Goal: Task Accomplishment & Management: Manage account settings

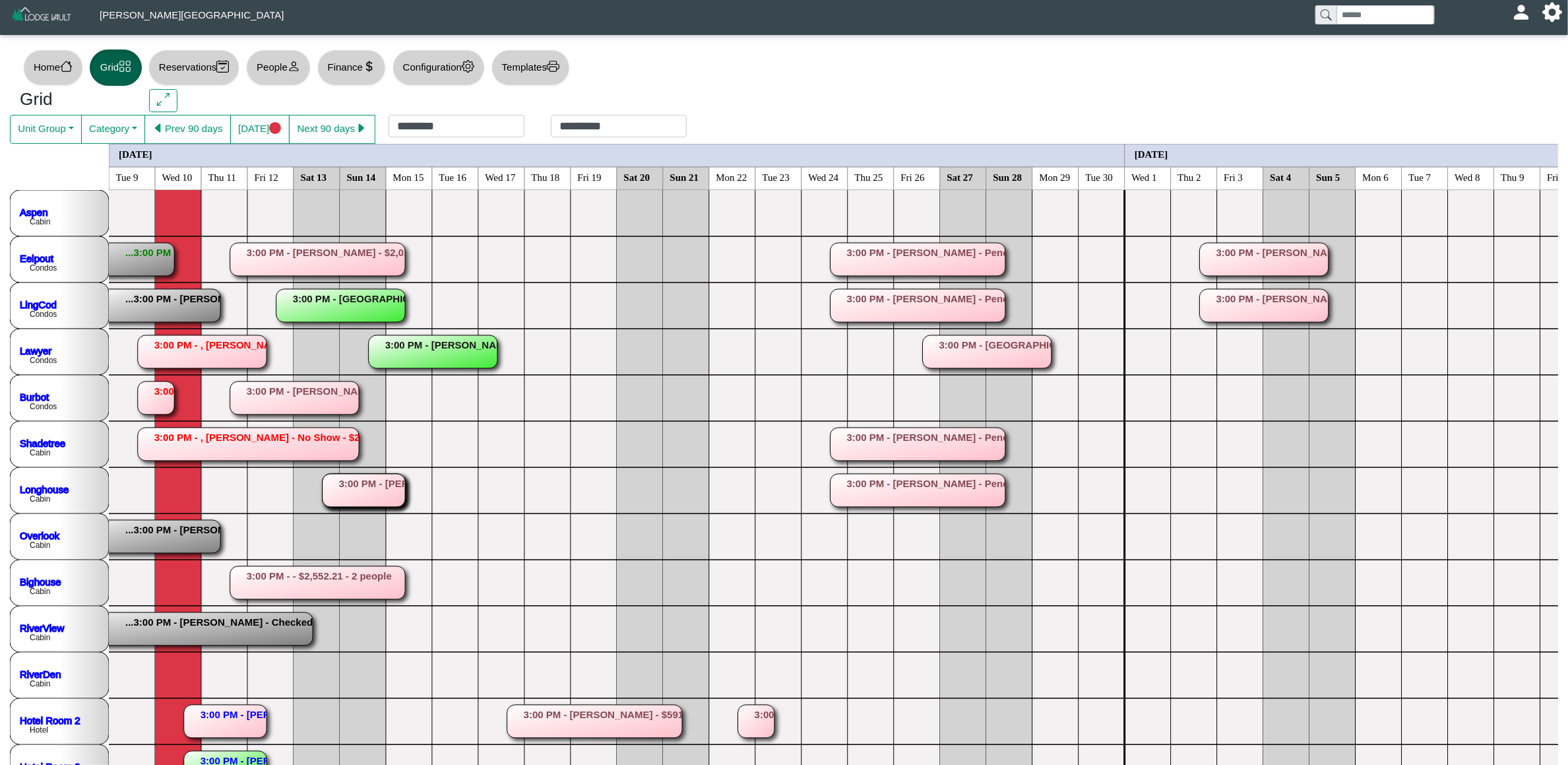
scroll to position [99, 0]
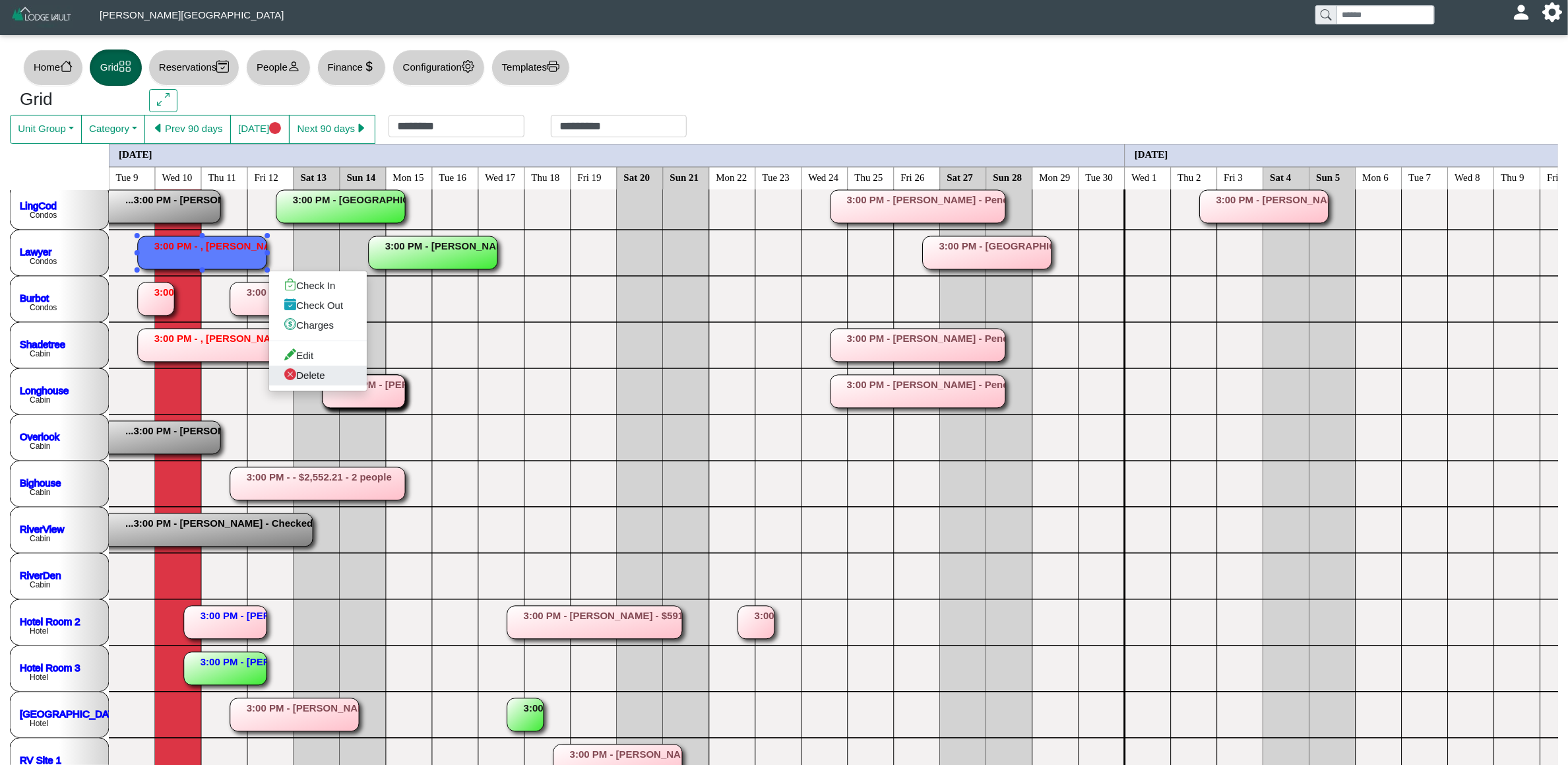
click at [332, 380] on link "Delete" at bounding box center [318, 375] width 98 height 20
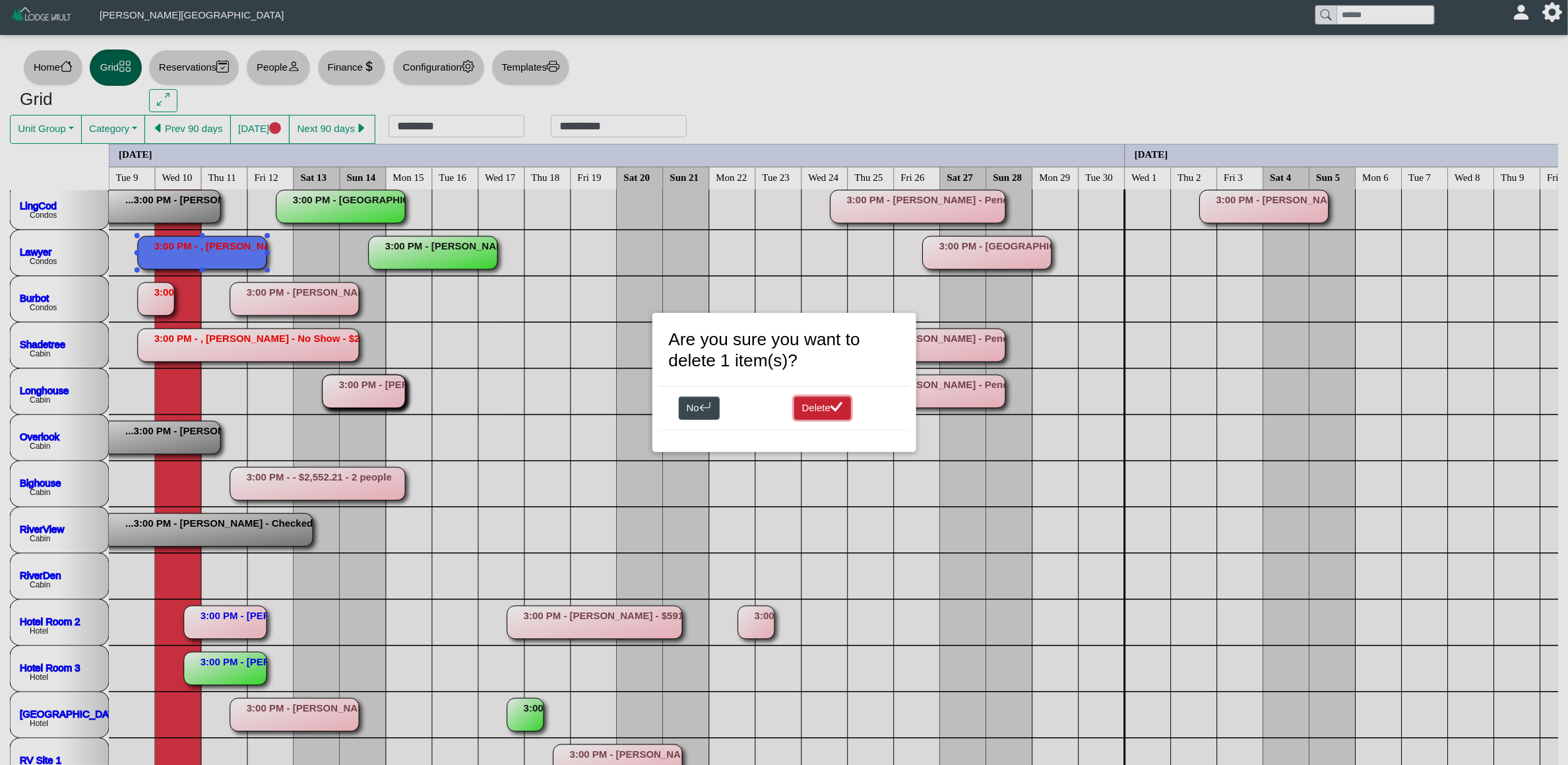
click at [819, 404] on button "Delete" at bounding box center [823, 408] width 57 height 24
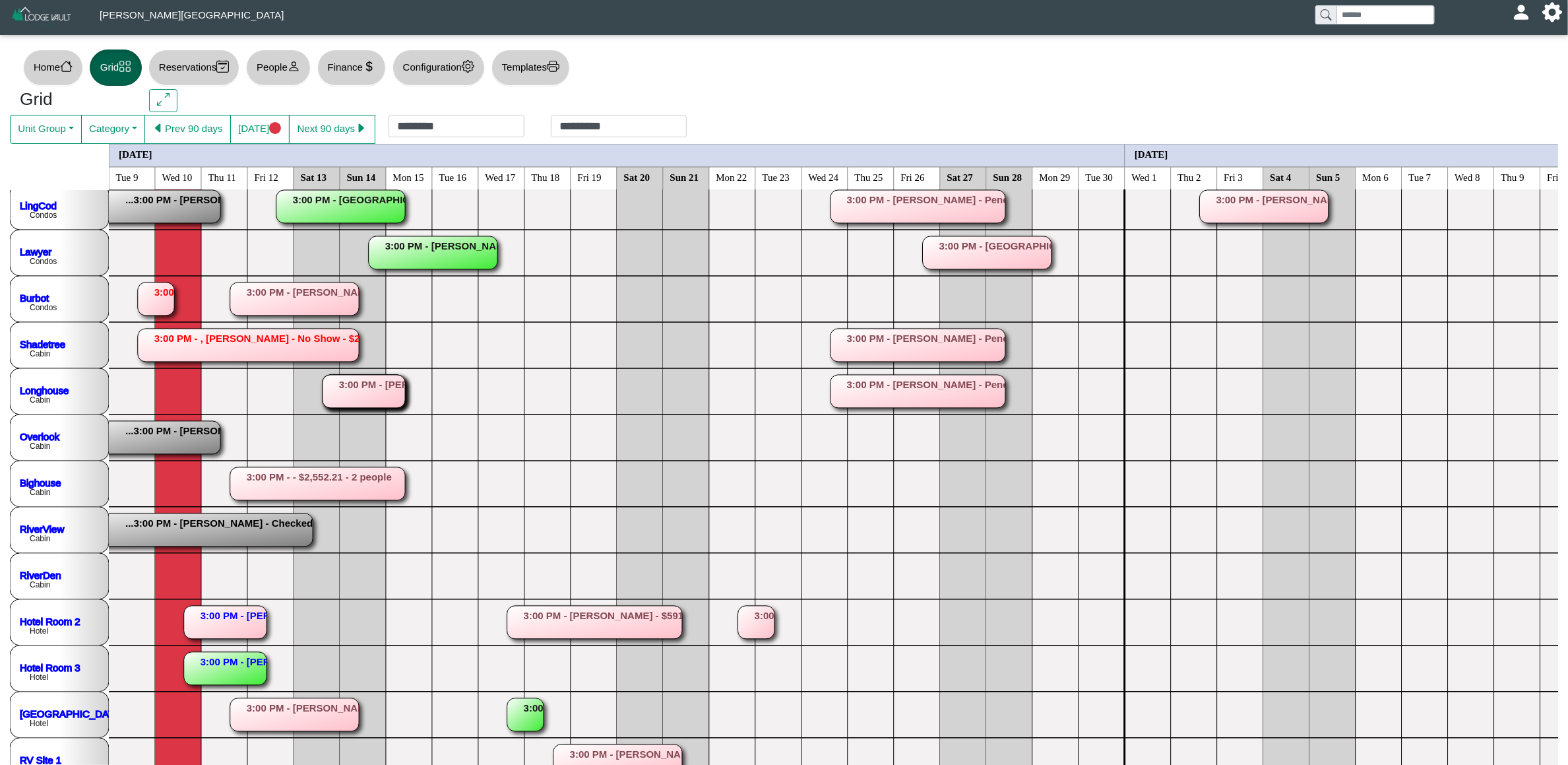
click at [210, 339] on rect at bounding box center [248, 345] width 221 height 33
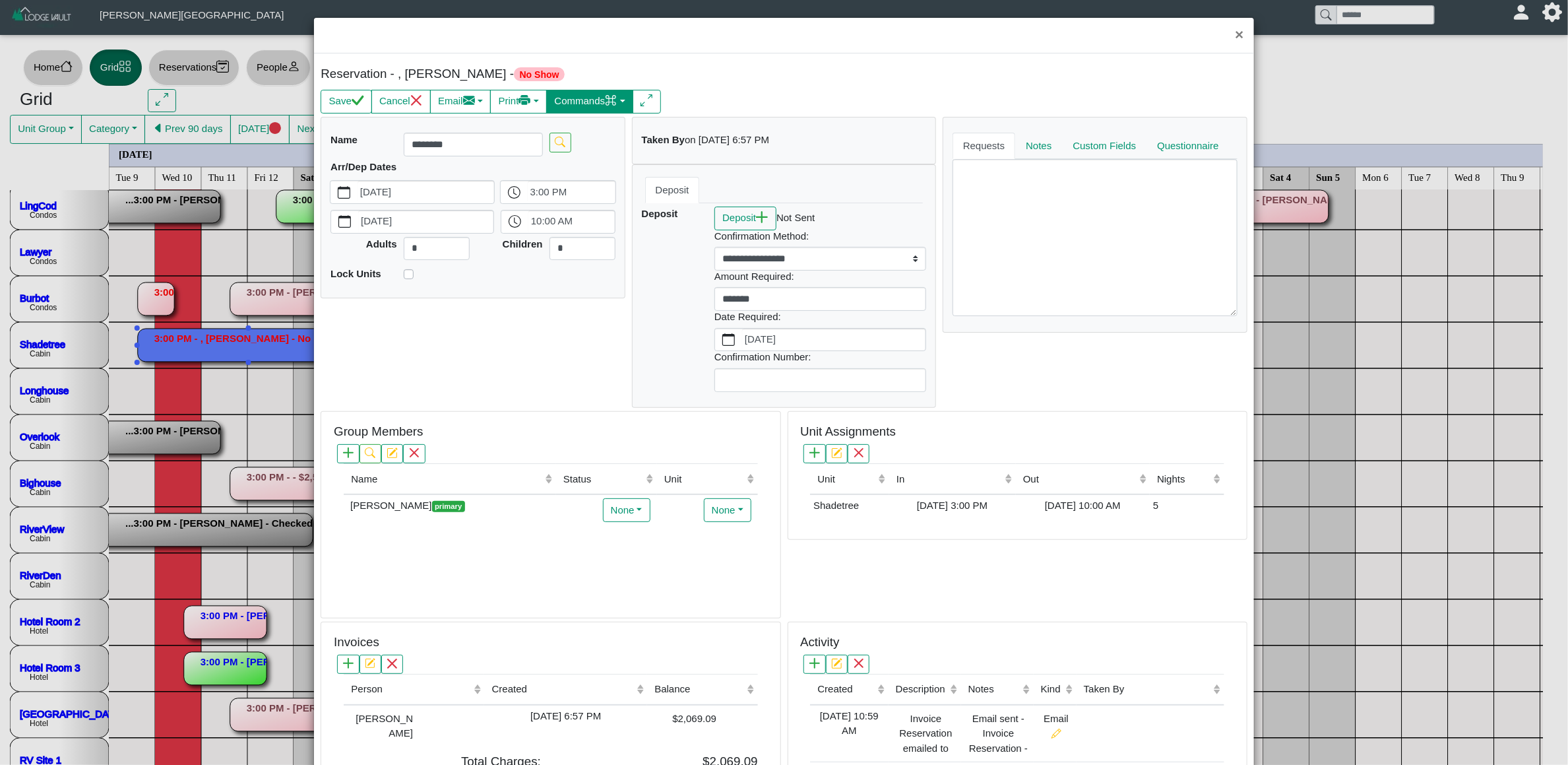
click at [571, 111] on button "Commands" at bounding box center [589, 101] width 87 height 24
click at [569, 140] on link "Check In" at bounding box center [563, 131] width 146 height 20
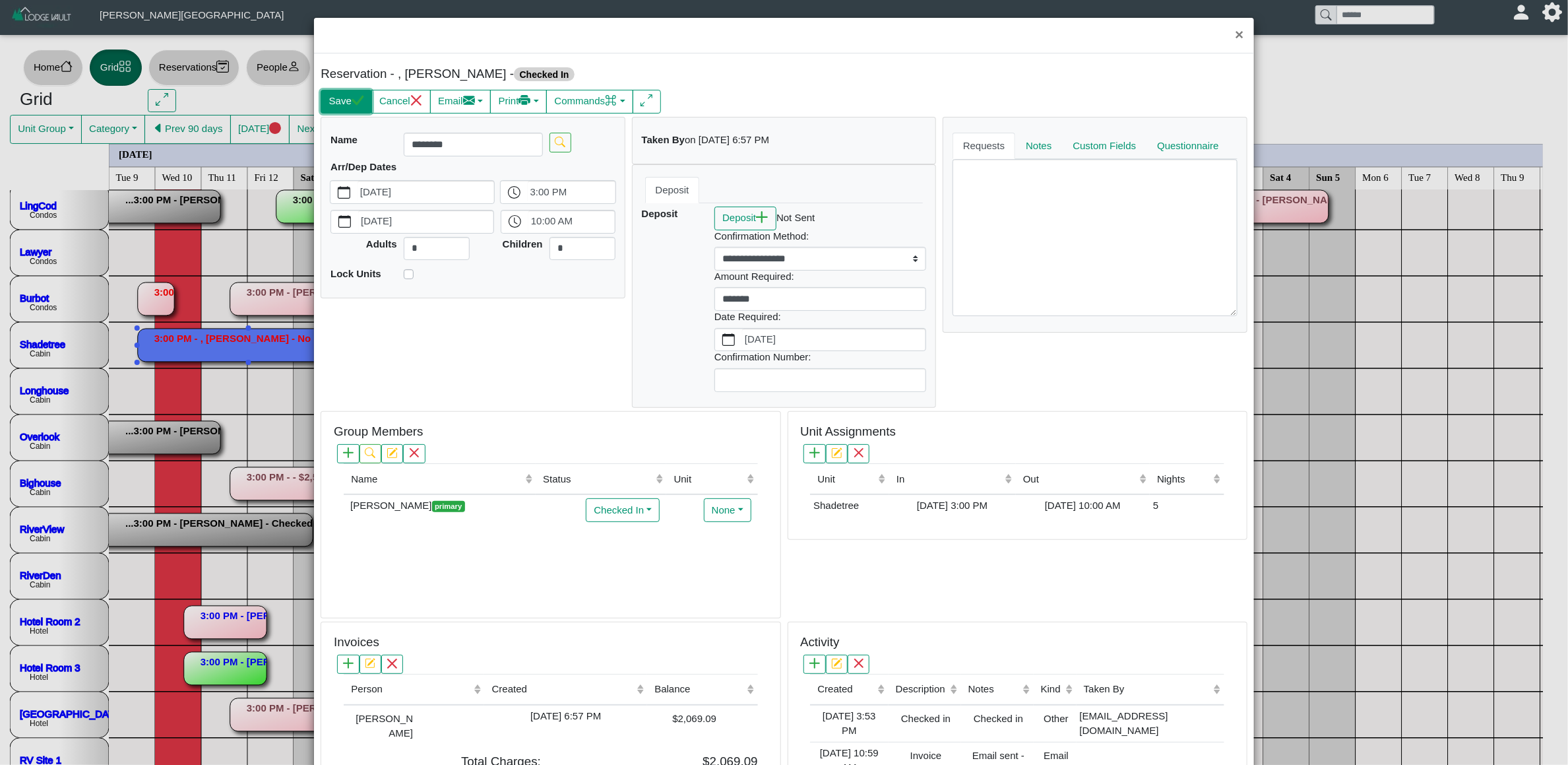
click at [334, 100] on button "Save" at bounding box center [346, 101] width 51 height 24
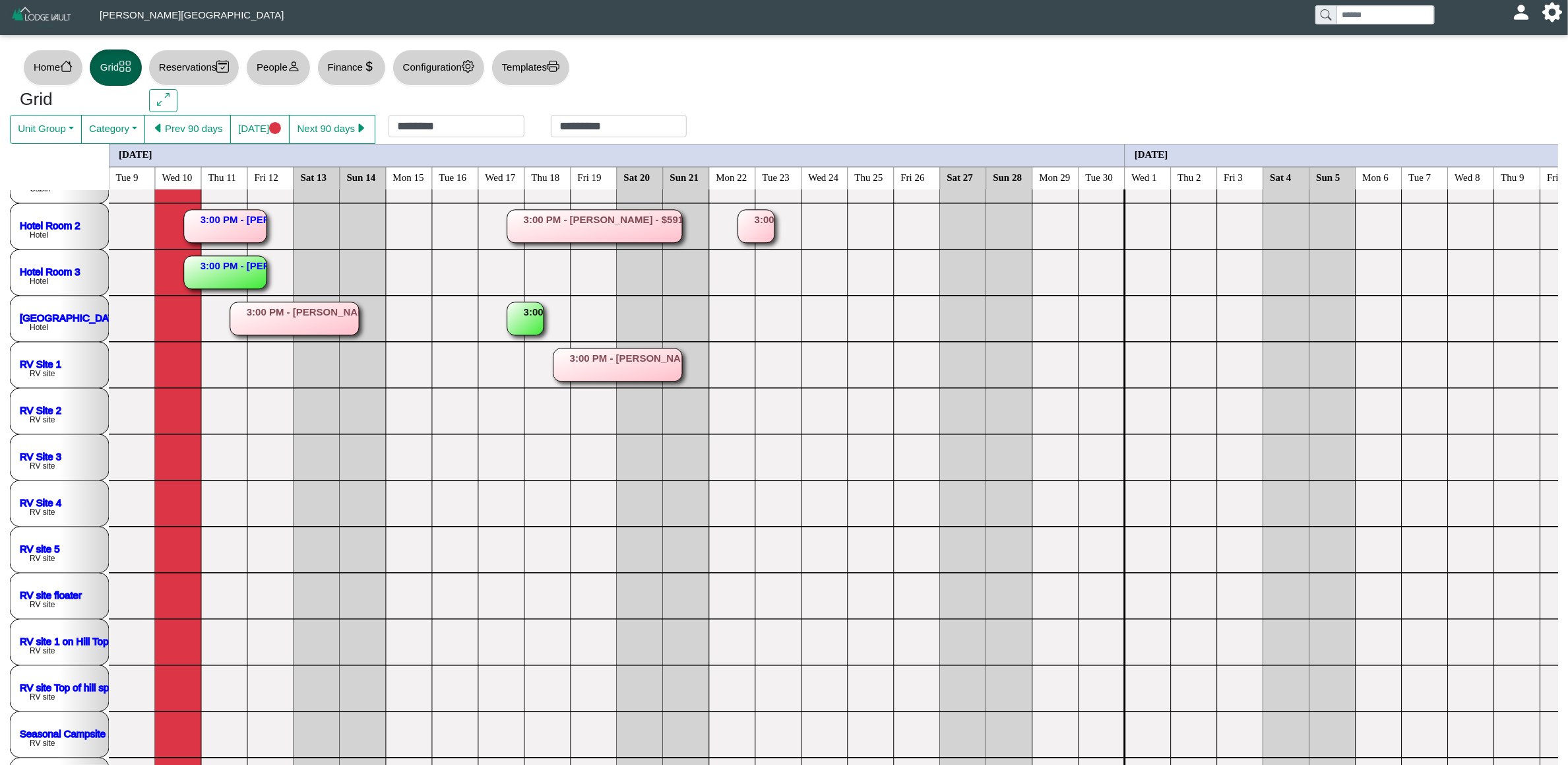
scroll to position [418, 0]
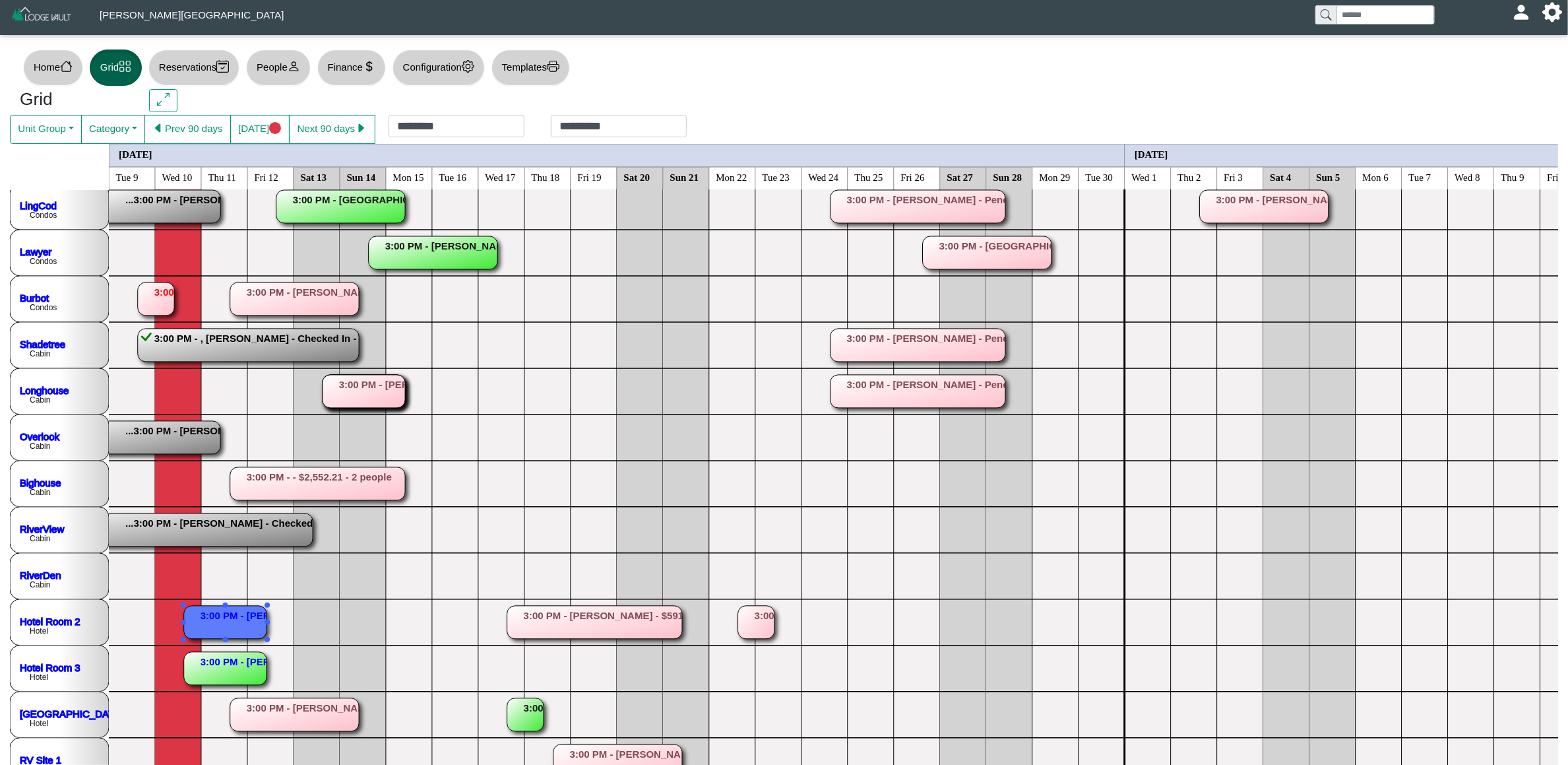
click at [251, 614] on rect at bounding box center [226, 623] width 83 height 33
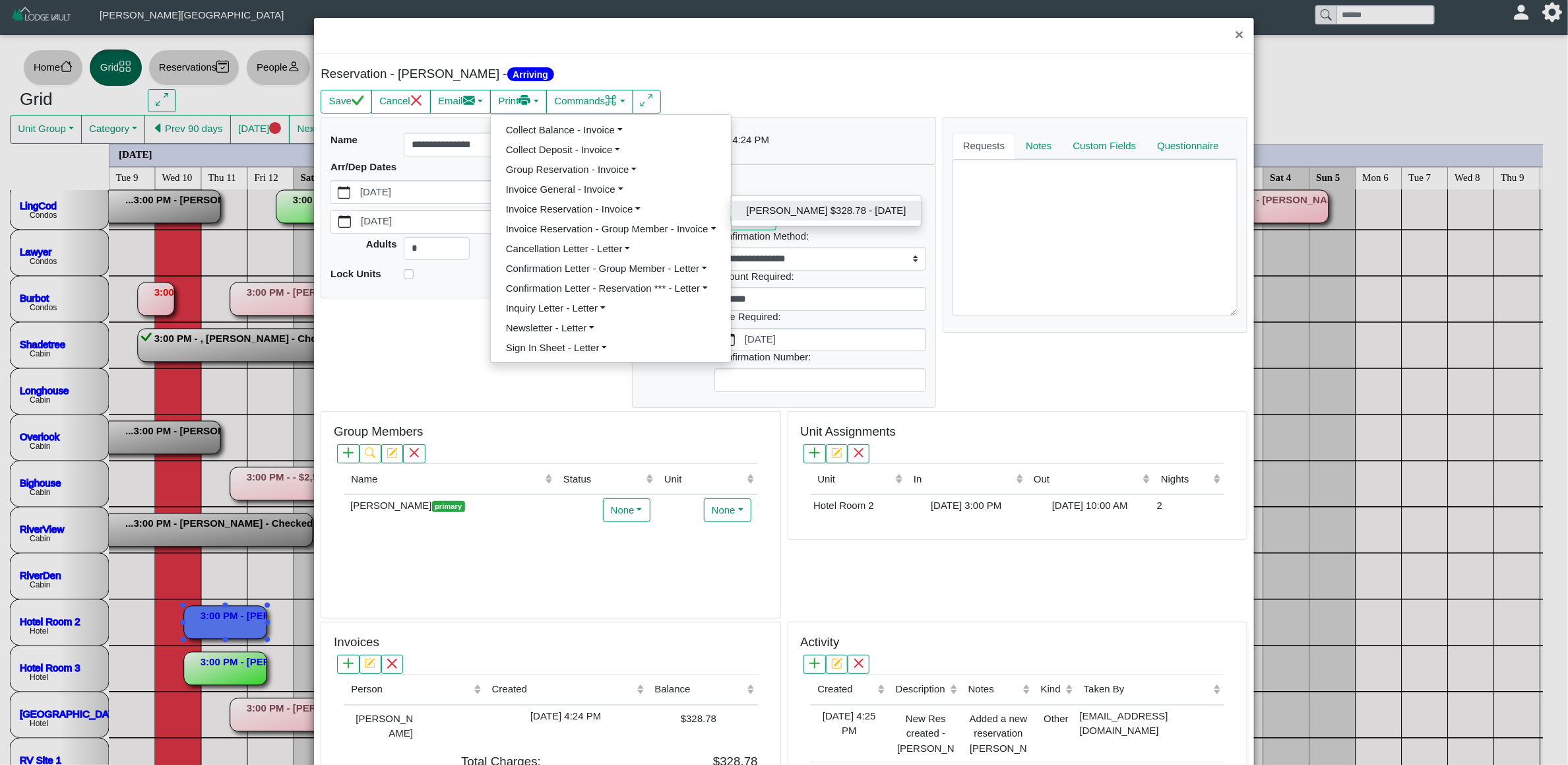
click at [767, 216] on link "[PERSON_NAME] $328.78 - [DATE]" at bounding box center [826, 211] width 189 height 20
select select "*****"
select select "****"
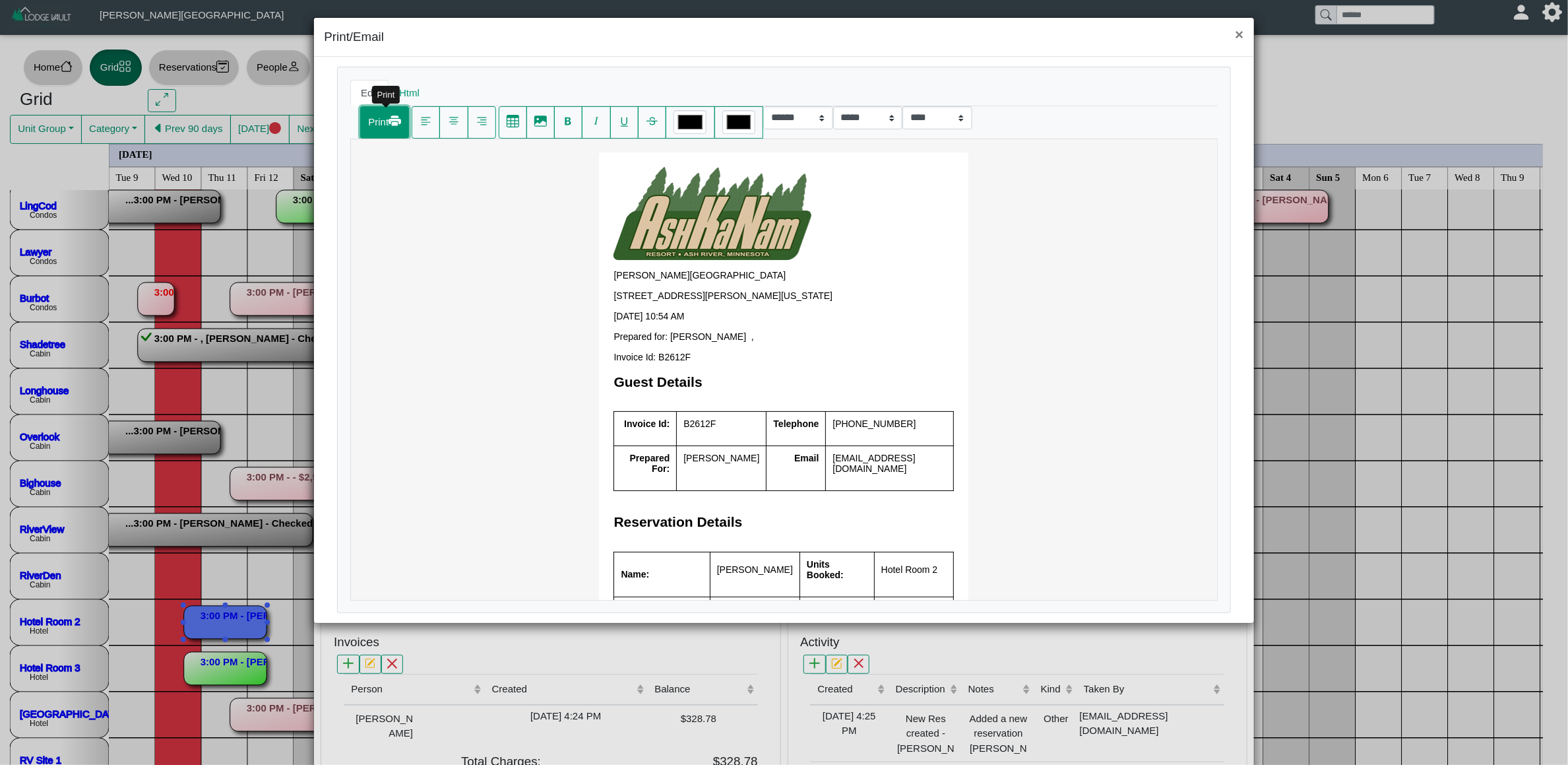
click at [398, 124] on icon "printer fill" at bounding box center [395, 122] width 12 height 6
select select "*****"
select select "****"
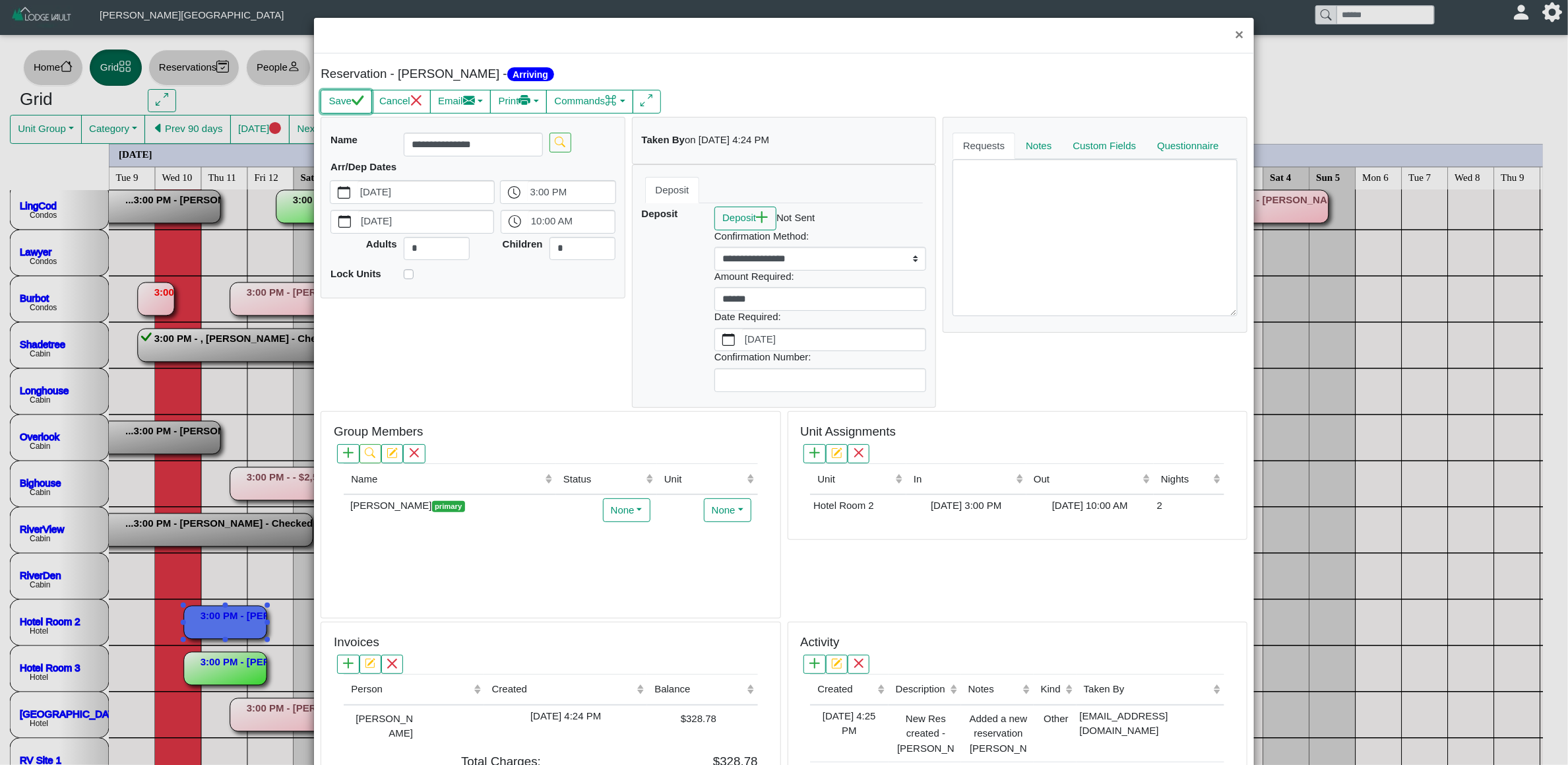
click at [362, 96] on button "Save" at bounding box center [346, 101] width 51 height 24
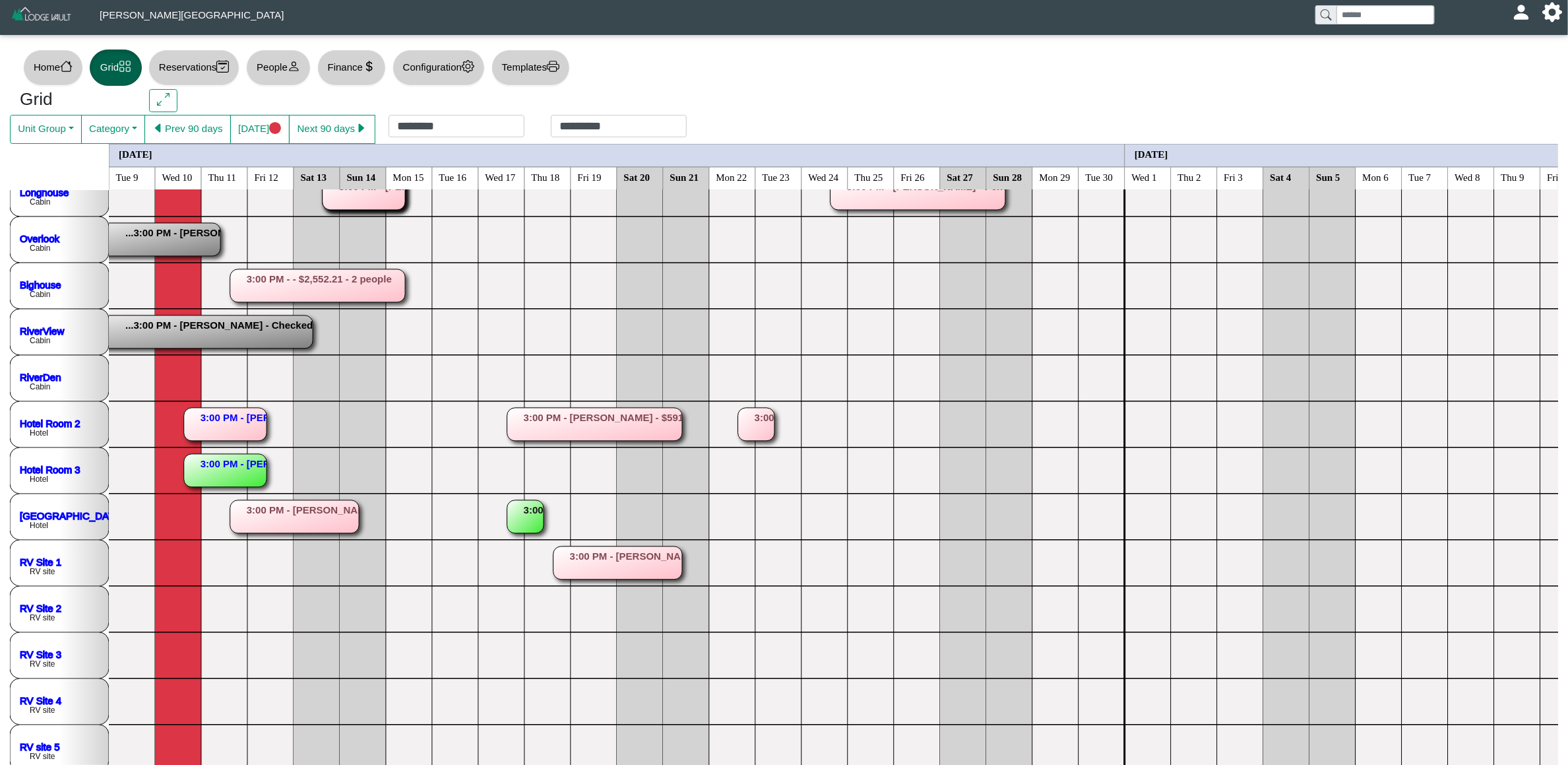
click at [237, 461] on rect at bounding box center [226, 471] width 83 height 33
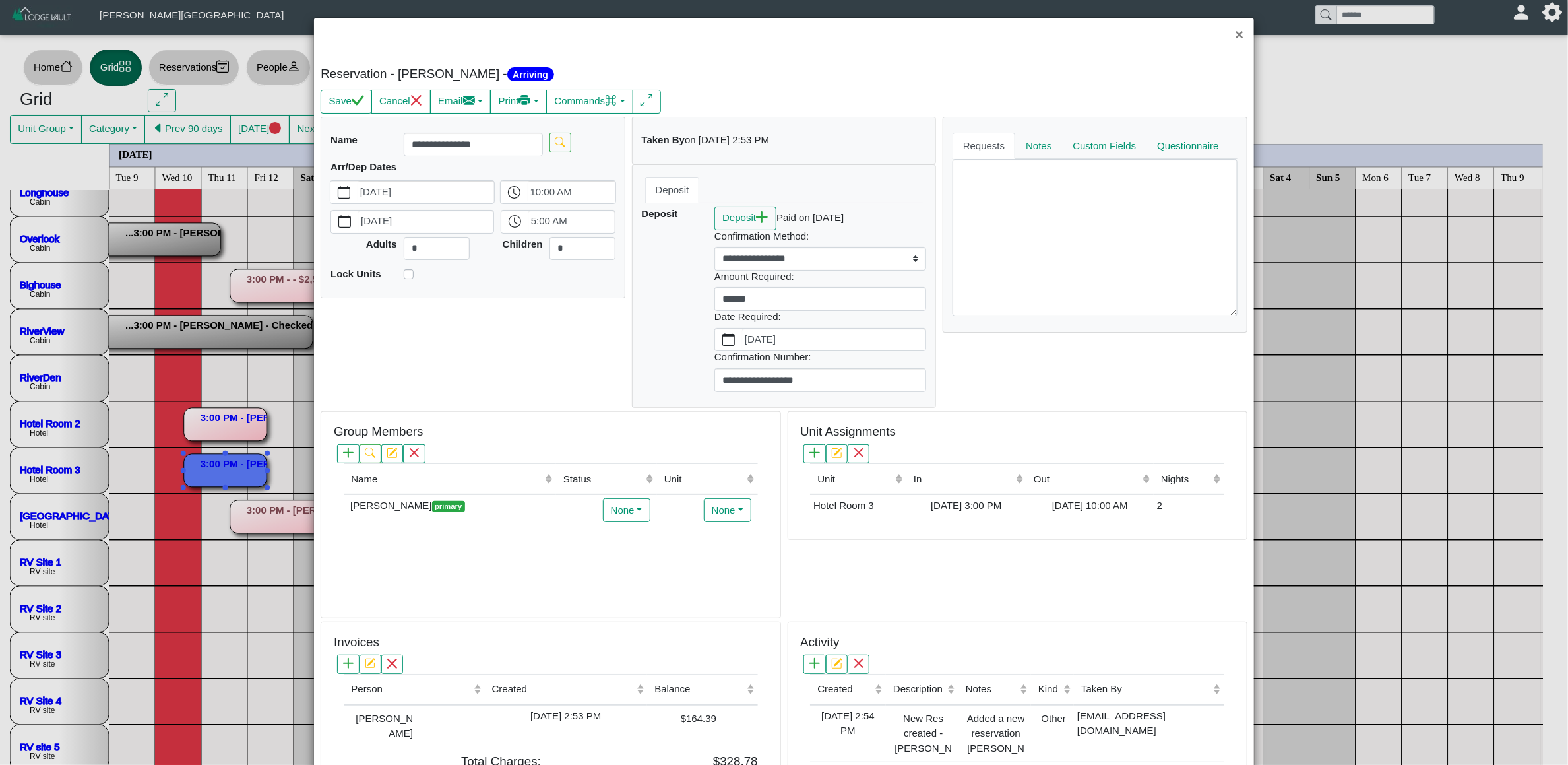
click at [0, 0] on link "[PERSON_NAME] $164.39 - [DATE]" at bounding box center [0, 0] width 0 height 0
select select "*****"
select select "****"
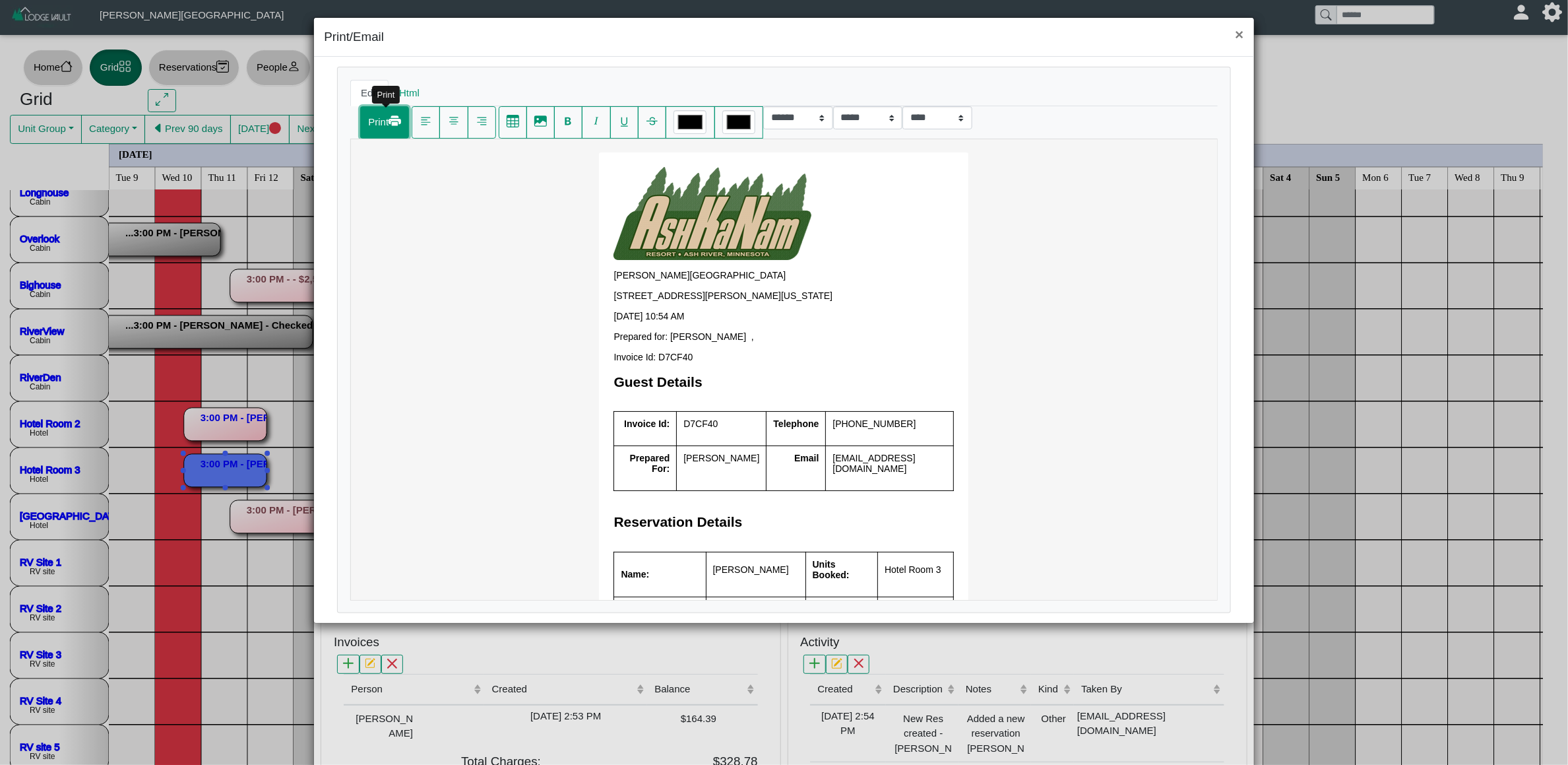
click at [376, 118] on button "Print" at bounding box center [384, 122] width 49 height 32
select select "*****"
select select "****"
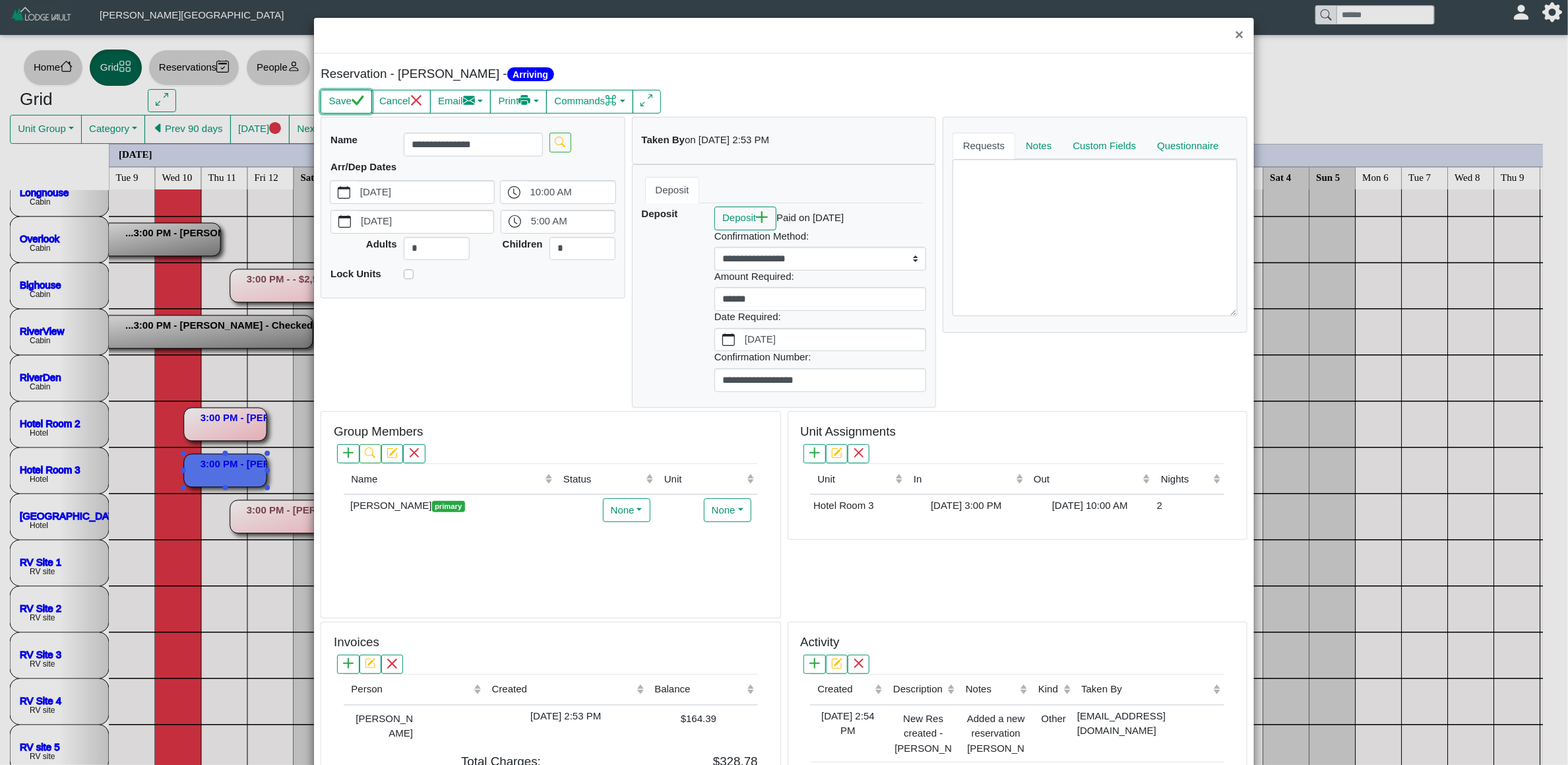
click at [357, 96] on div "Reservation - [PERSON_NAME] - Arriving Save Cancel Email Compose New Message Co…" at bounding box center [784, 481] width 913 height 828
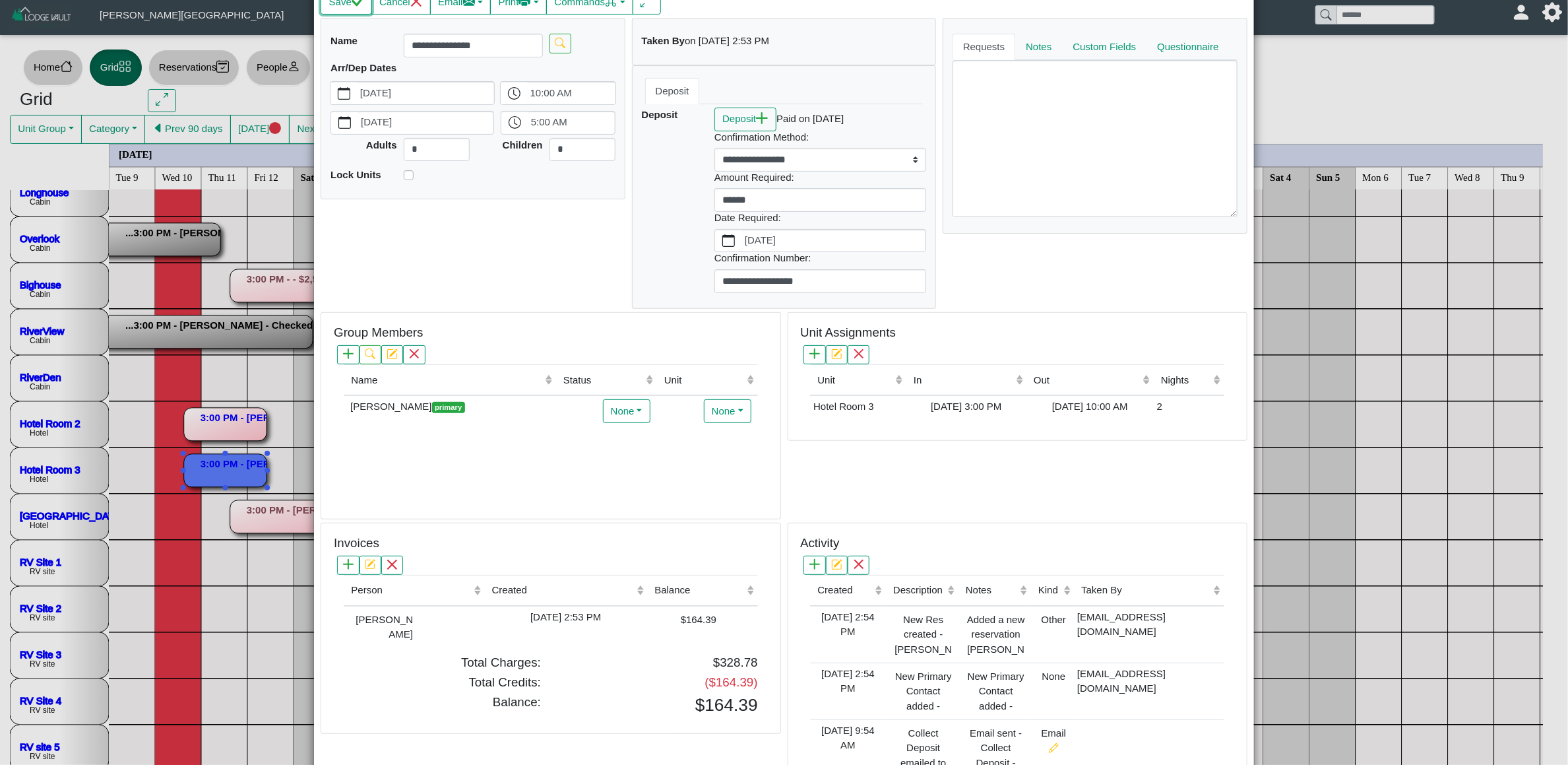
click at [352, 12] on button "Save" at bounding box center [346, 3] width 51 height 24
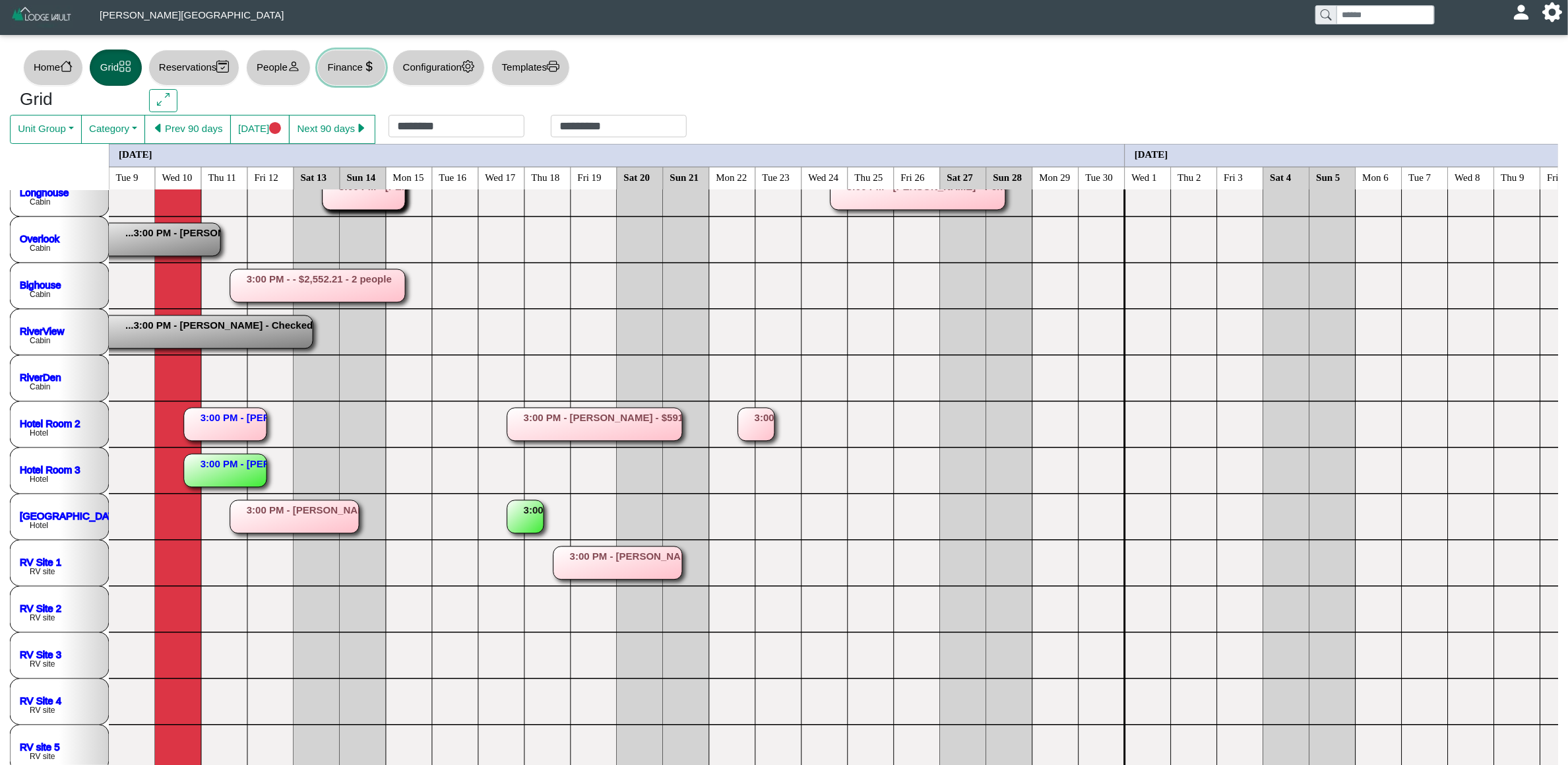
click at [350, 75] on button "Finance" at bounding box center [351, 67] width 69 height 36
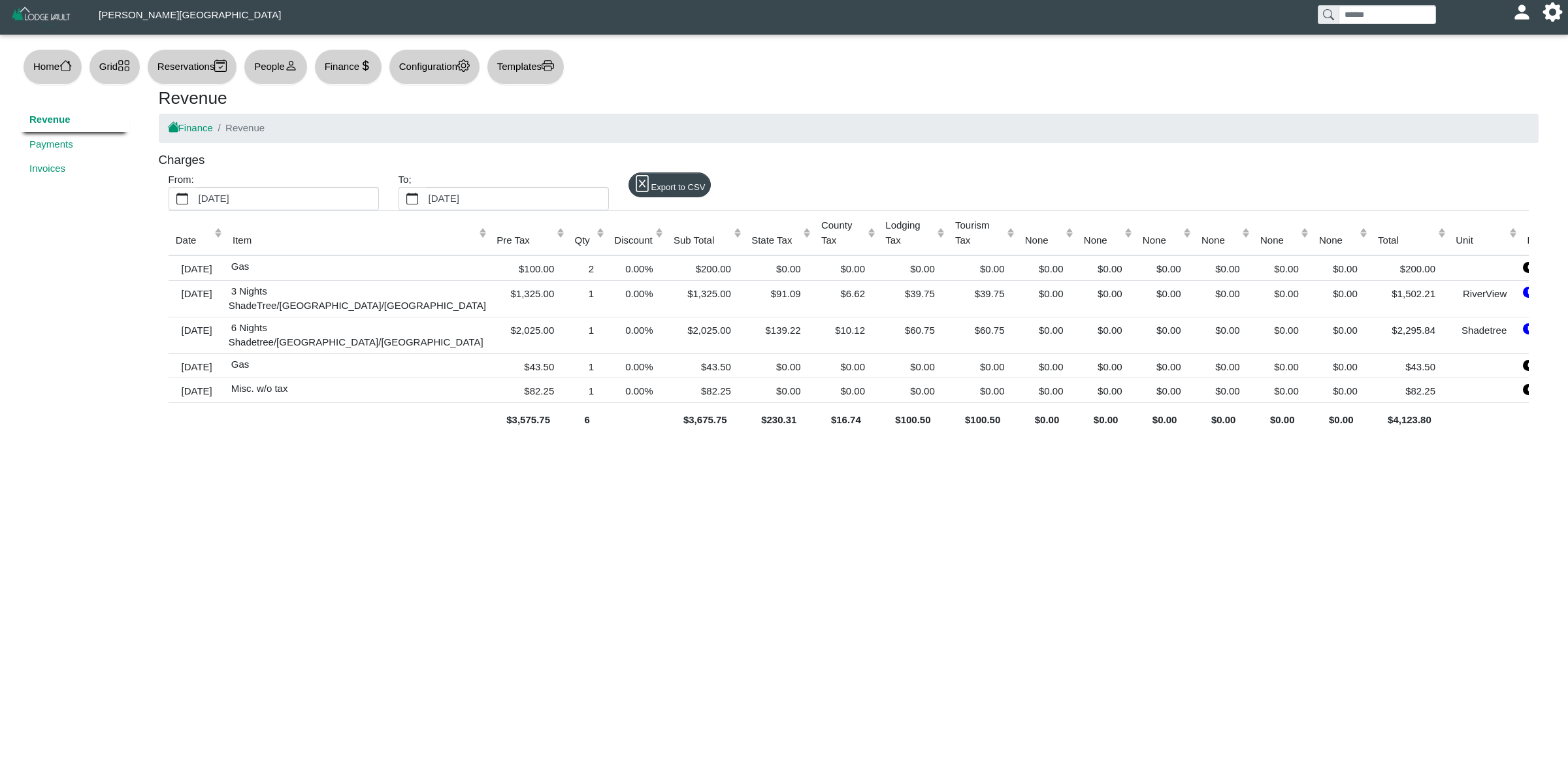
click at [195, 184] on div "From: [DATE]" at bounding box center [274, 191] width 230 height 38
click at [194, 191] on button "[DATE]" at bounding box center [182, 198] width 27 height 22
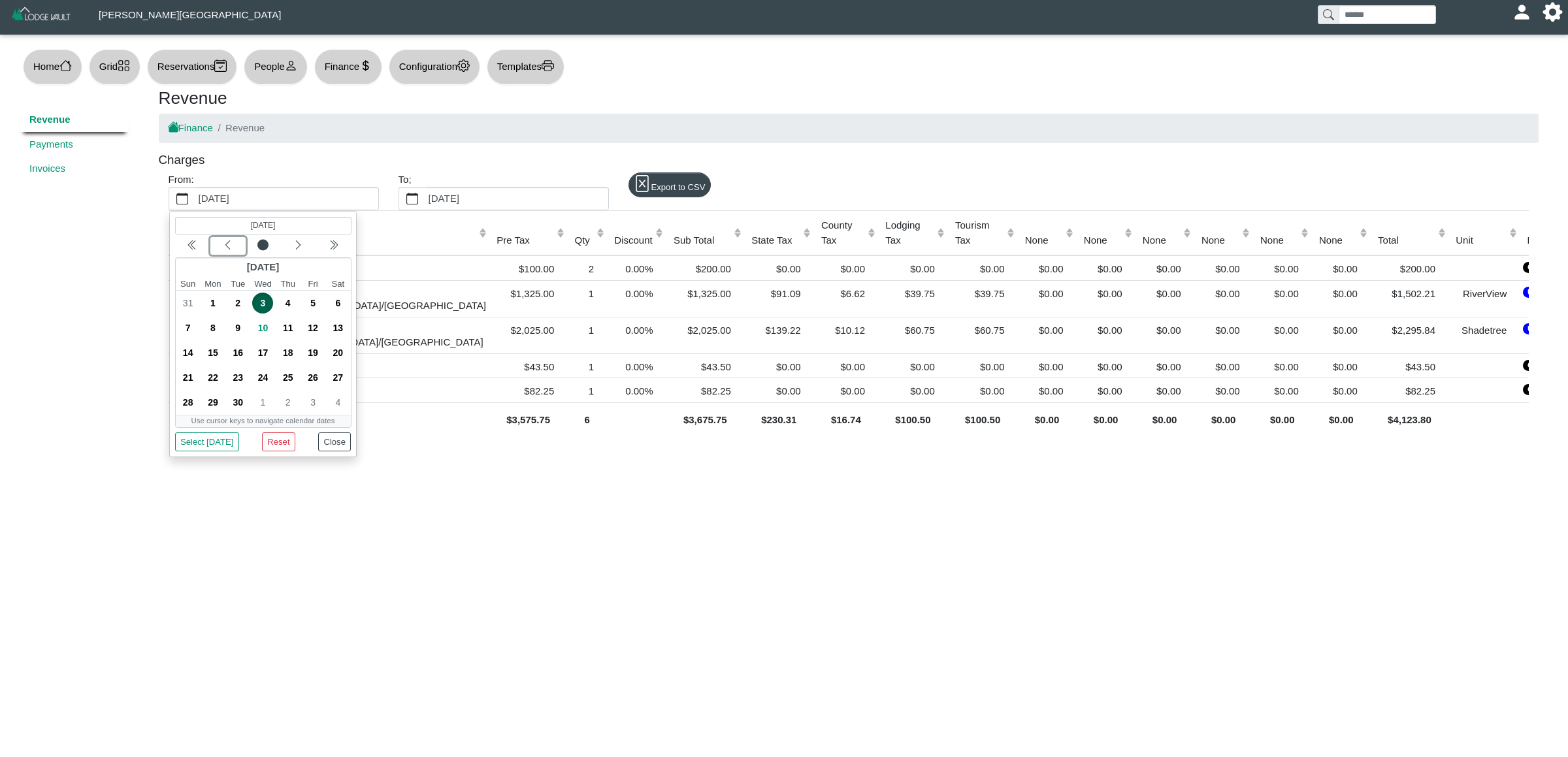
click at [236, 238] on button "Previous month" at bounding box center [228, 246] width 35 height 18
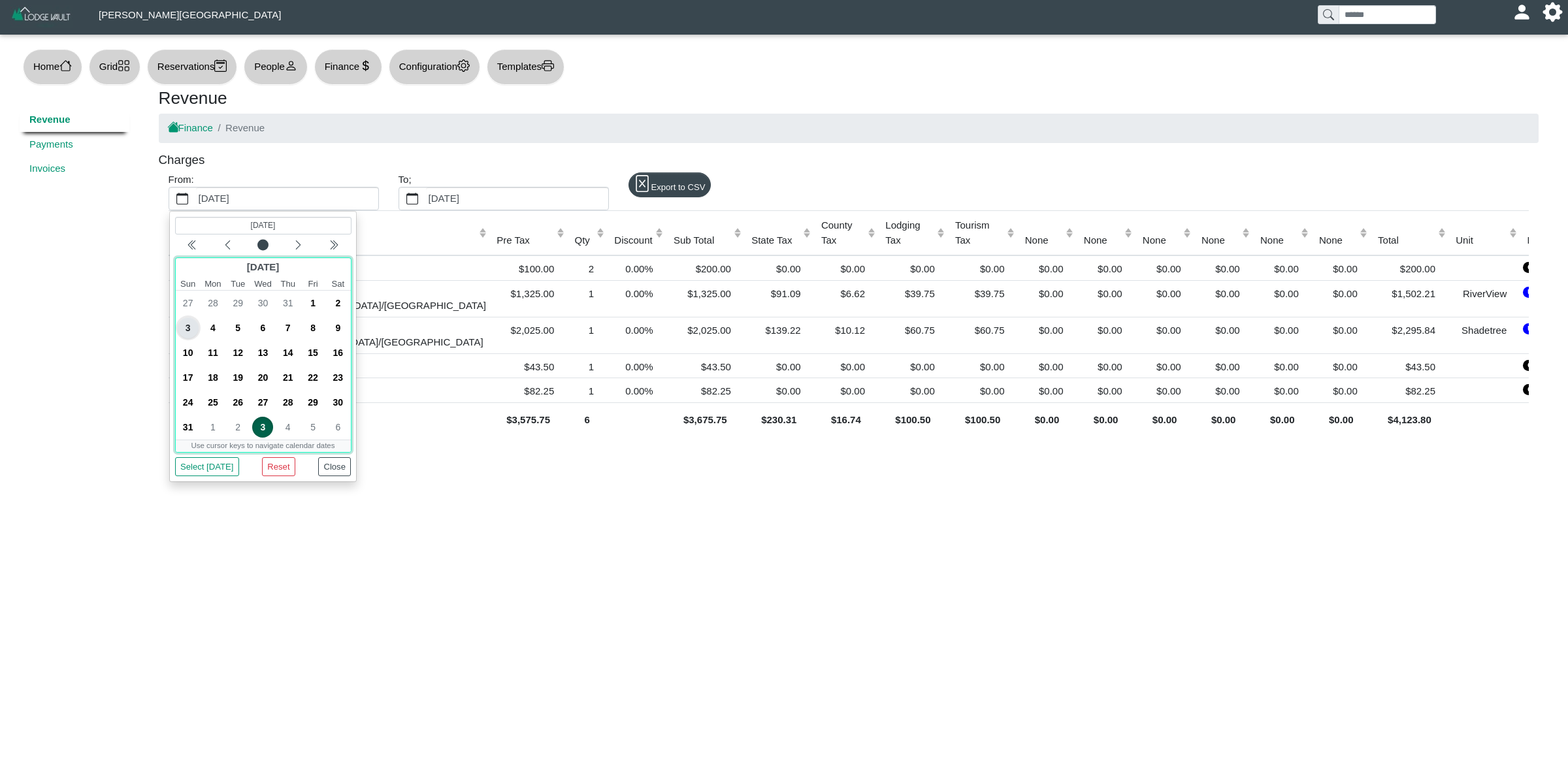
click at [320, 308] on span "1" at bounding box center [313, 303] width 21 height 21
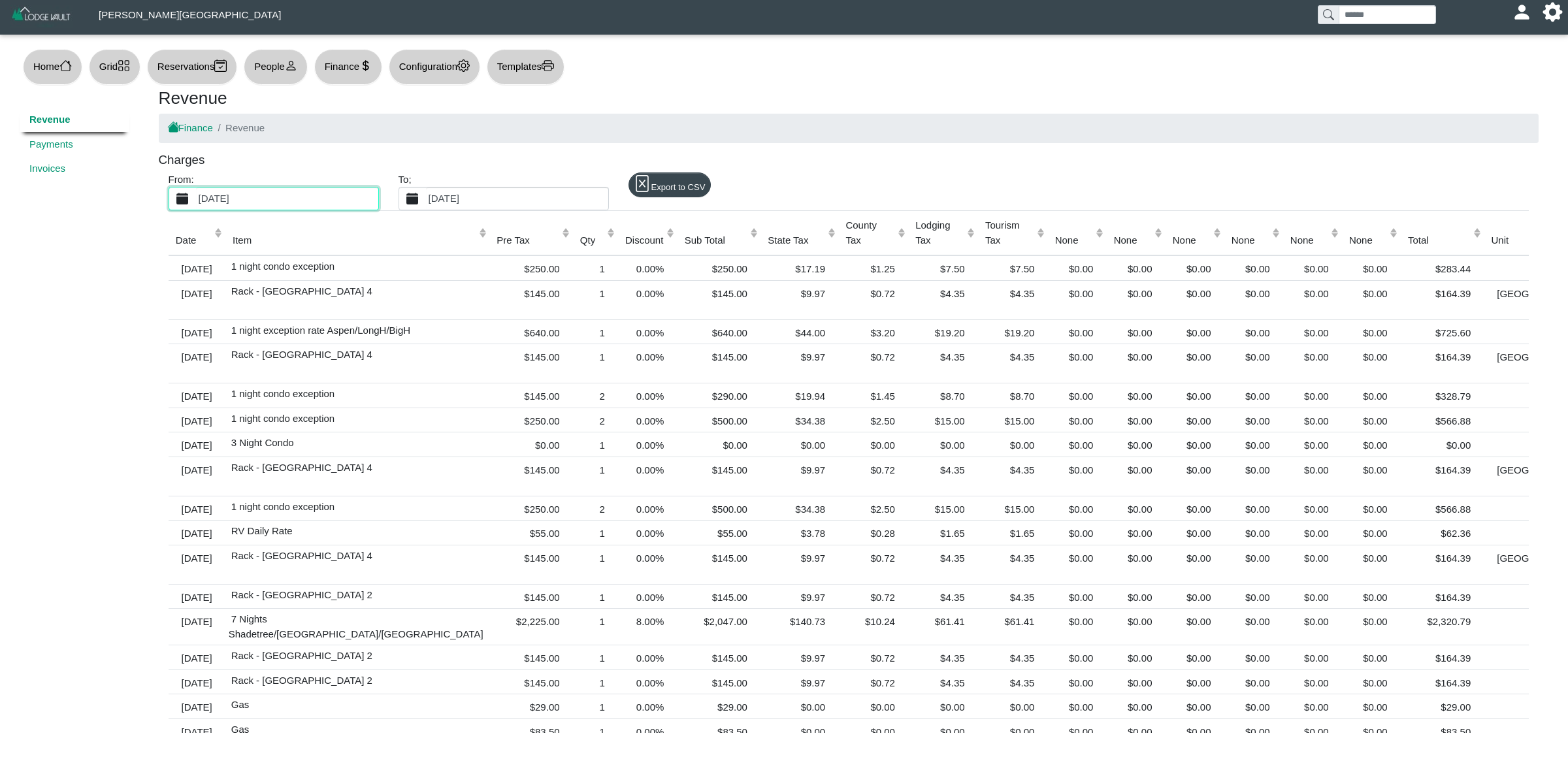
click at [488, 196] on label "[DATE]" at bounding box center [517, 198] width 183 height 22
click at [426, 196] on button "[DATE]" at bounding box center [412, 198] width 27 height 22
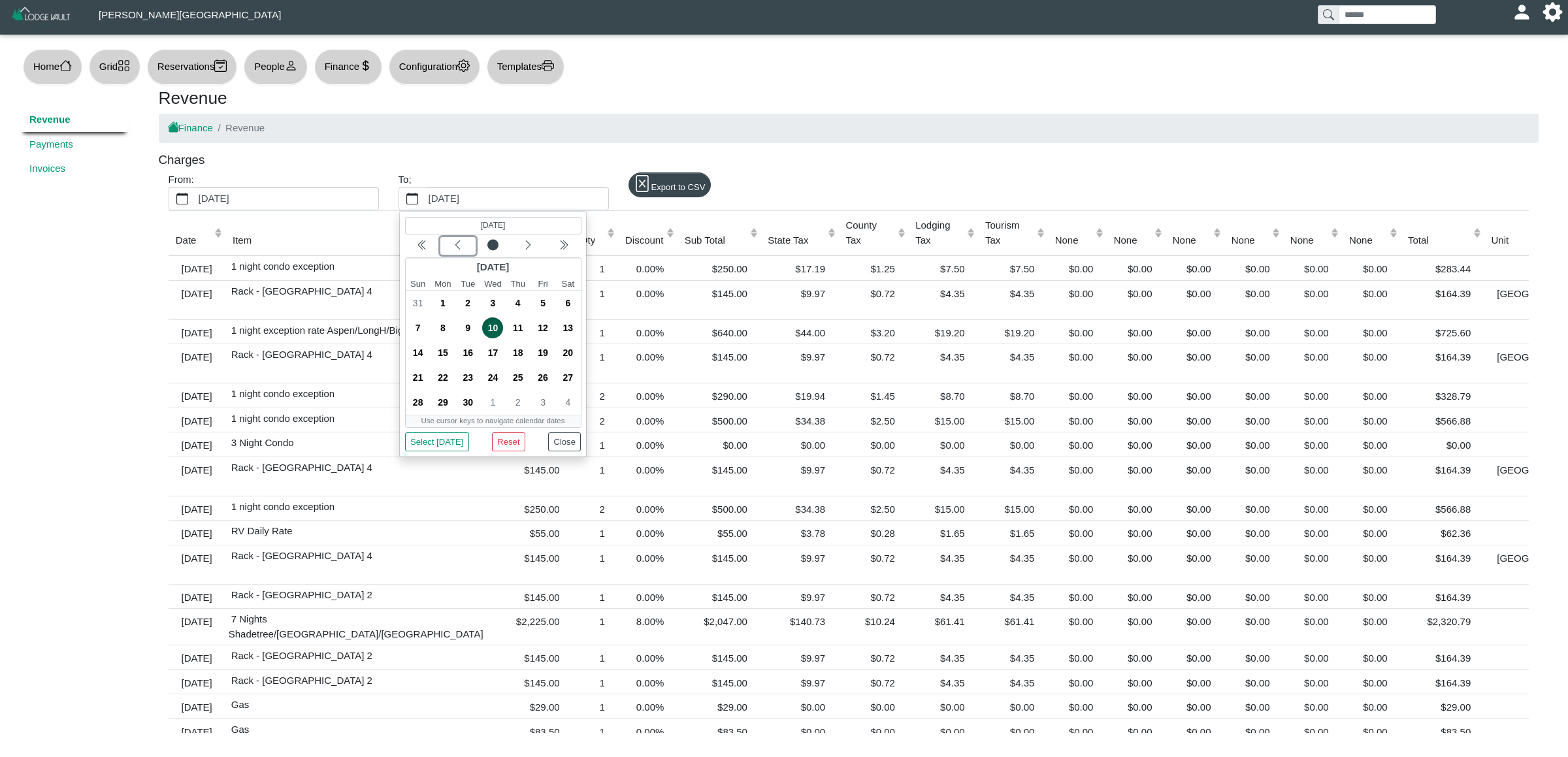
click at [445, 248] on div "Previous month" at bounding box center [457, 245] width 31 height 13
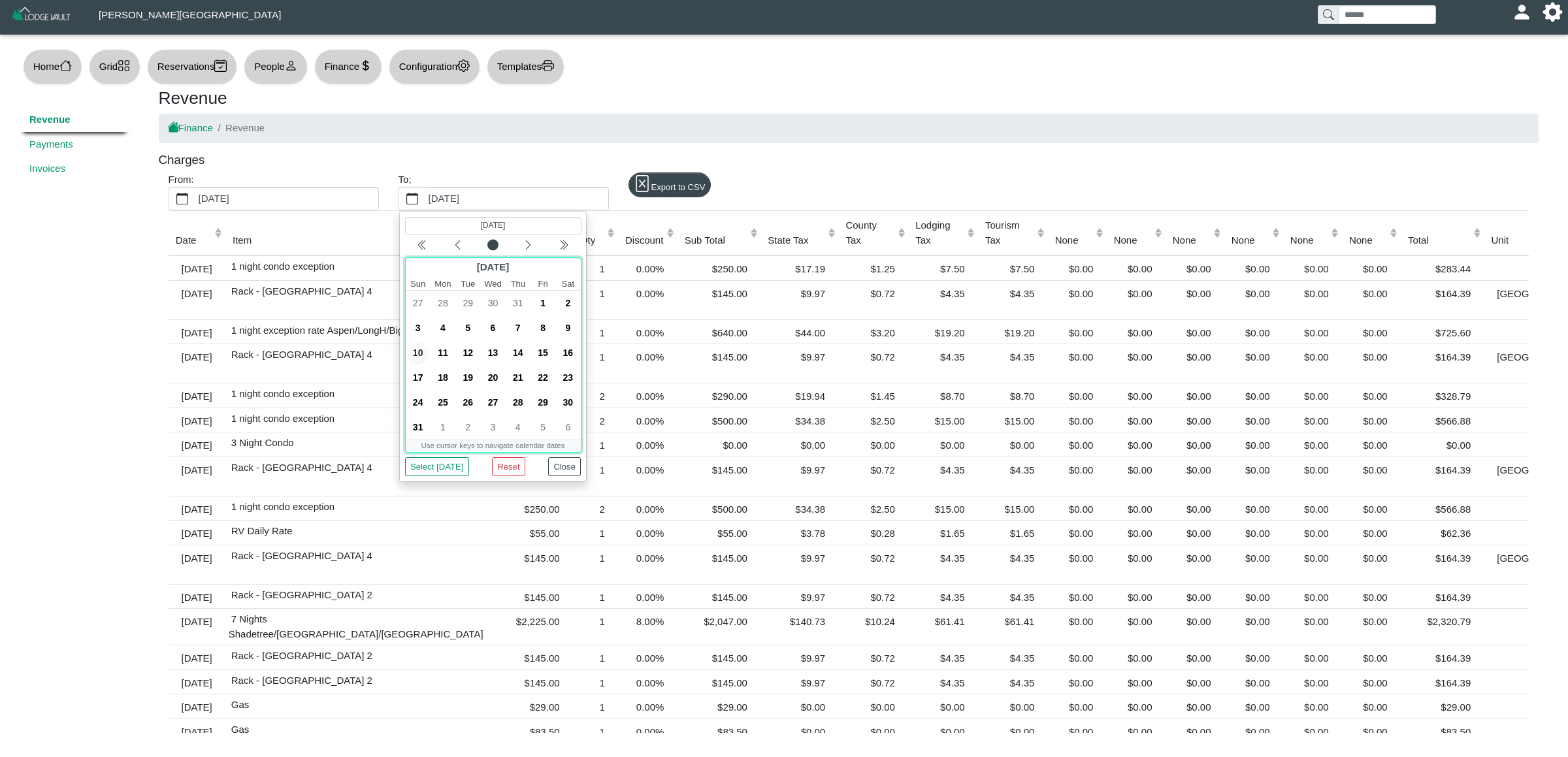
click at [416, 425] on span "31" at bounding box center [418, 427] width 21 height 21
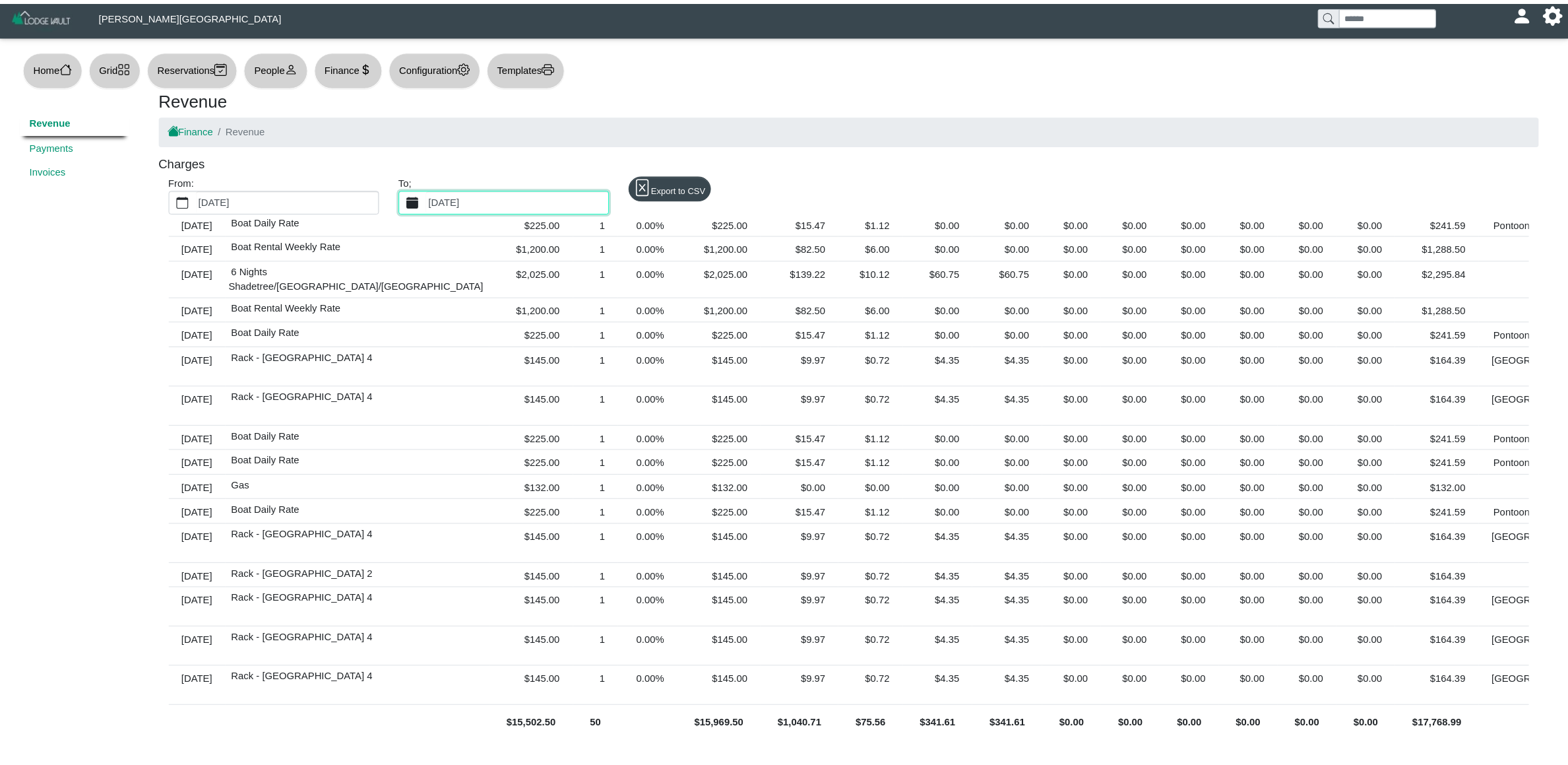
scroll to position [1223, 0]
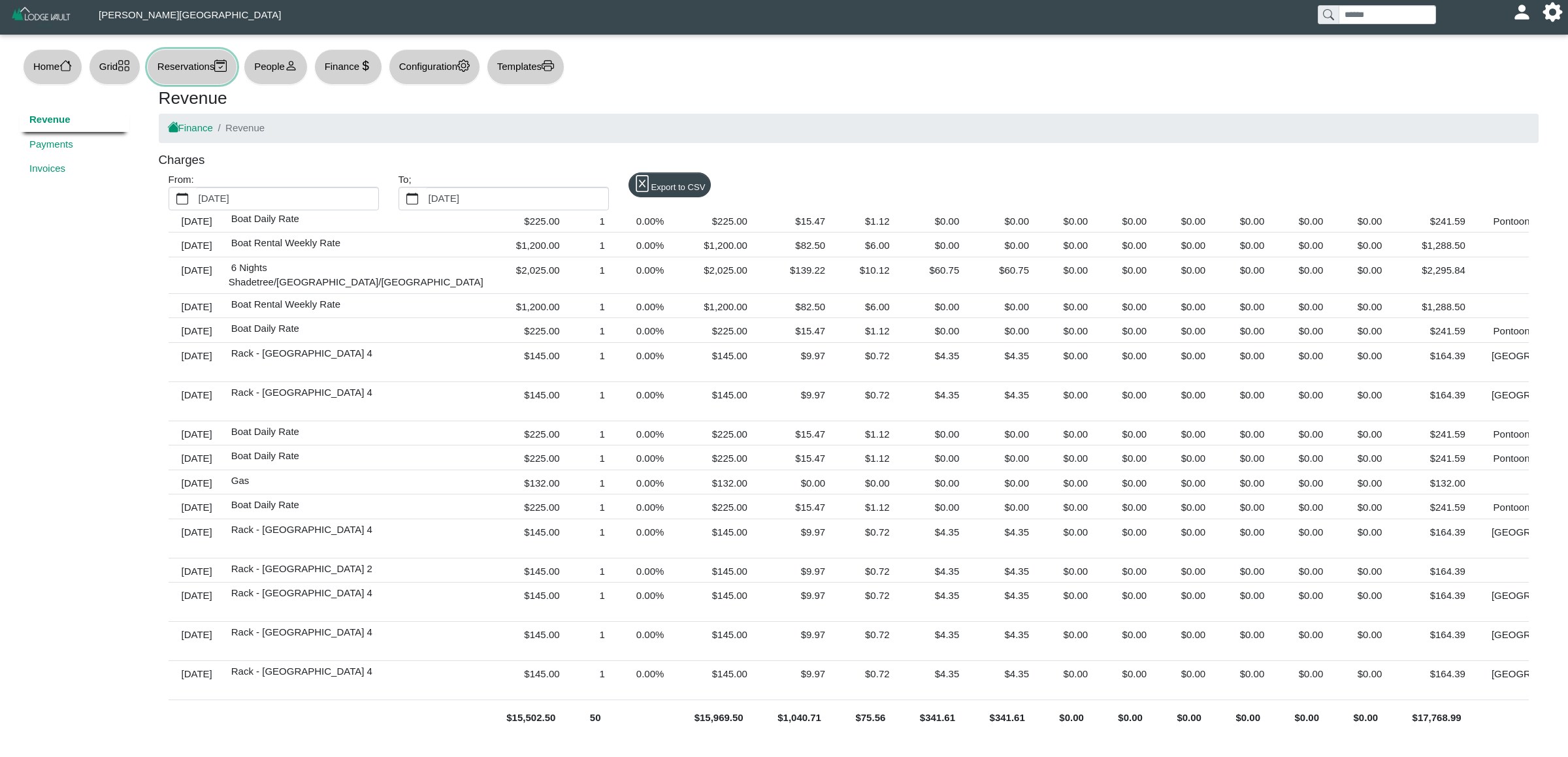
click at [202, 63] on button "Reservations" at bounding box center [192, 67] width 90 height 36
select select "***"
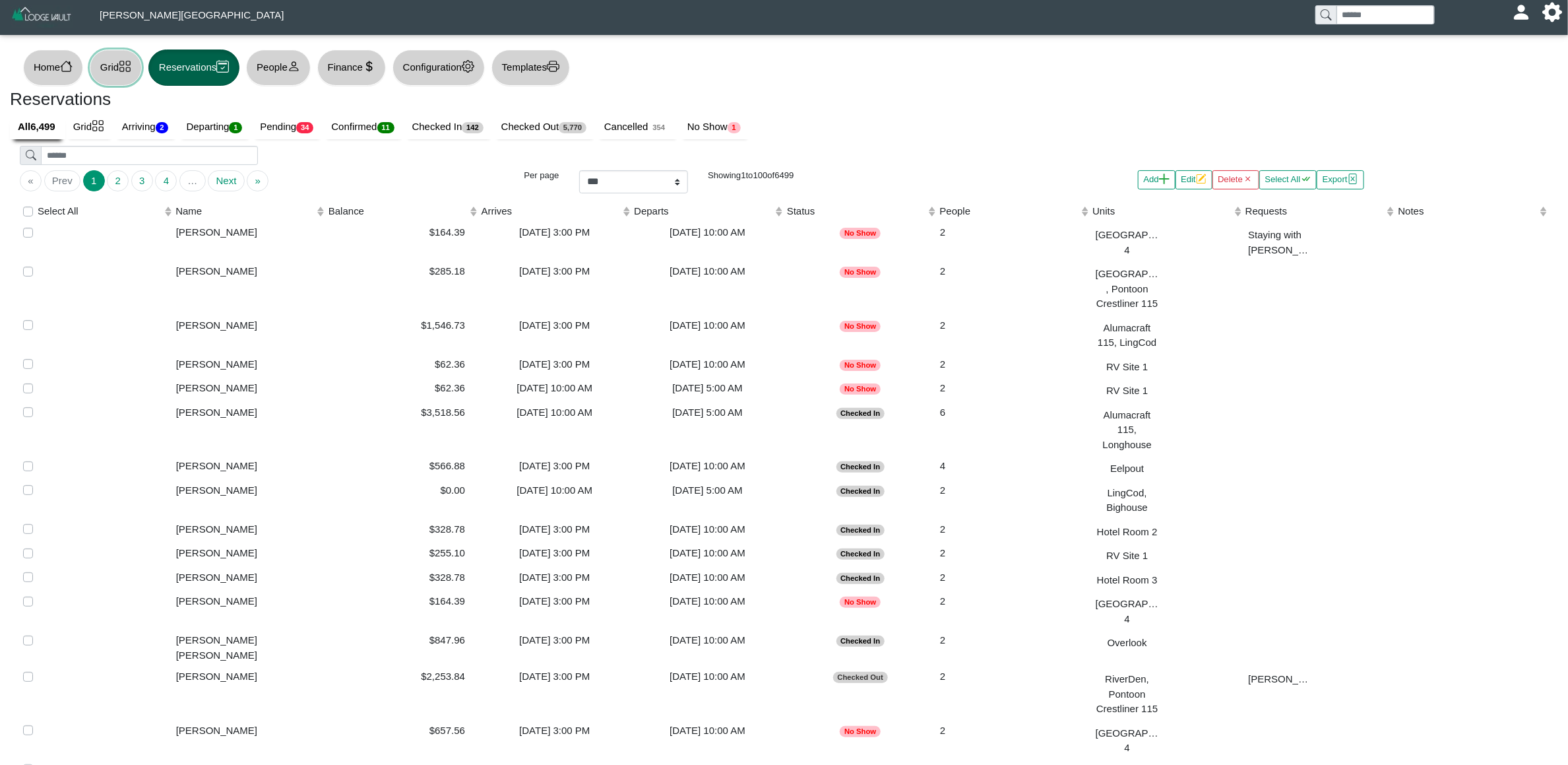
click at [135, 74] on button "Grid" at bounding box center [116, 67] width 52 height 36
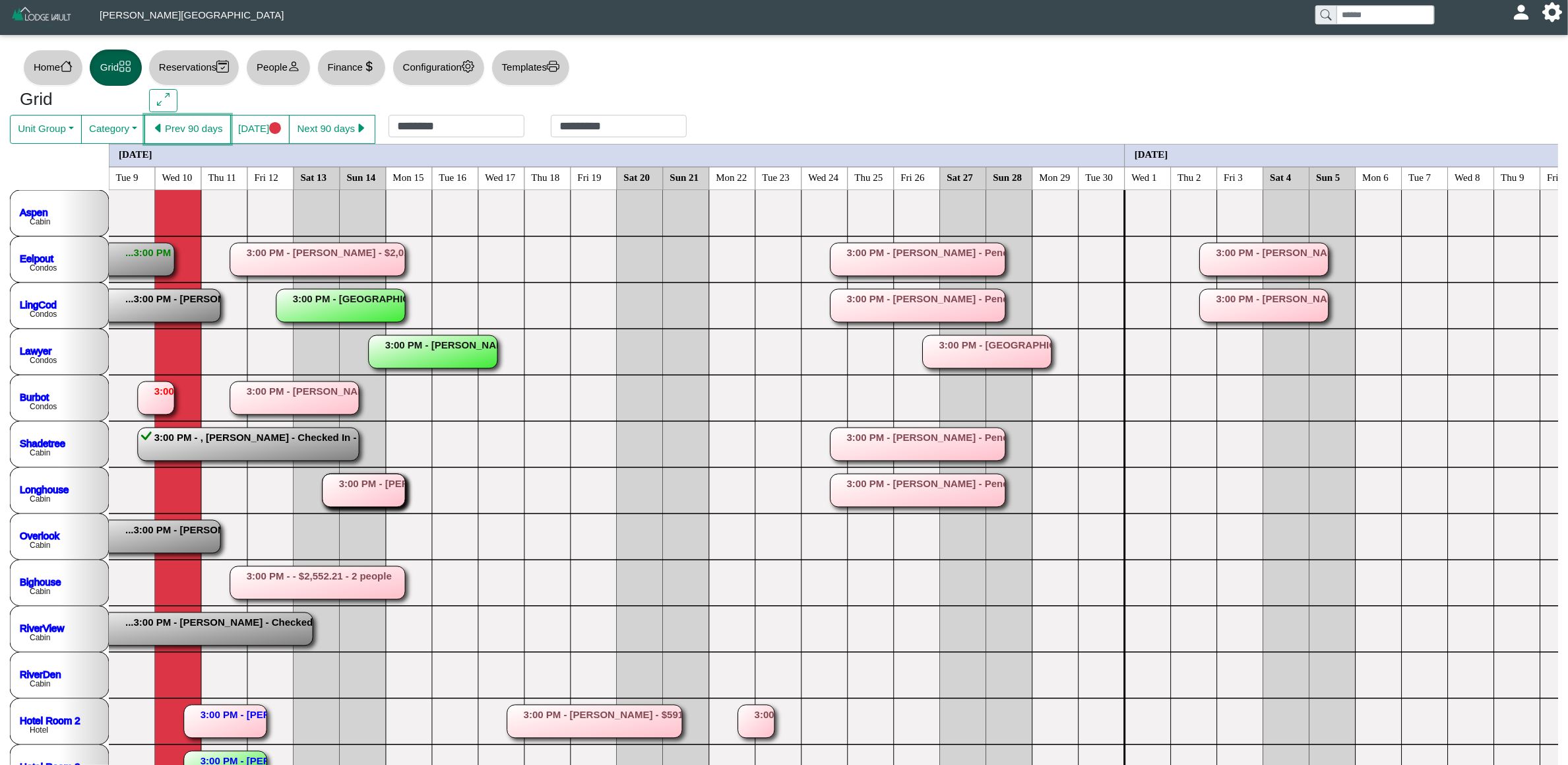
click at [193, 133] on button "Prev 90 days" at bounding box center [188, 129] width 87 height 29
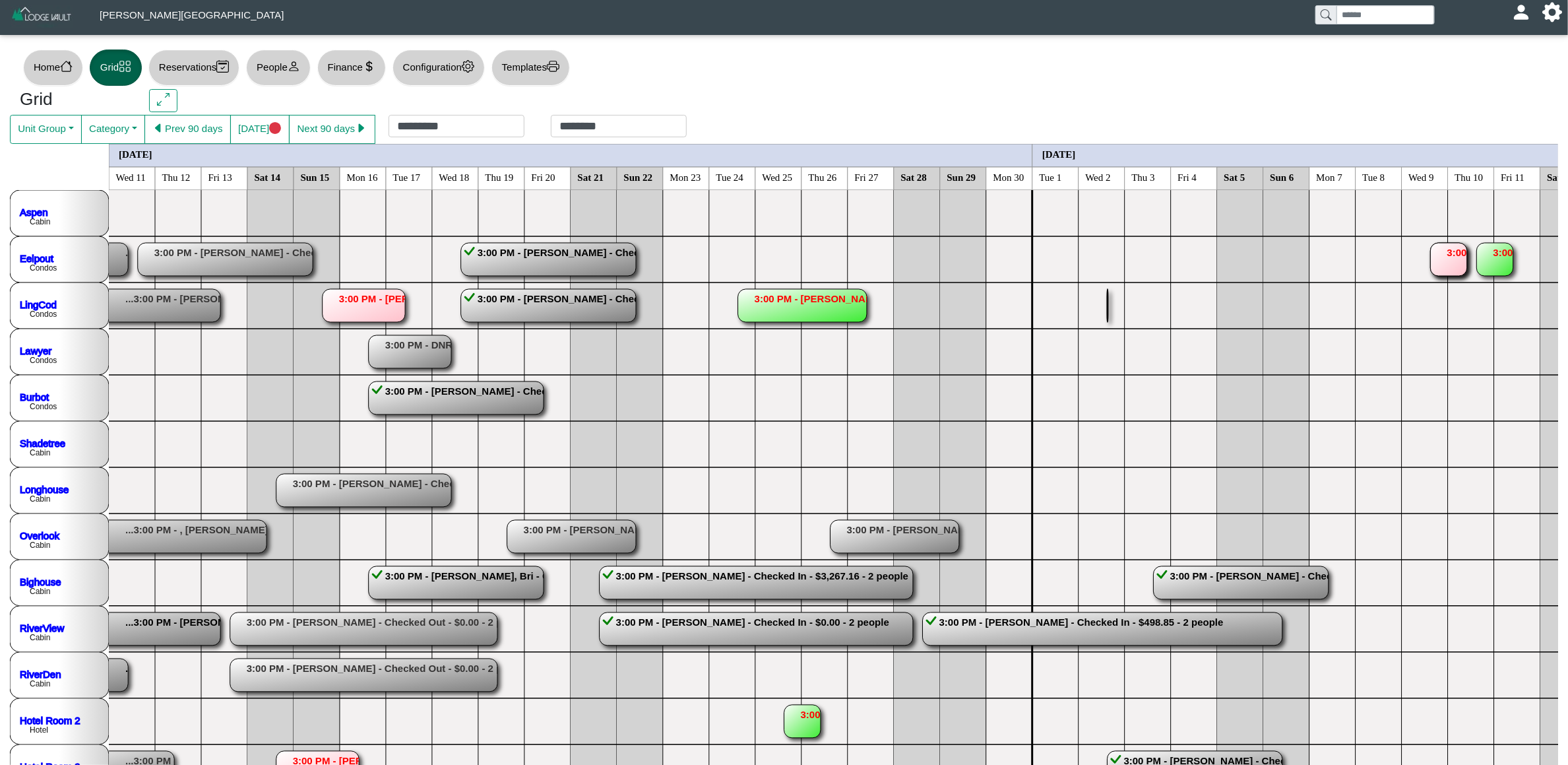
drag, startPoint x: 1109, startPoint y: 308, endPoint x: 1110, endPoint y: 299, distance: 9.1
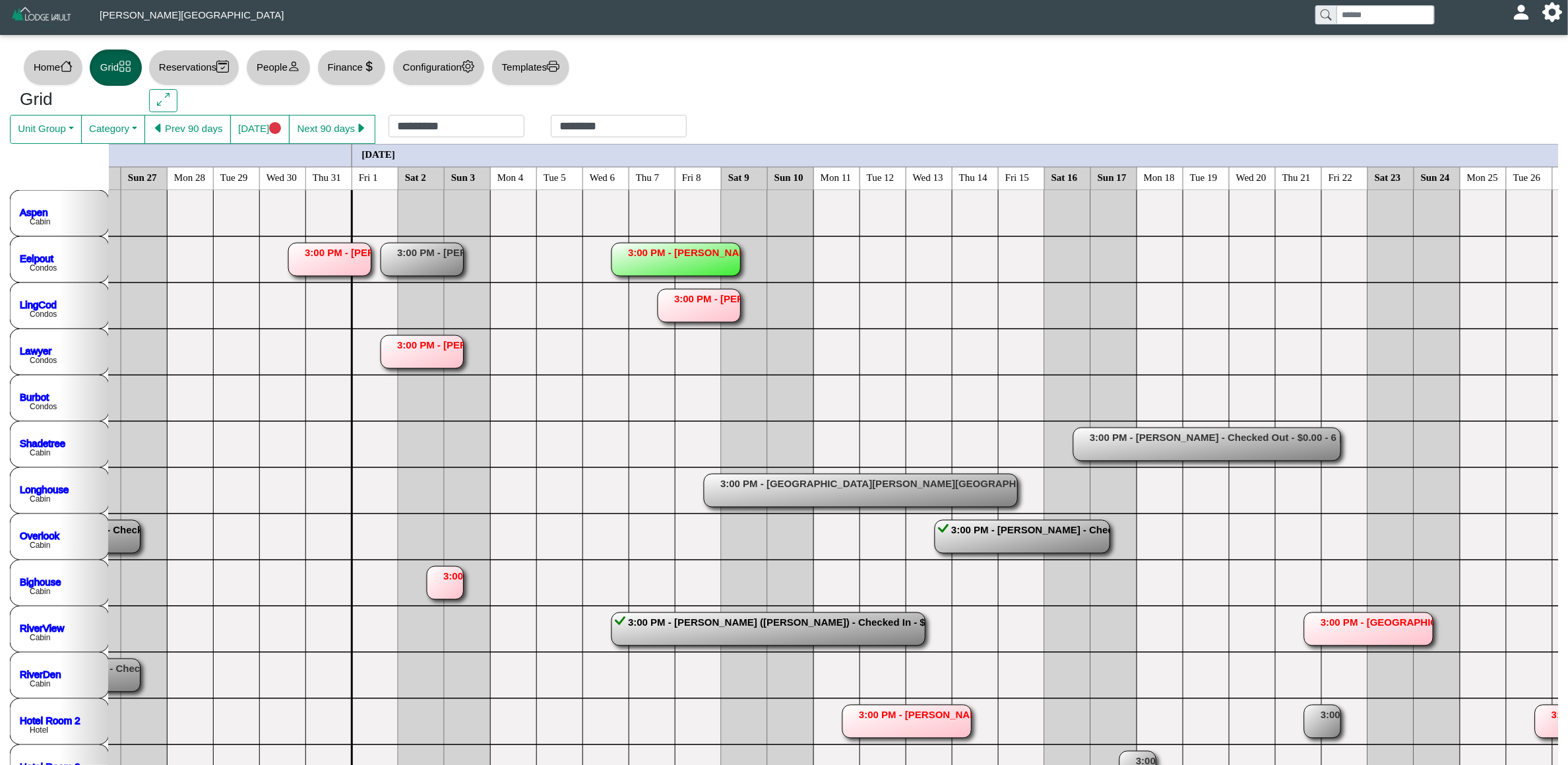
scroll to position [0, 2217]
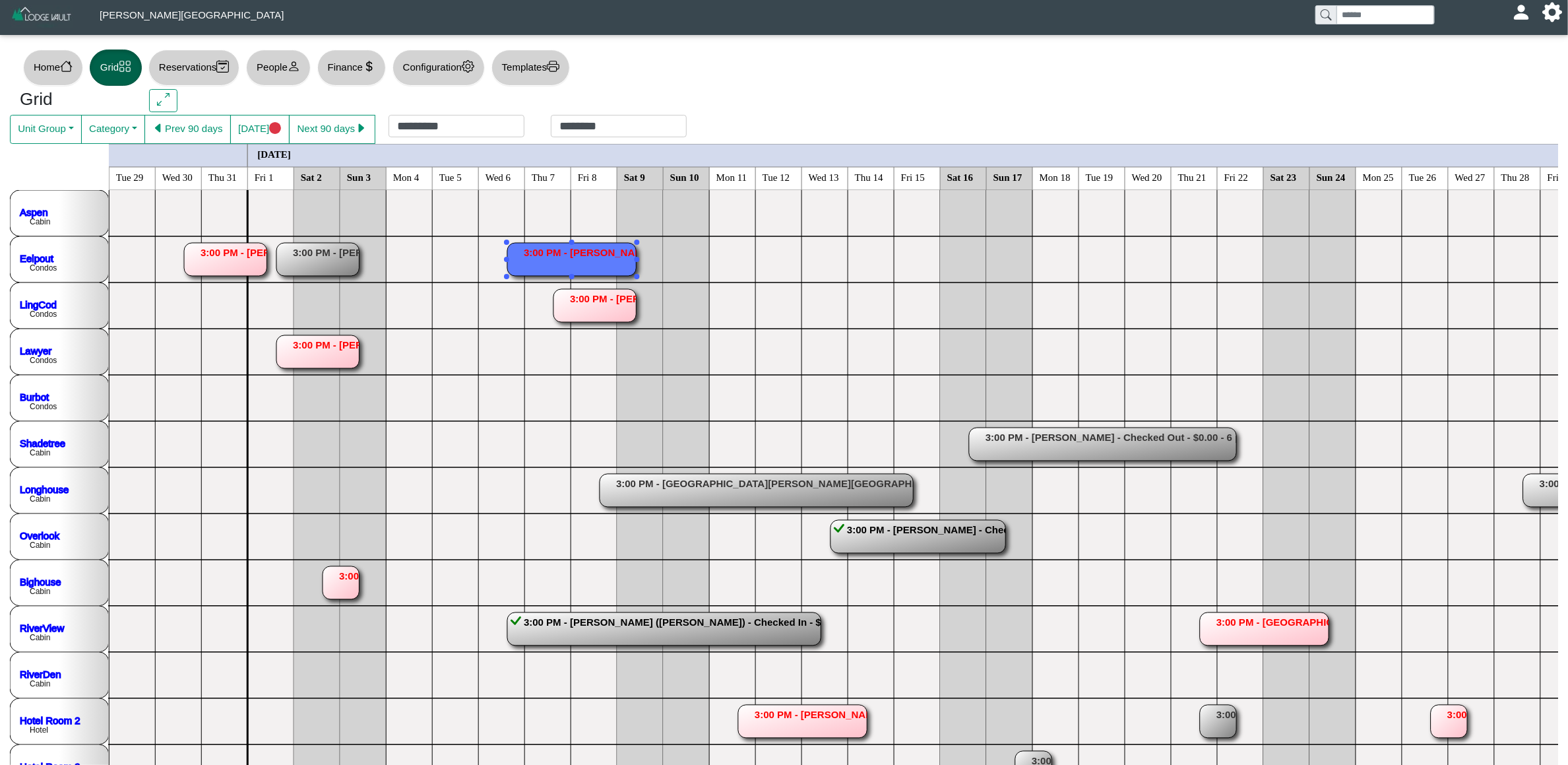
click at [565, 269] on rect at bounding box center [571, 259] width 129 height 33
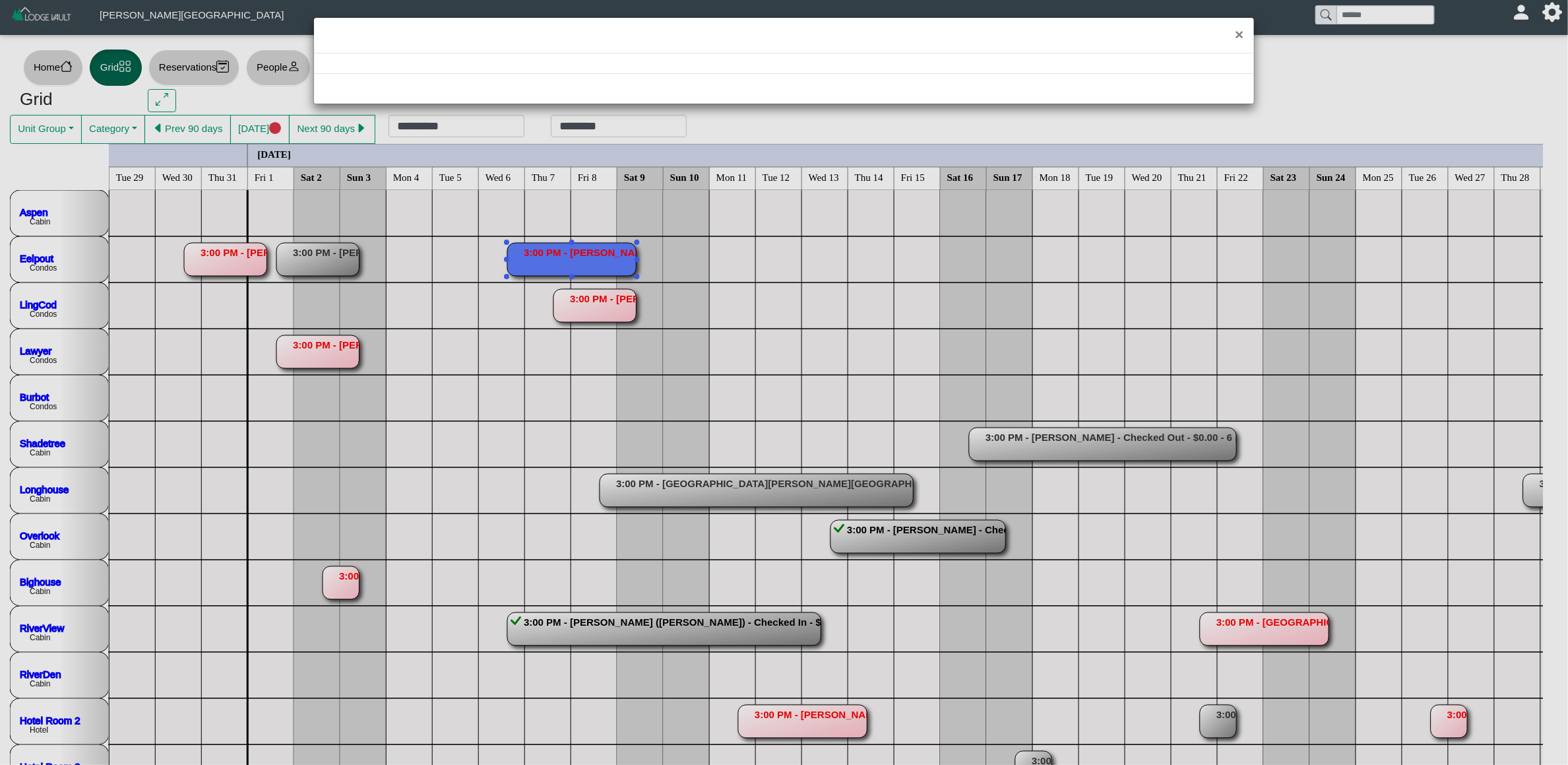
select select "*"
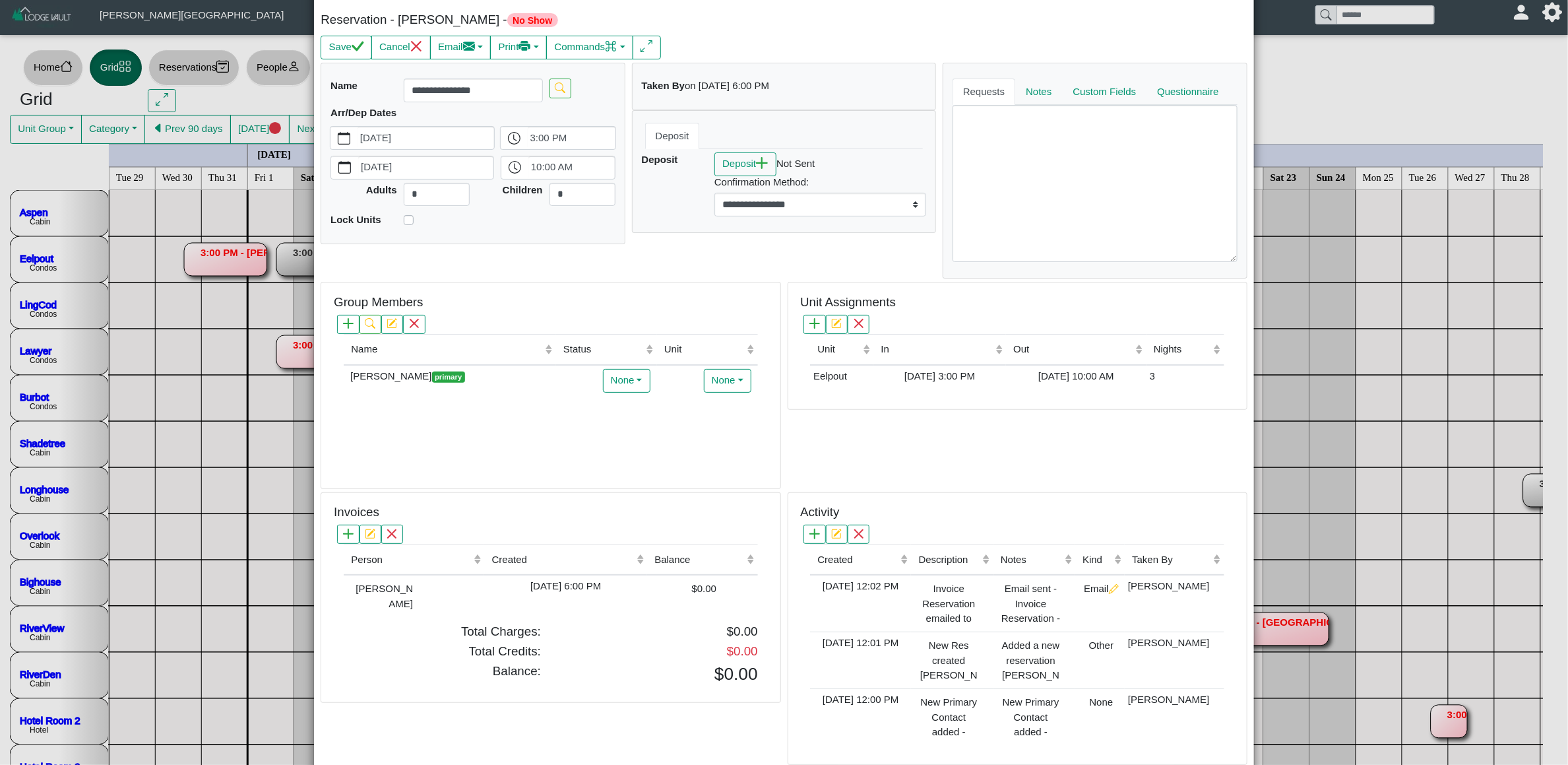
scroll to position [0, 0]
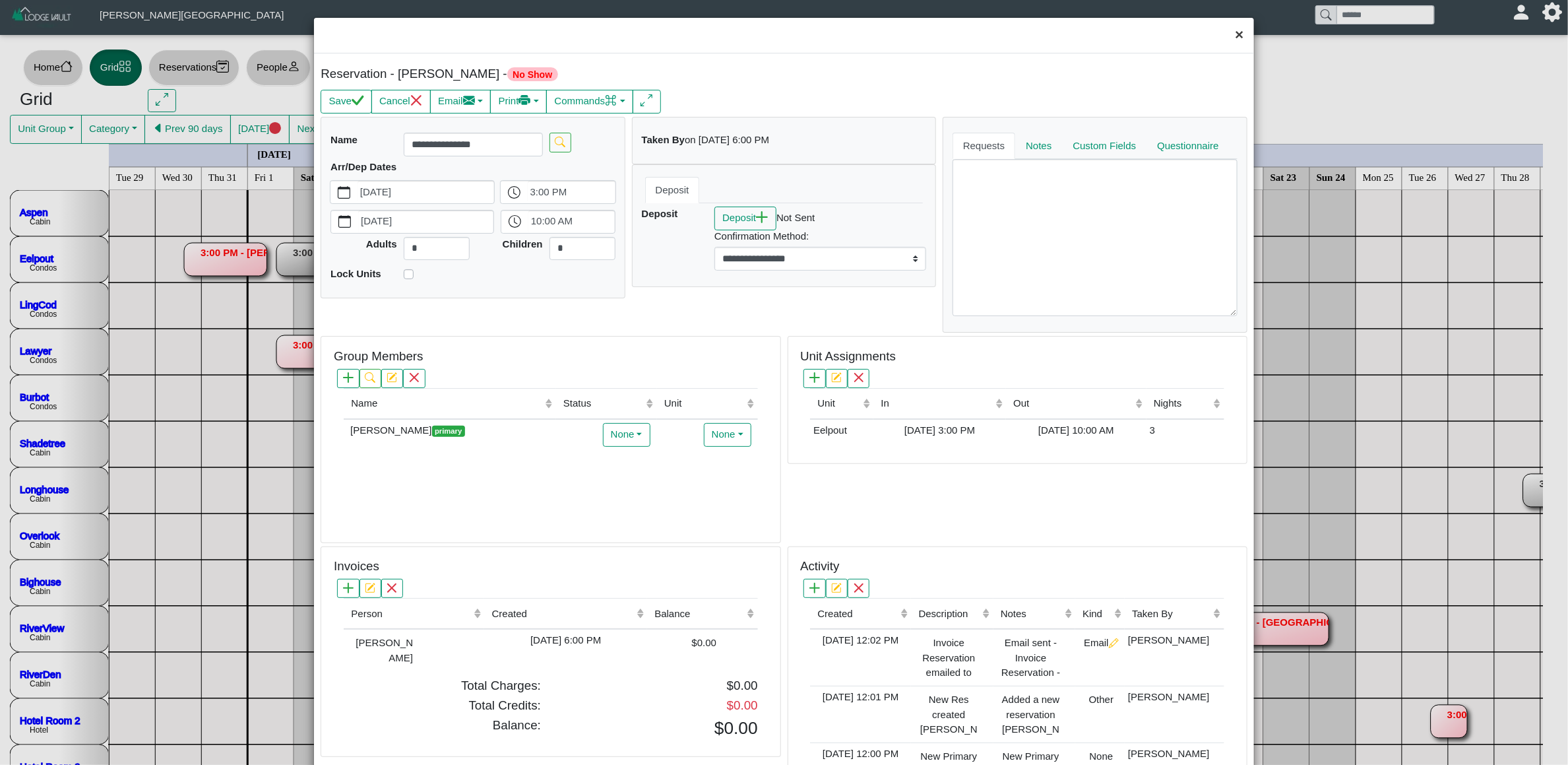
click at [1225, 36] on button "×" at bounding box center [1239, 35] width 28 height 35
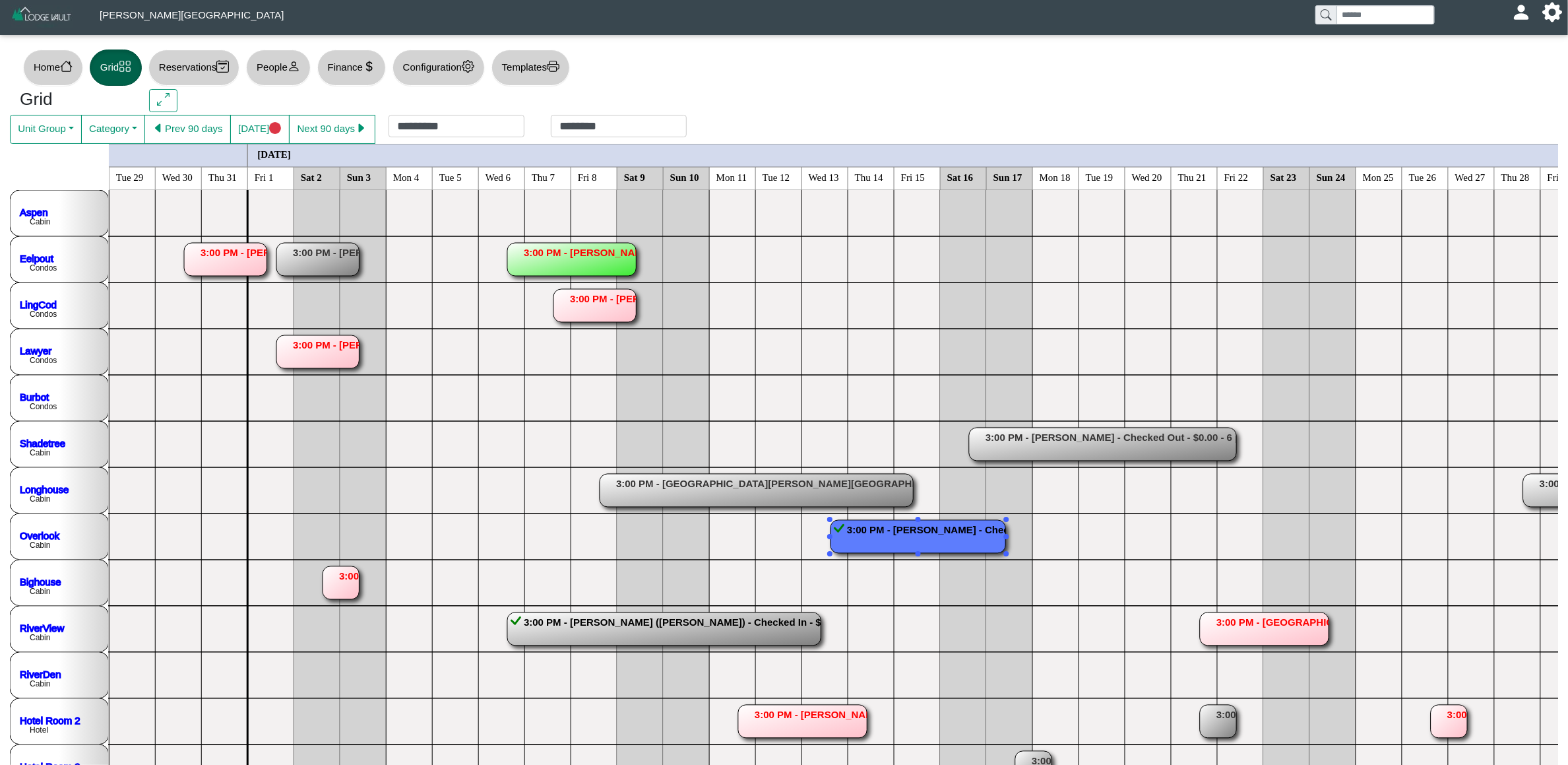
click at [919, 531] on rect at bounding box center [918, 537] width 175 height 33
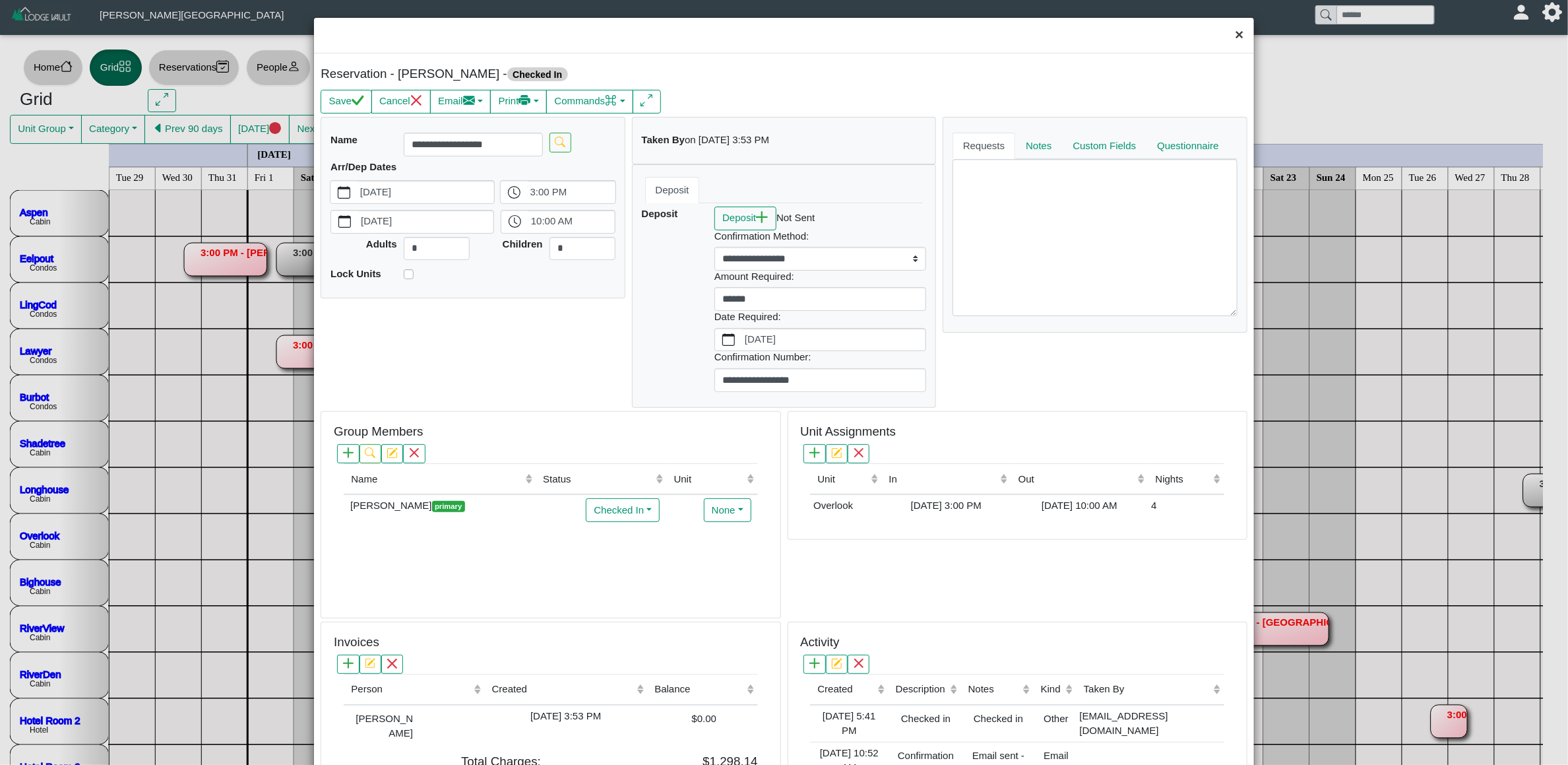
click at [1225, 32] on button "×" at bounding box center [1239, 35] width 28 height 35
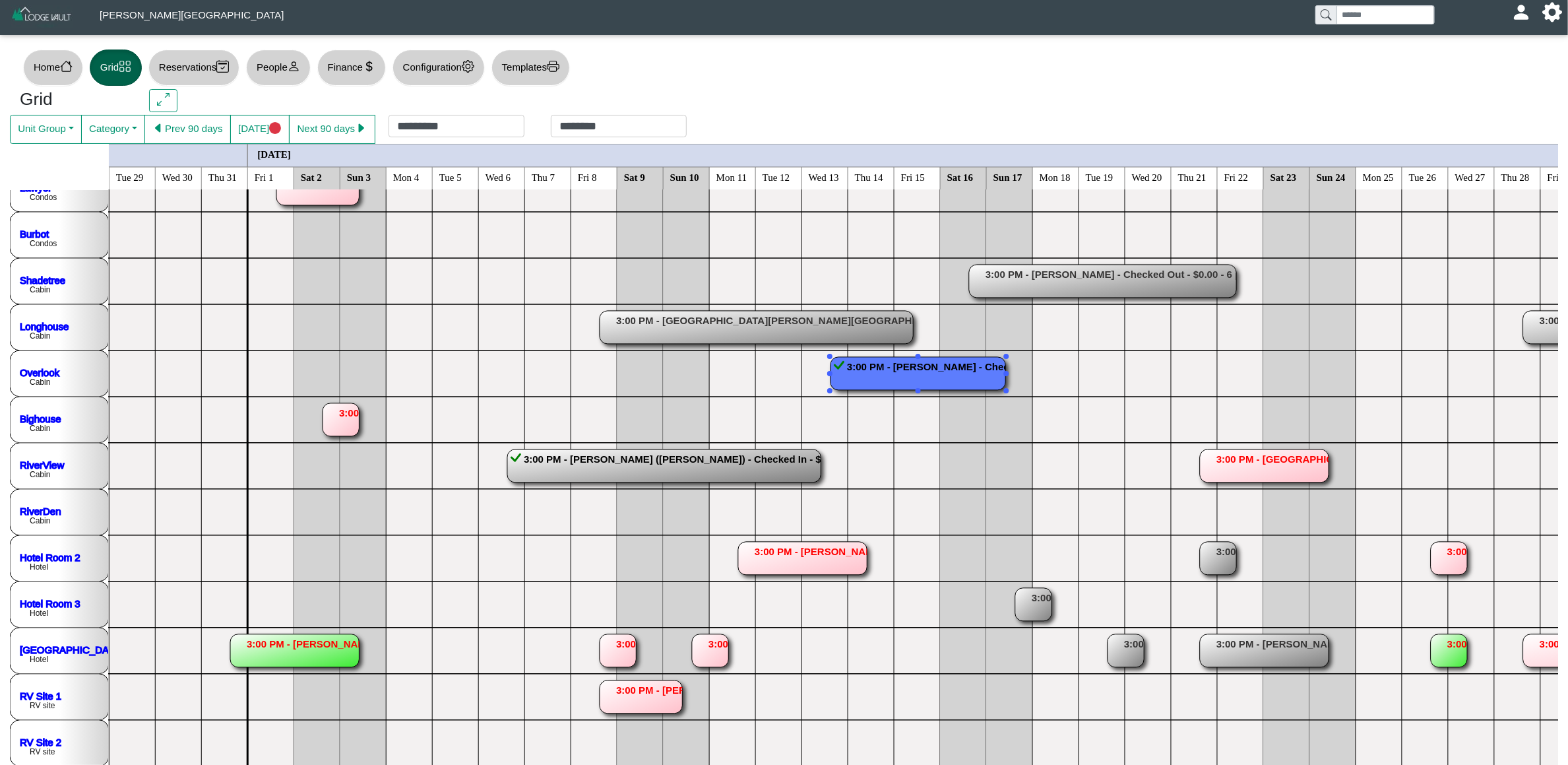
scroll to position [198, 2217]
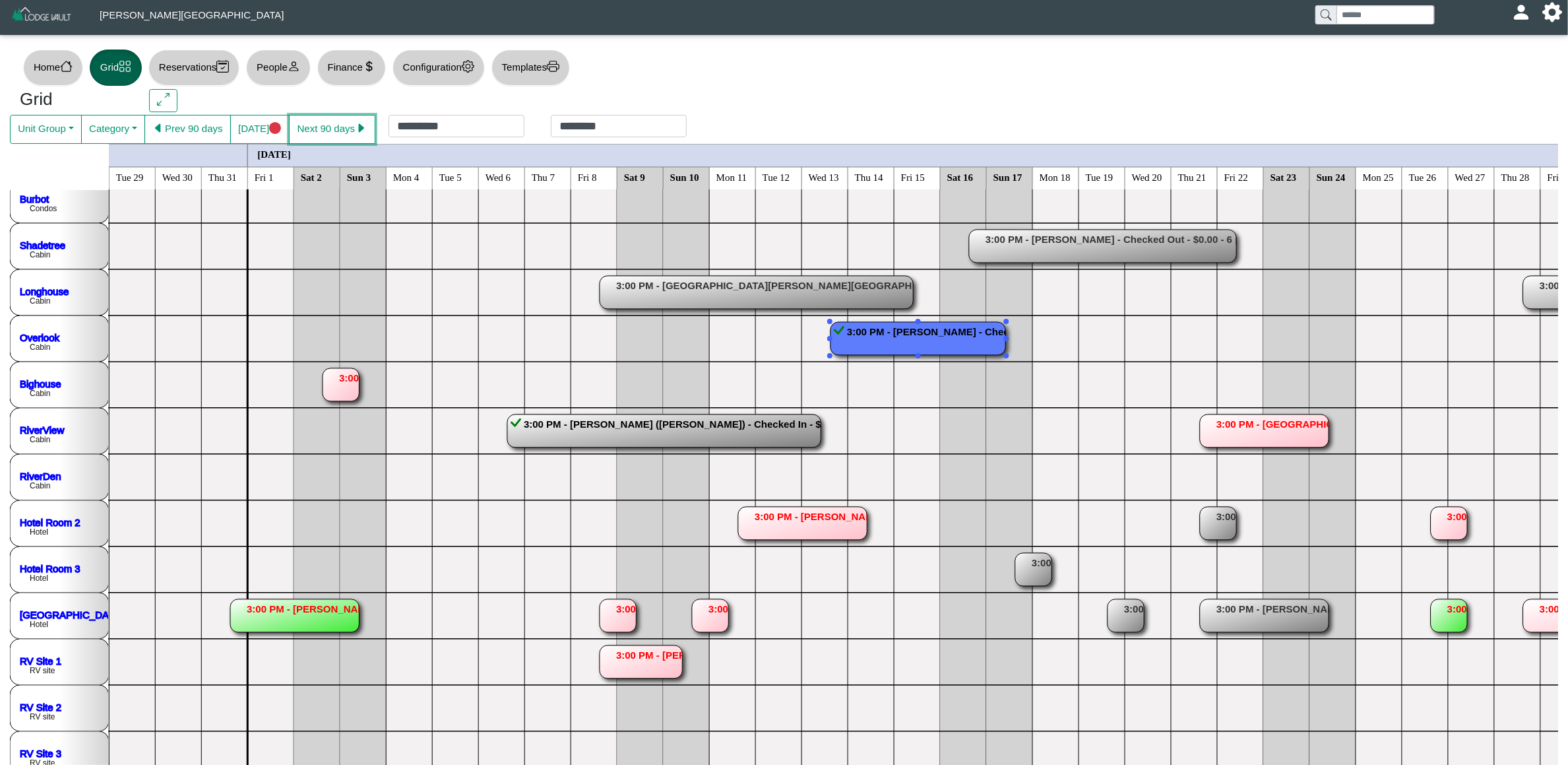
click at [340, 129] on button "Next 90 days" at bounding box center [332, 129] width 87 height 29
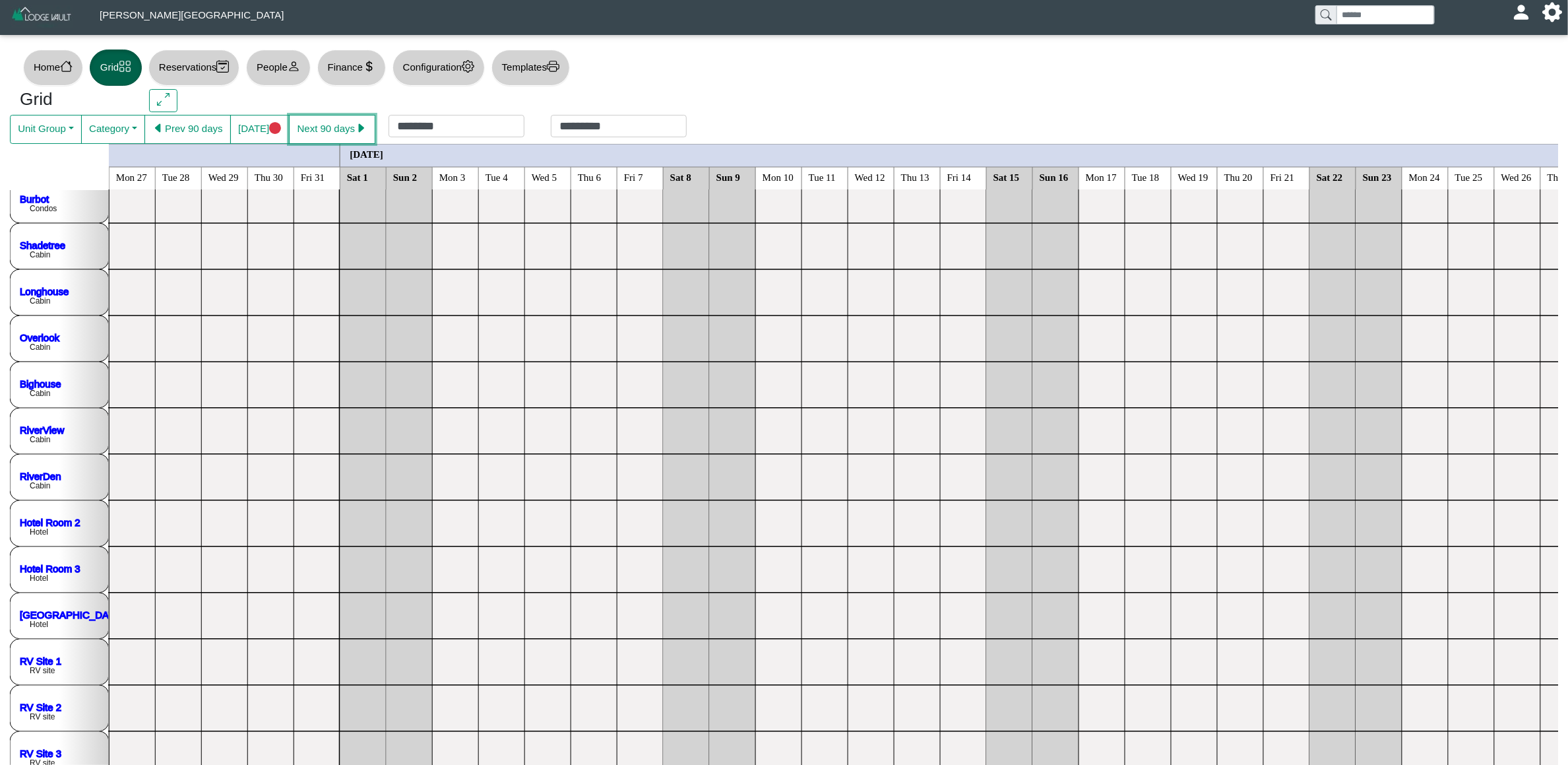
click at [333, 117] on button "Next 90 days" at bounding box center [332, 129] width 87 height 29
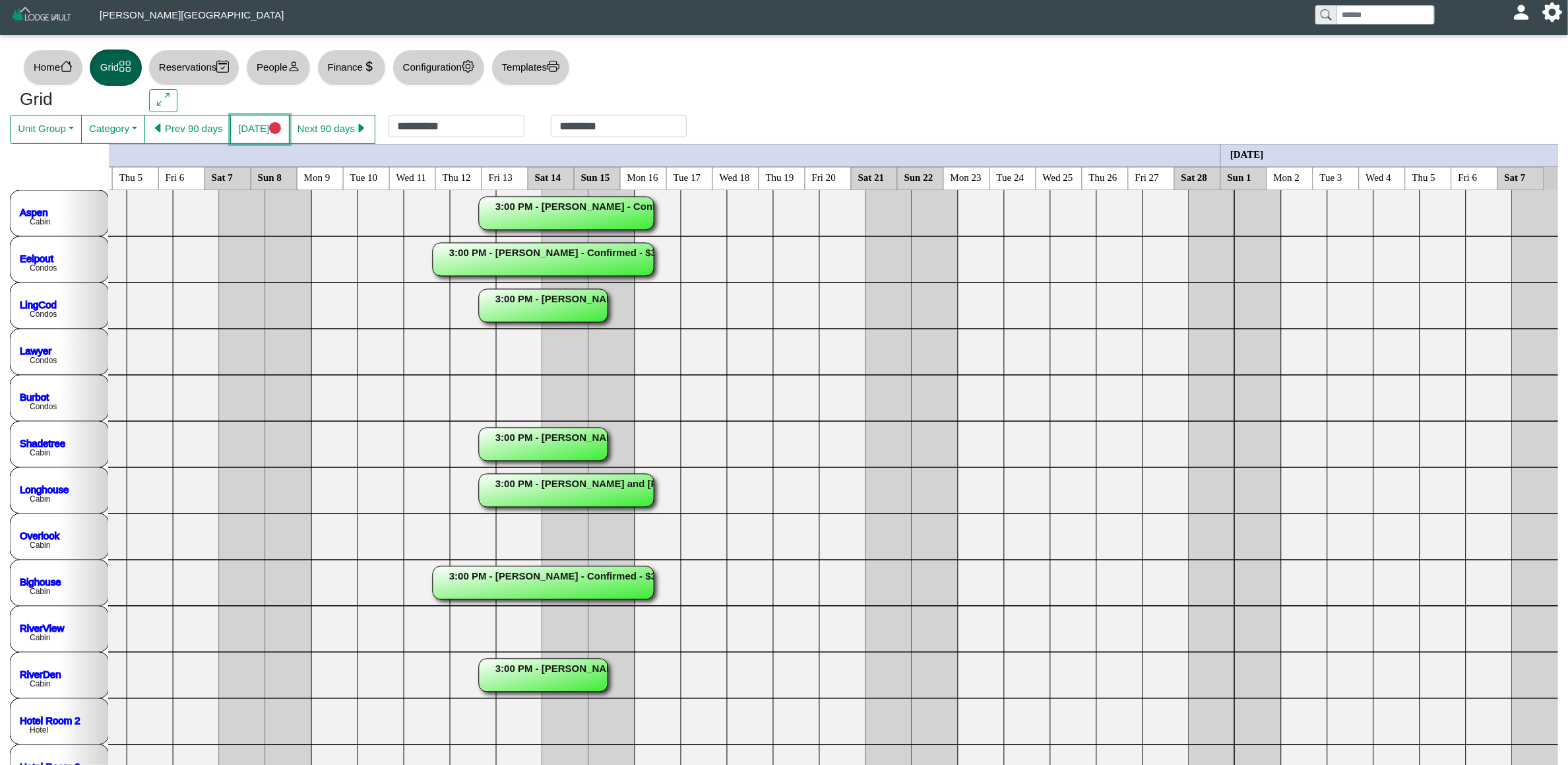
click at [273, 127] on circle "circle fill" at bounding box center [275, 128] width 12 height 12
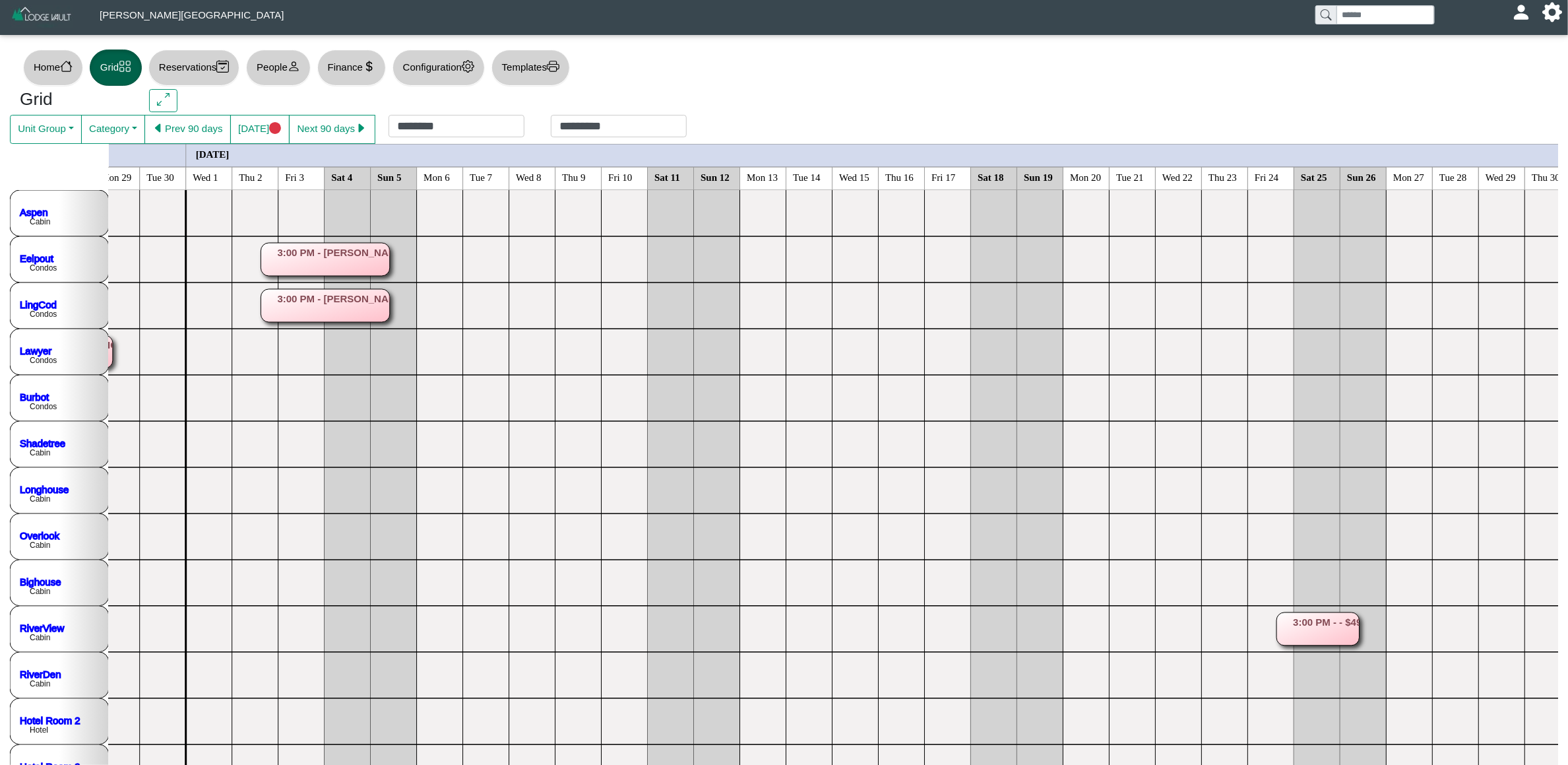
scroll to position [0, 622]
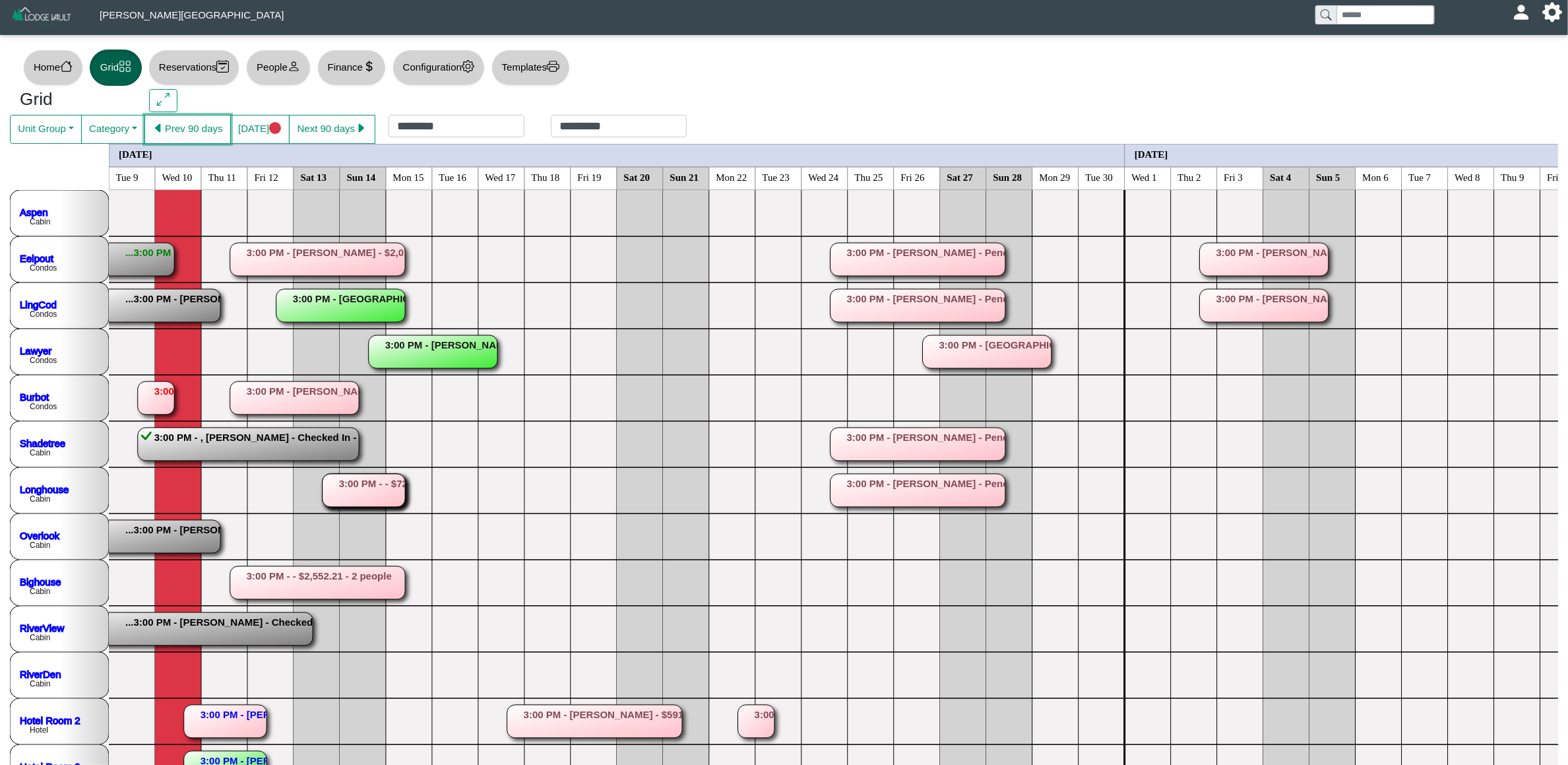
click at [219, 137] on button "Prev 90 days" at bounding box center [188, 129] width 87 height 29
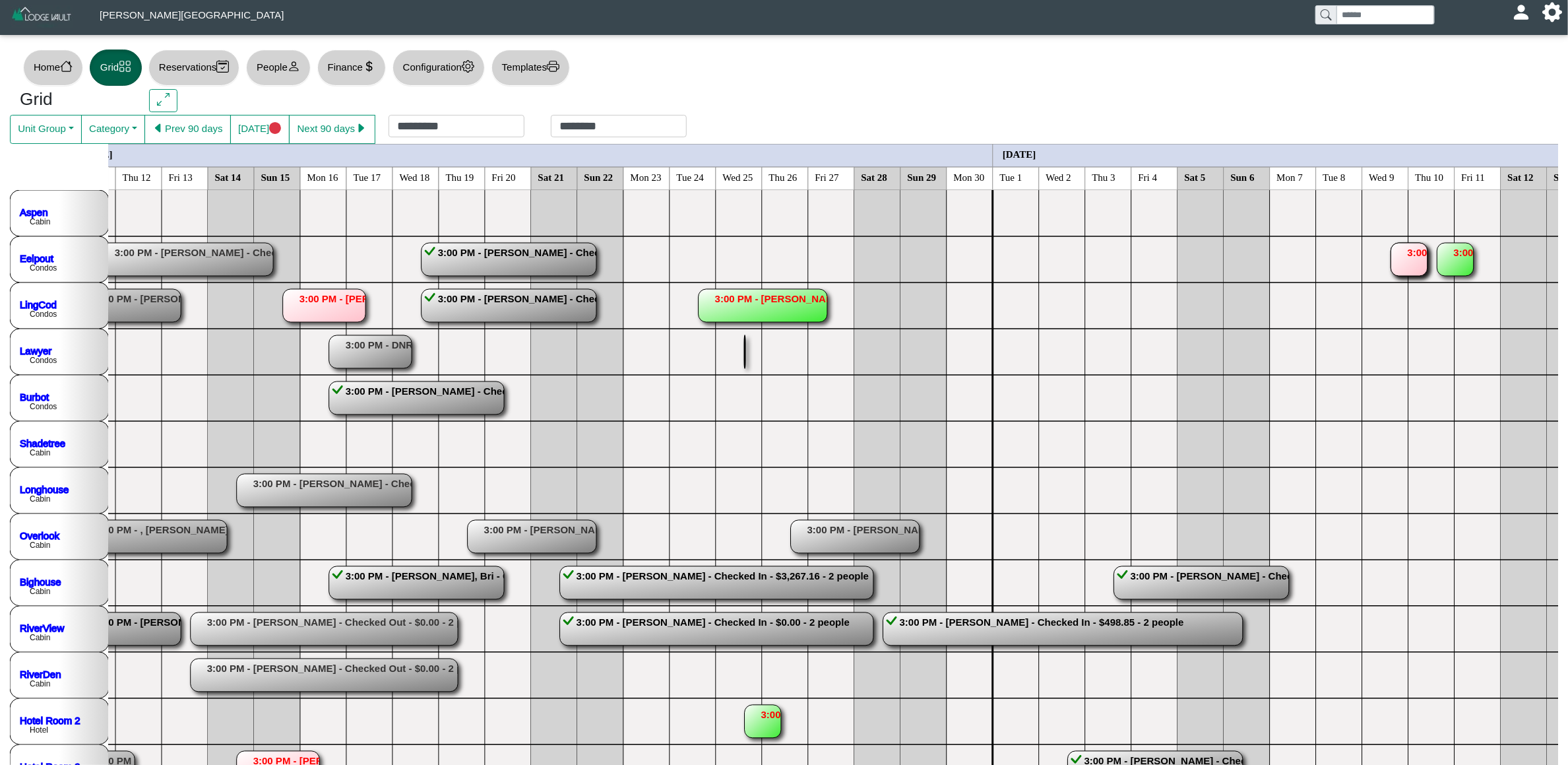
scroll to position [0, 123]
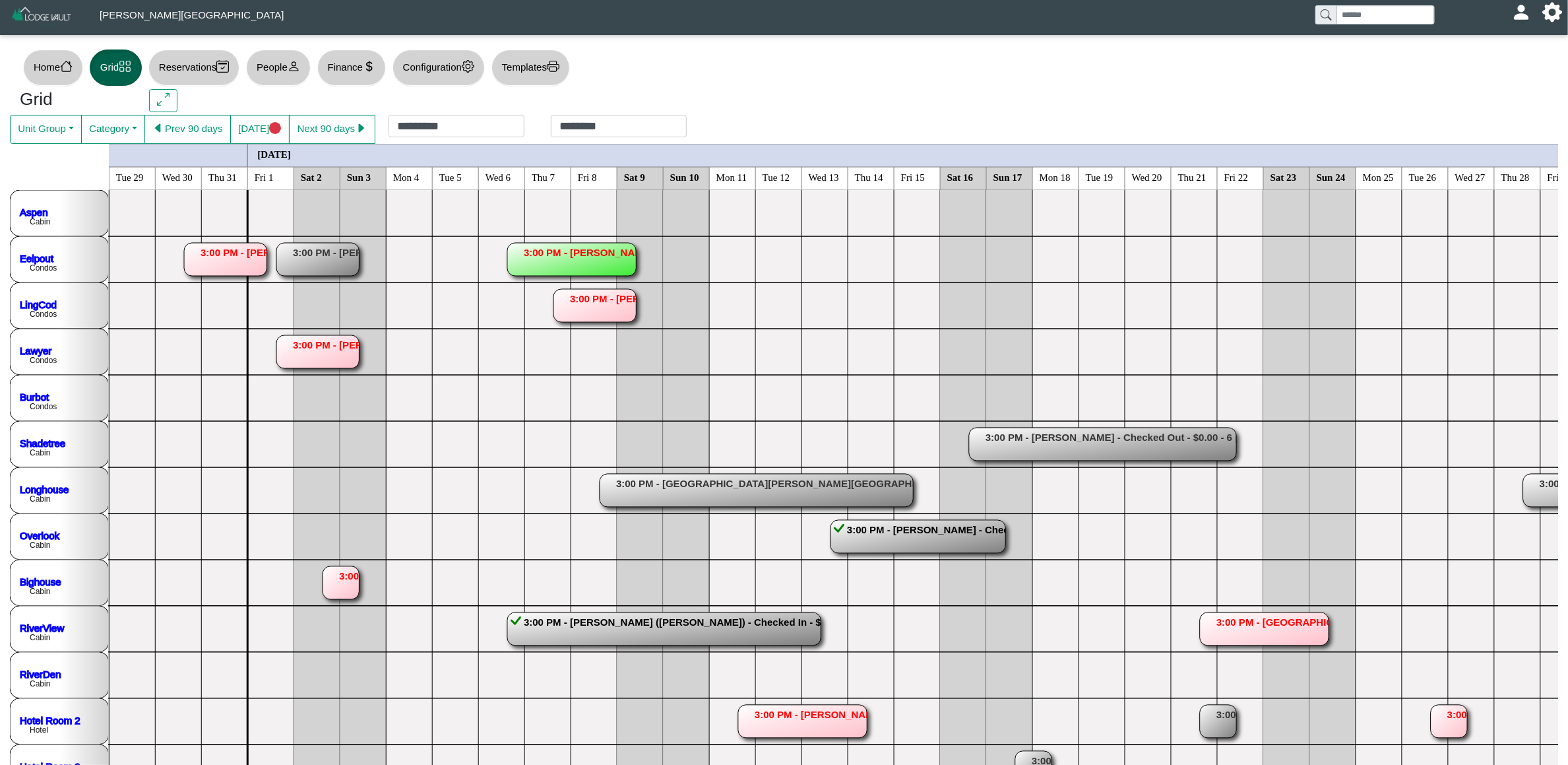
click at [586, 253] on rect at bounding box center [571, 259] width 129 height 33
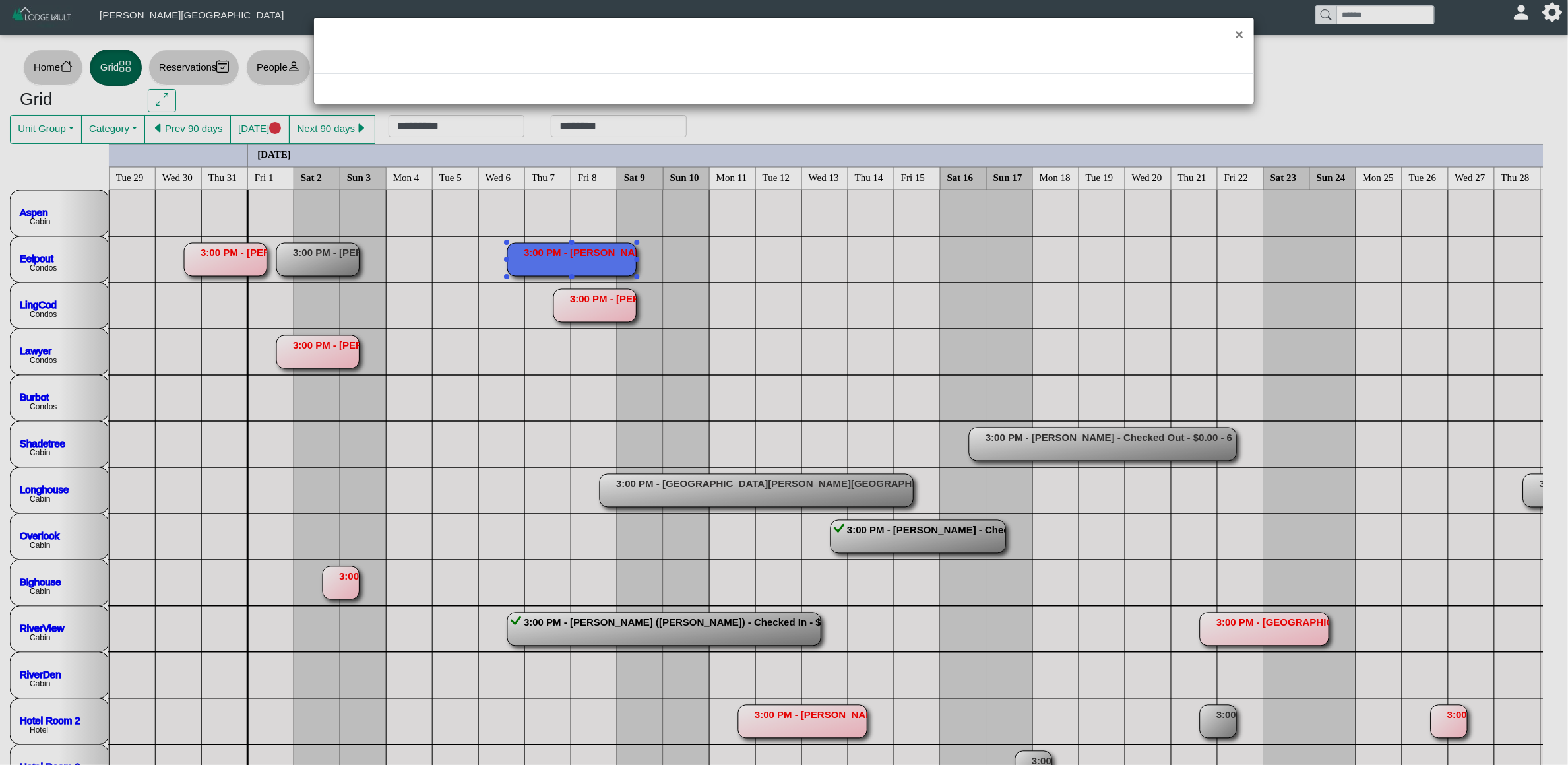
select select "*"
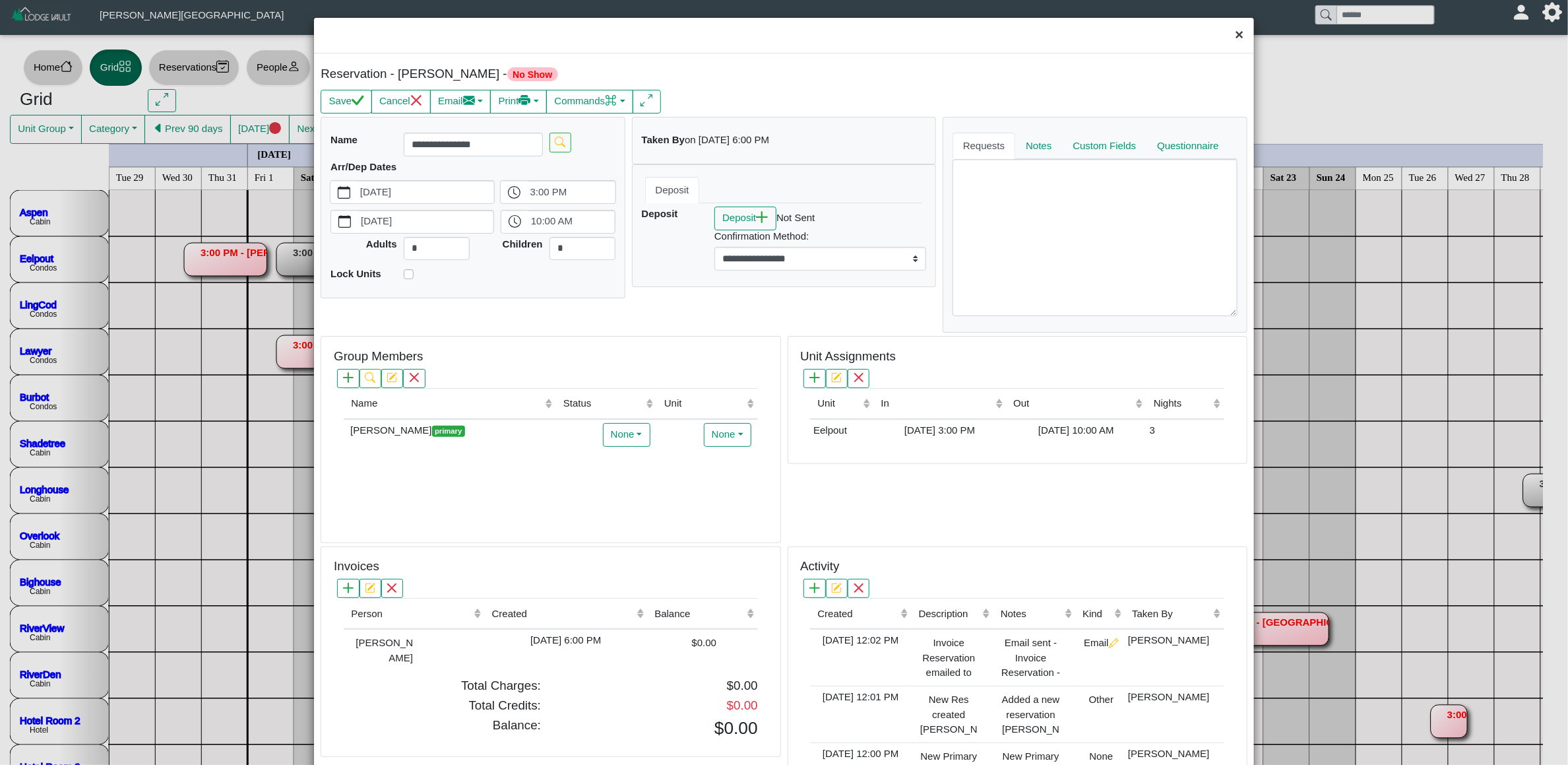
click at [1225, 34] on button "×" at bounding box center [1239, 35] width 28 height 35
select select "*"
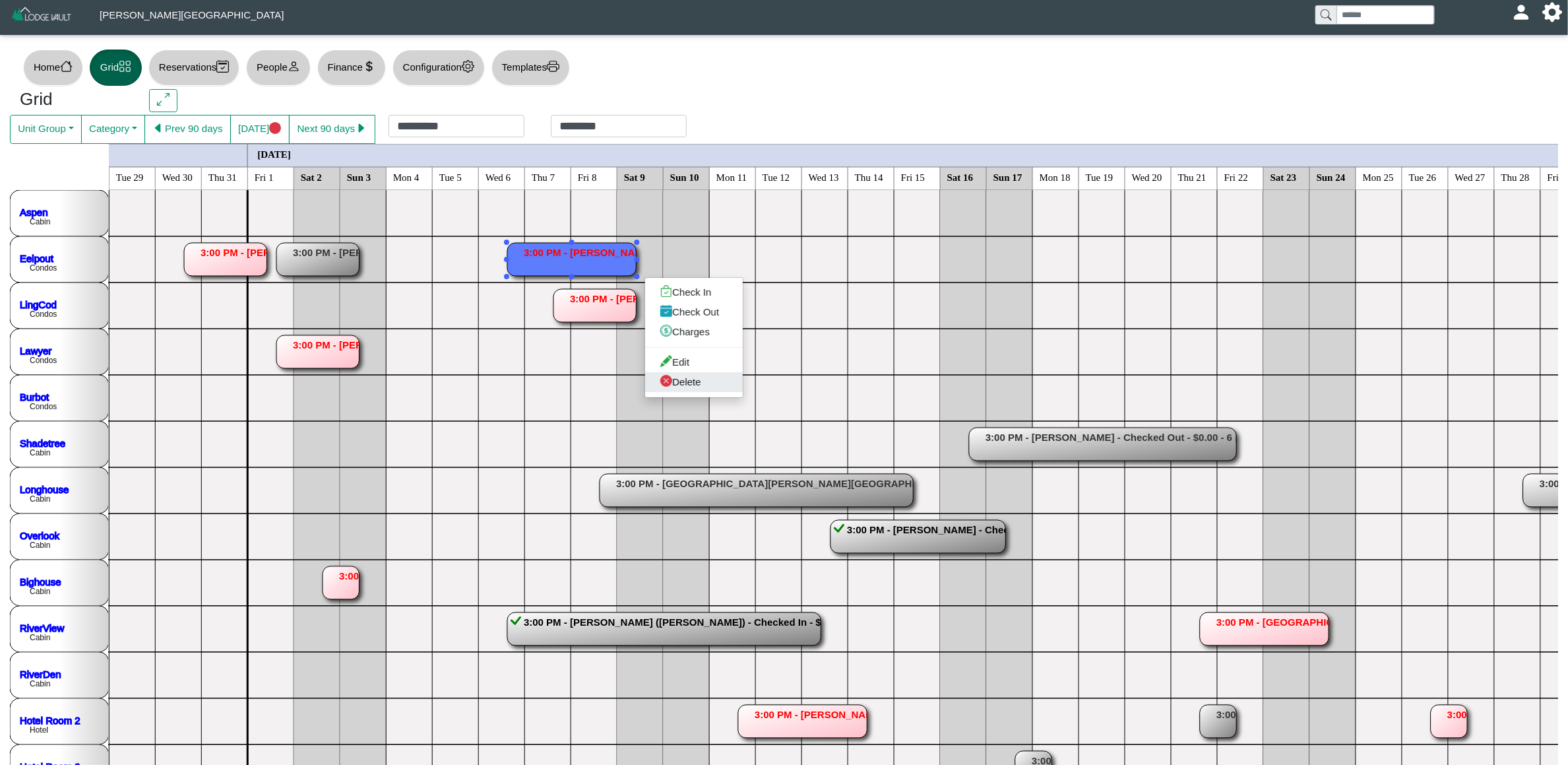
click at [690, 378] on link "Delete" at bounding box center [694, 382] width 98 height 20
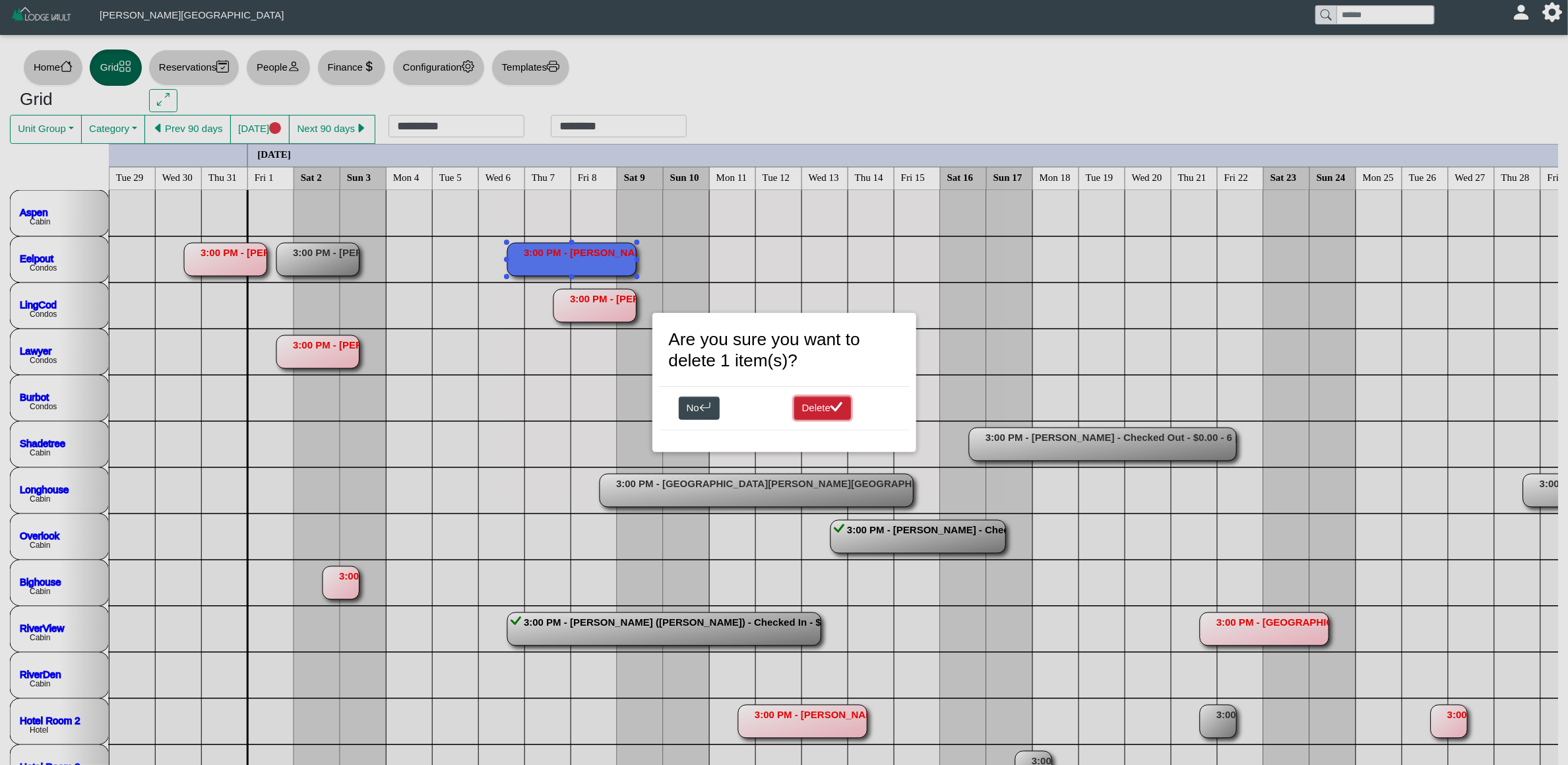
click at [825, 396] on button "Delete" at bounding box center [823, 408] width 57 height 24
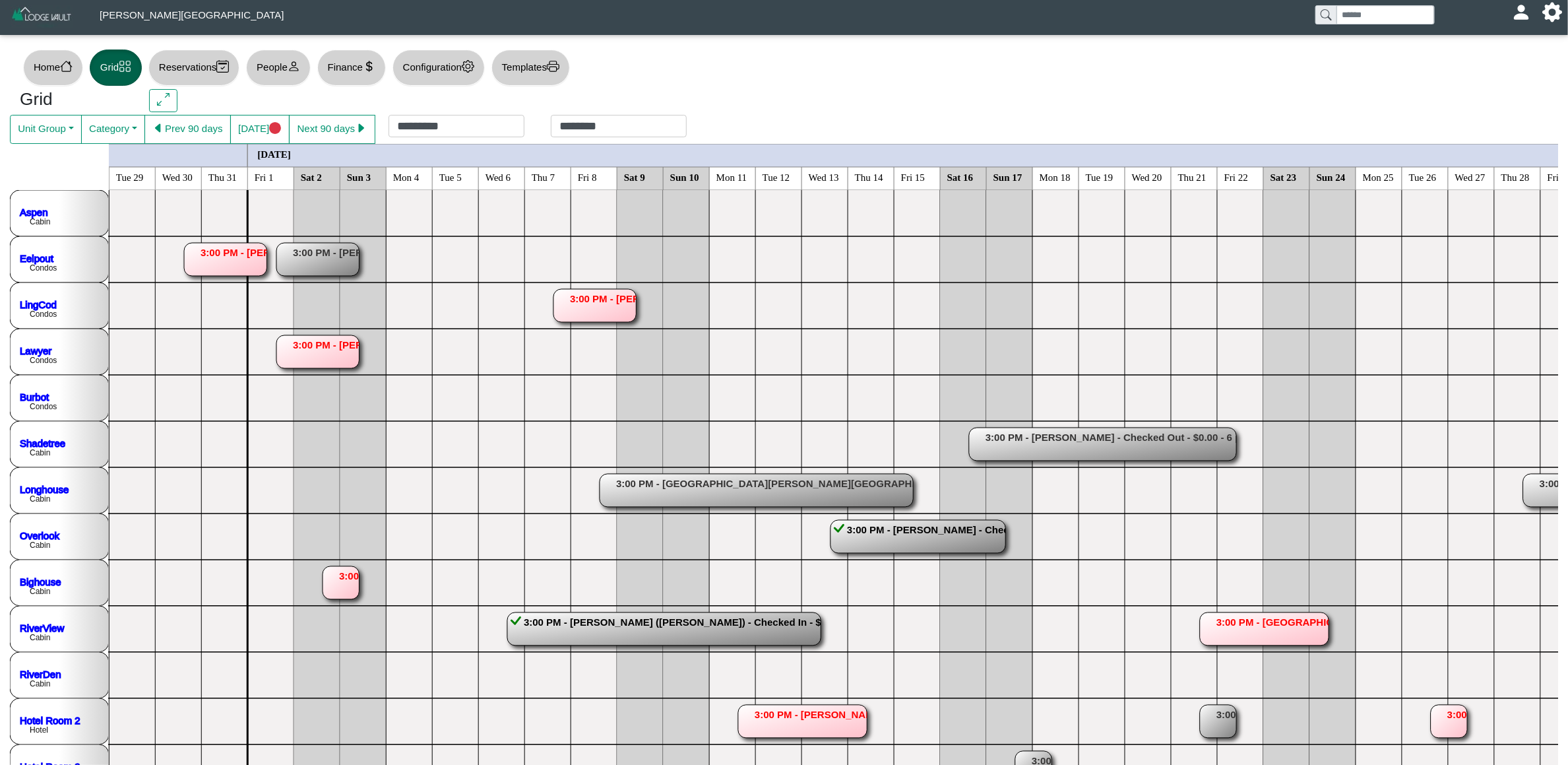
click at [620, 312] on rect at bounding box center [595, 305] width 83 height 33
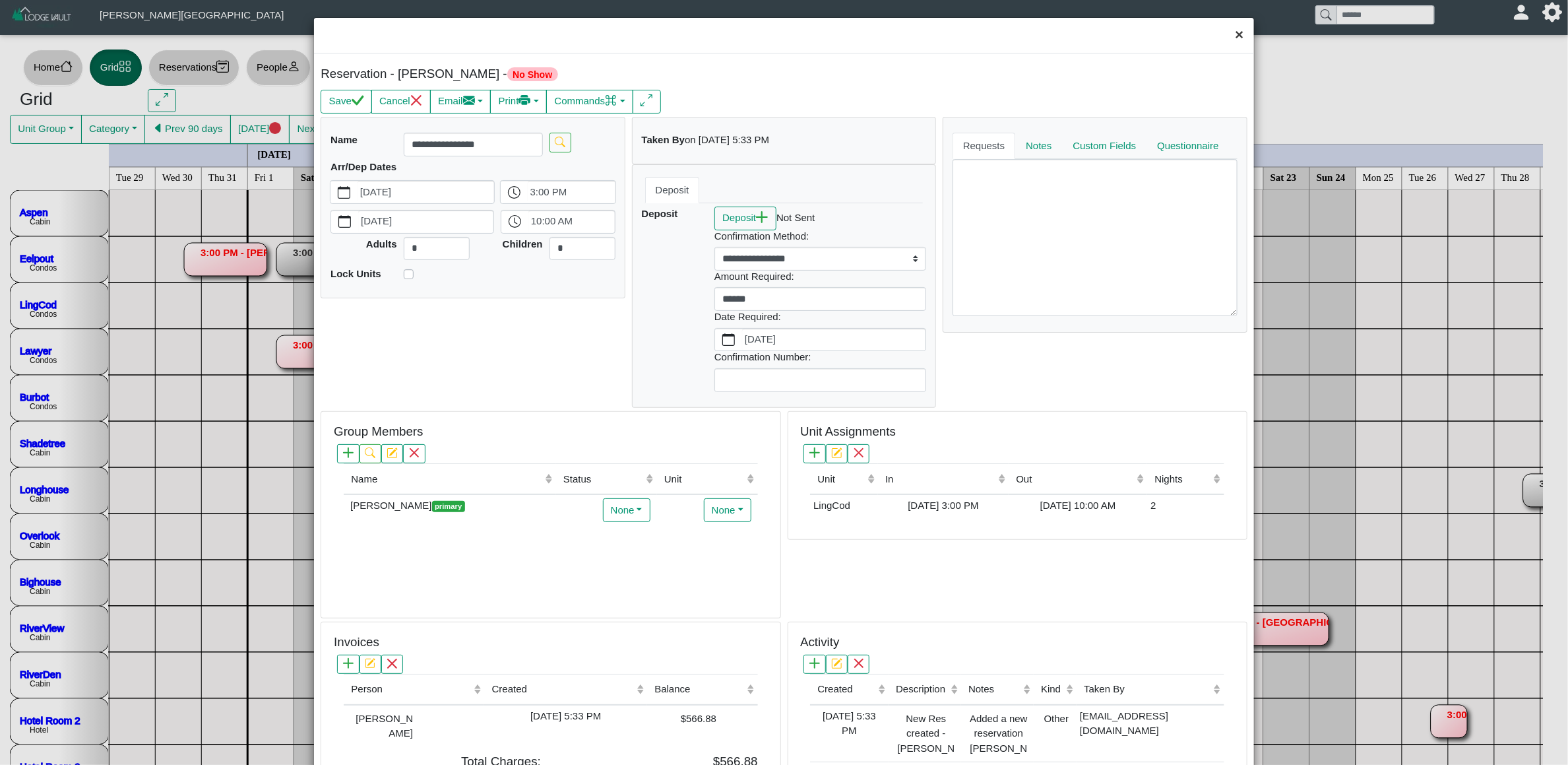
click at [1225, 40] on button "×" at bounding box center [1239, 35] width 28 height 35
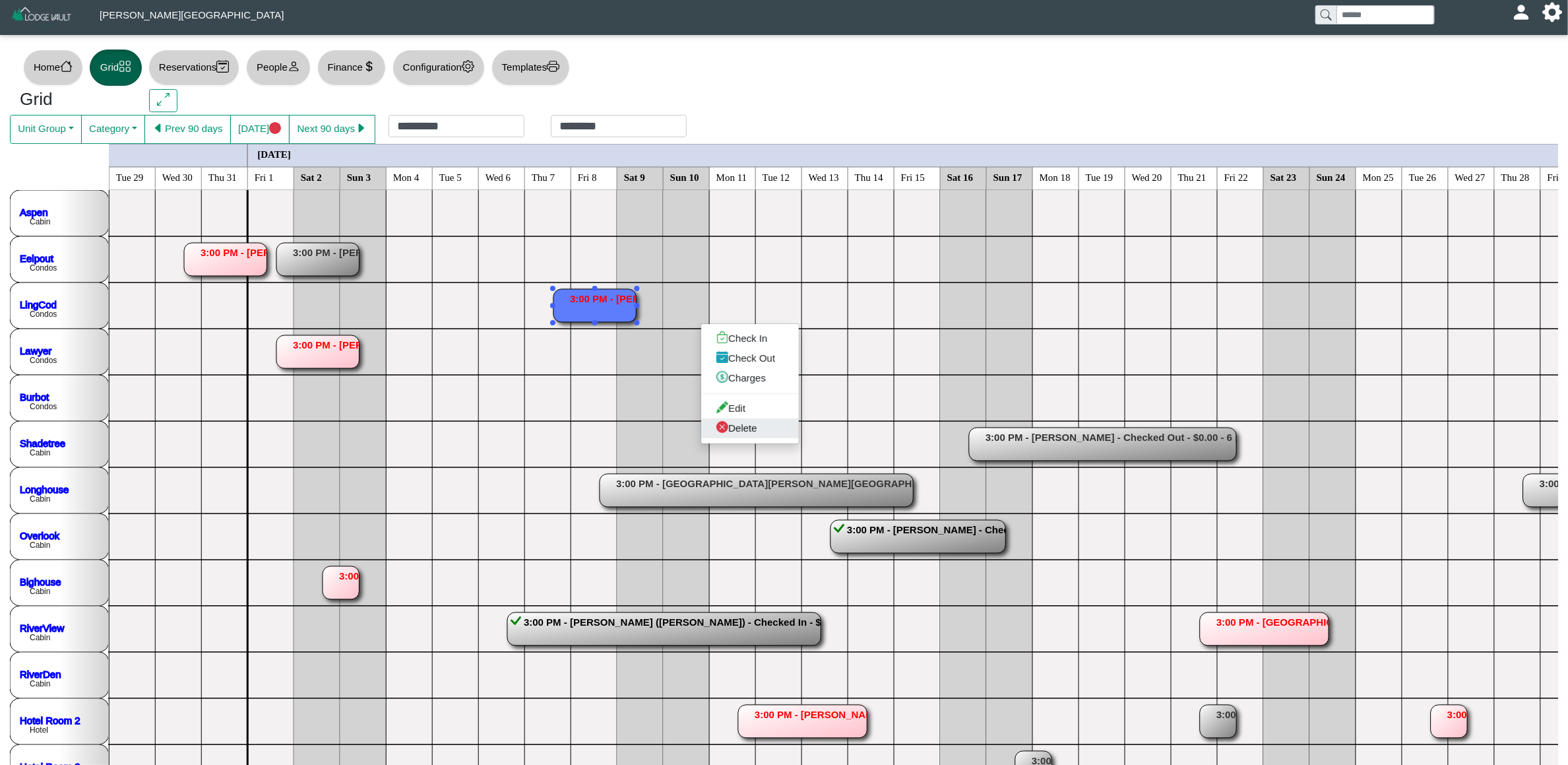
click at [730, 429] on link "Delete" at bounding box center [750, 428] width 98 height 20
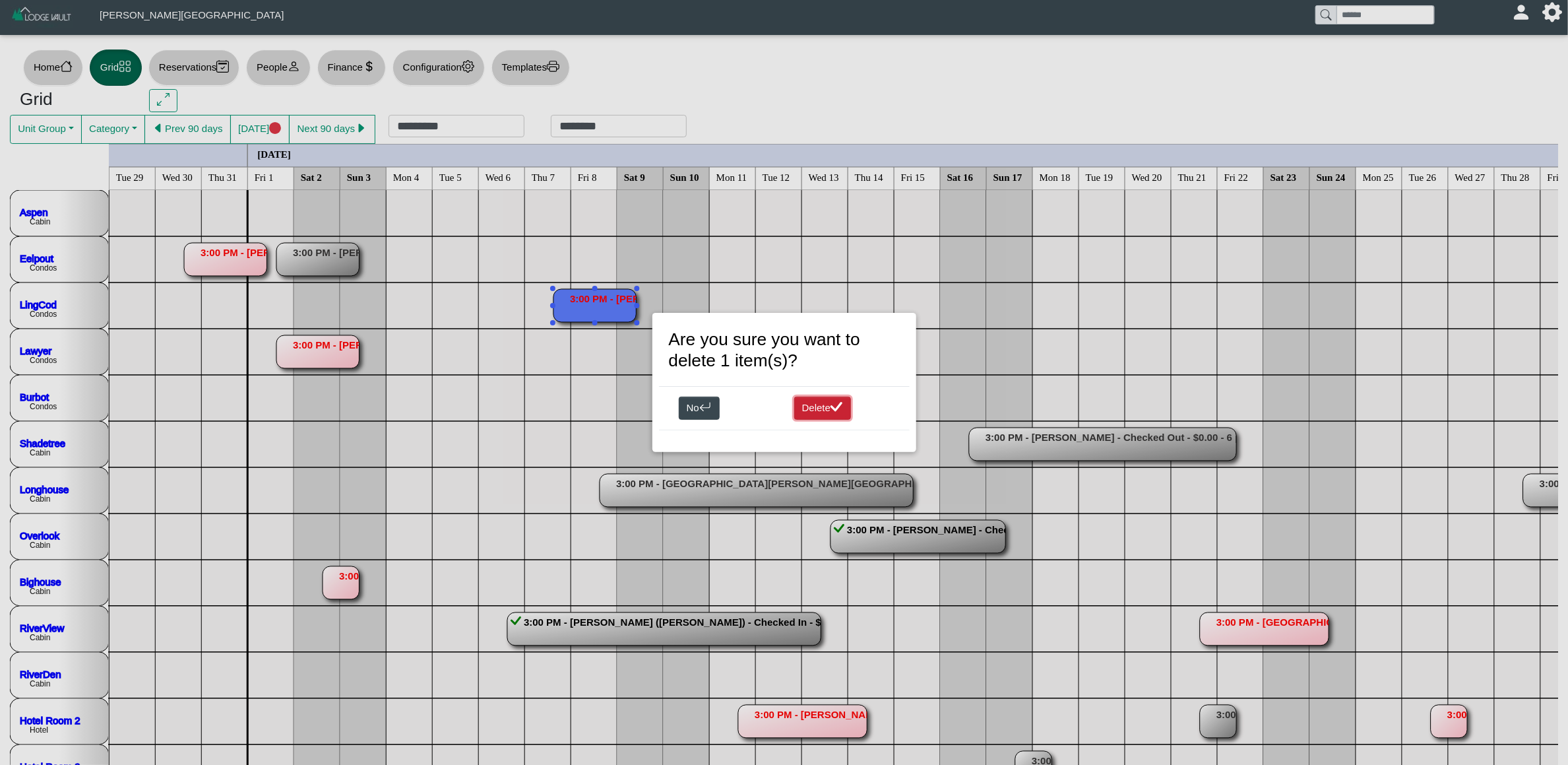
click at [849, 409] on button "Delete" at bounding box center [823, 408] width 57 height 24
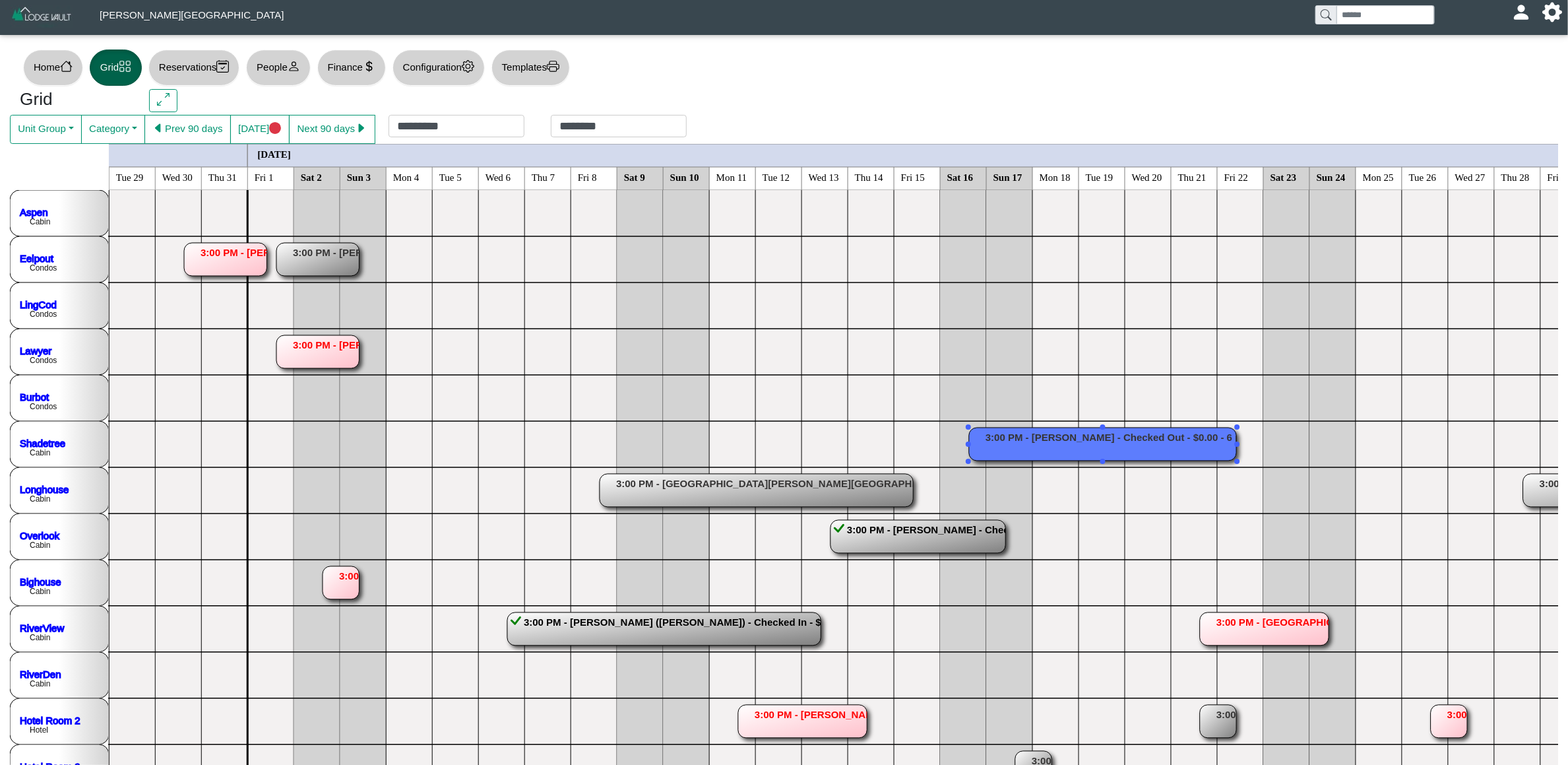
click at [1024, 449] on rect at bounding box center [1102, 444] width 267 height 33
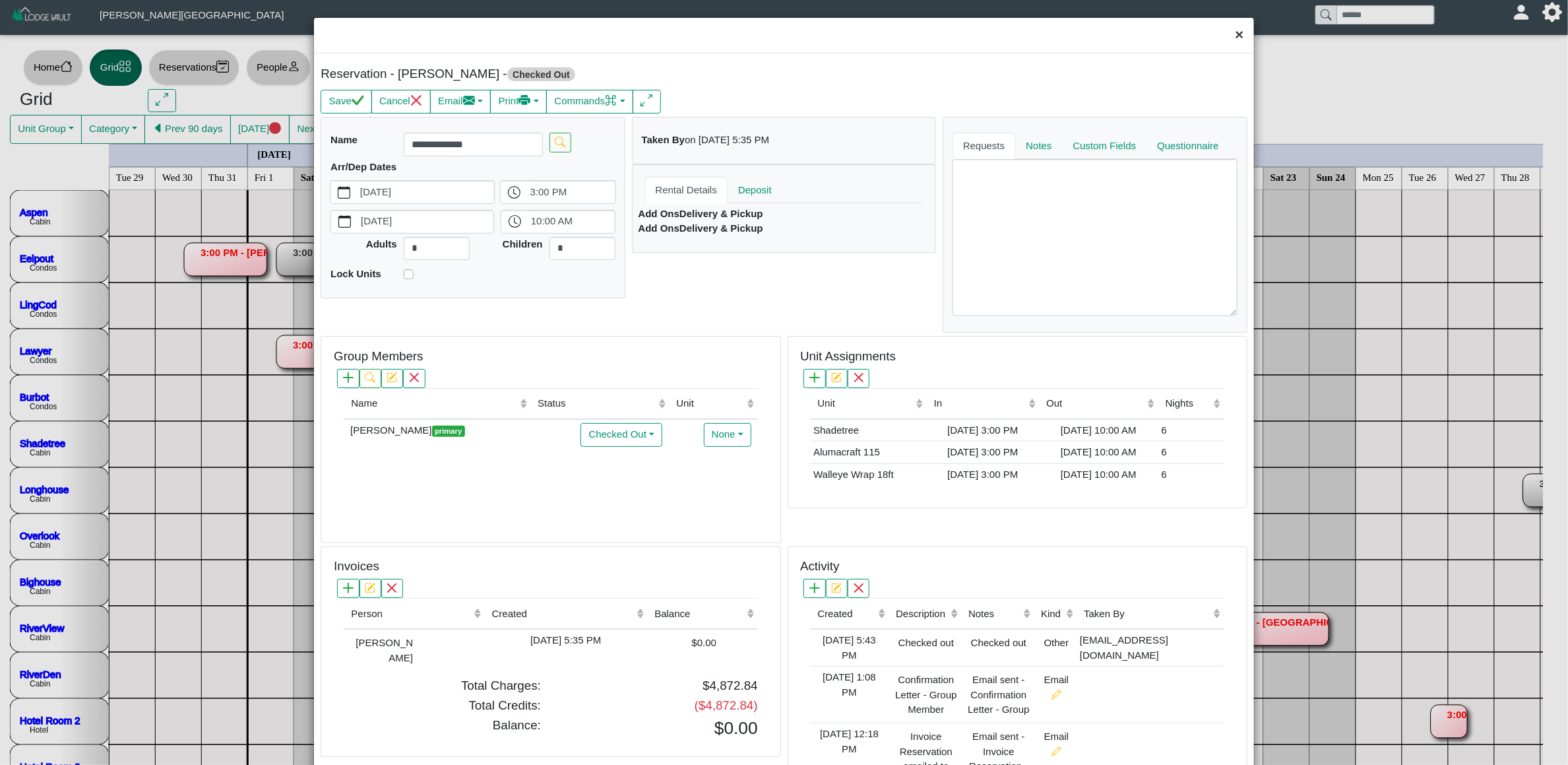
click at [1227, 30] on button "×" at bounding box center [1239, 35] width 28 height 35
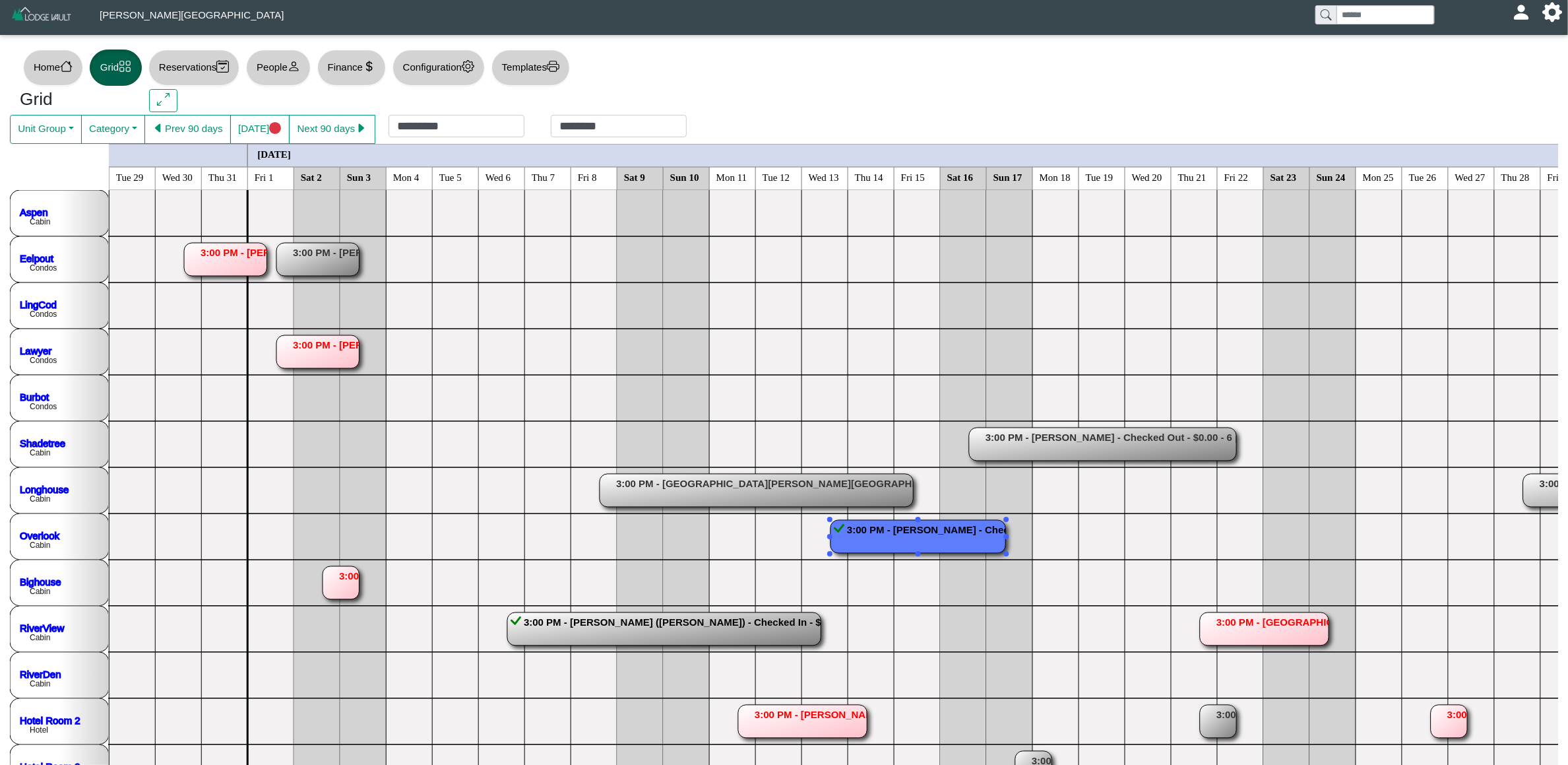
click at [922, 543] on rect at bounding box center [918, 537] width 175 height 33
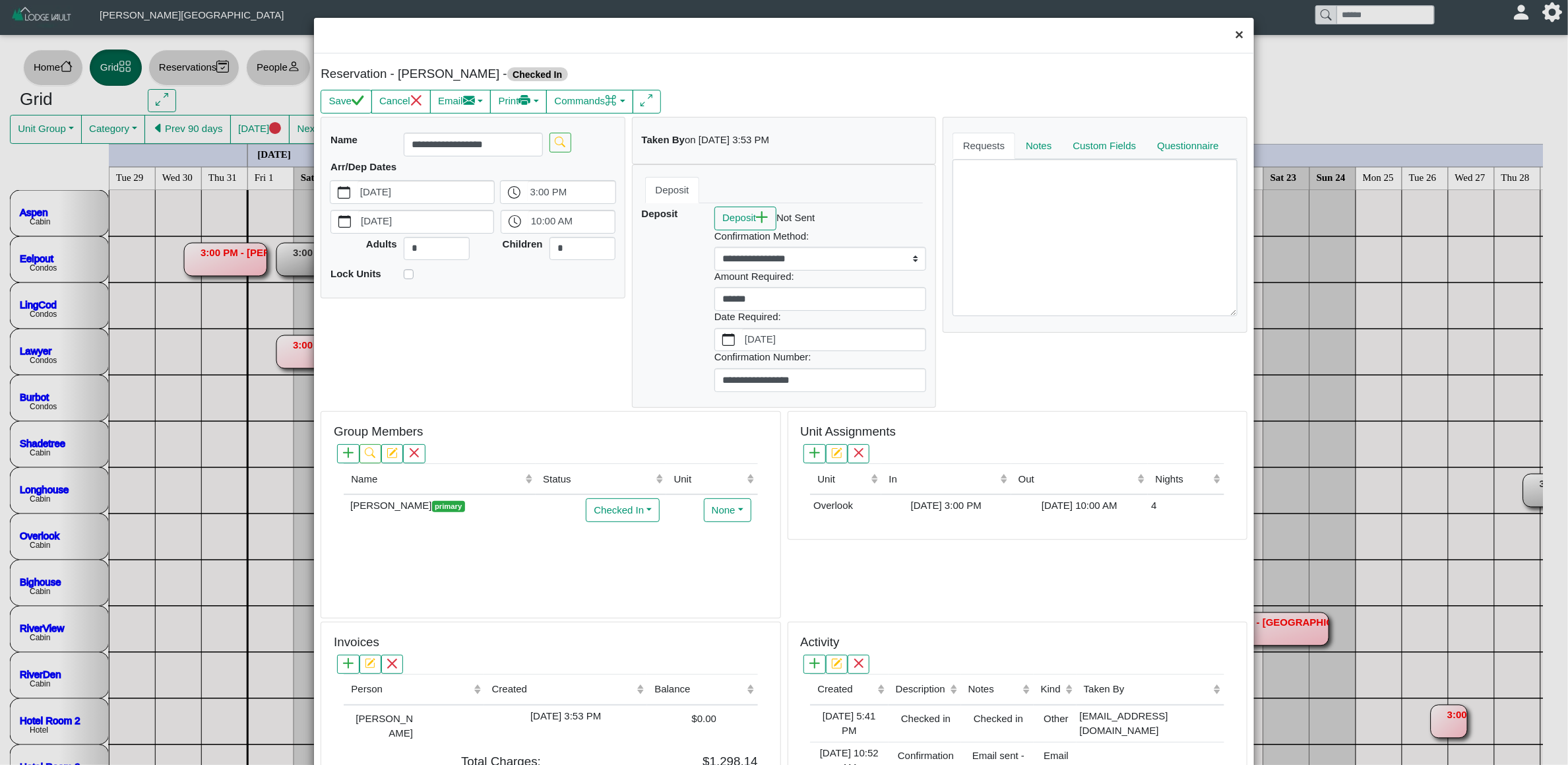
click at [1235, 32] on button "×" at bounding box center [1239, 35] width 28 height 35
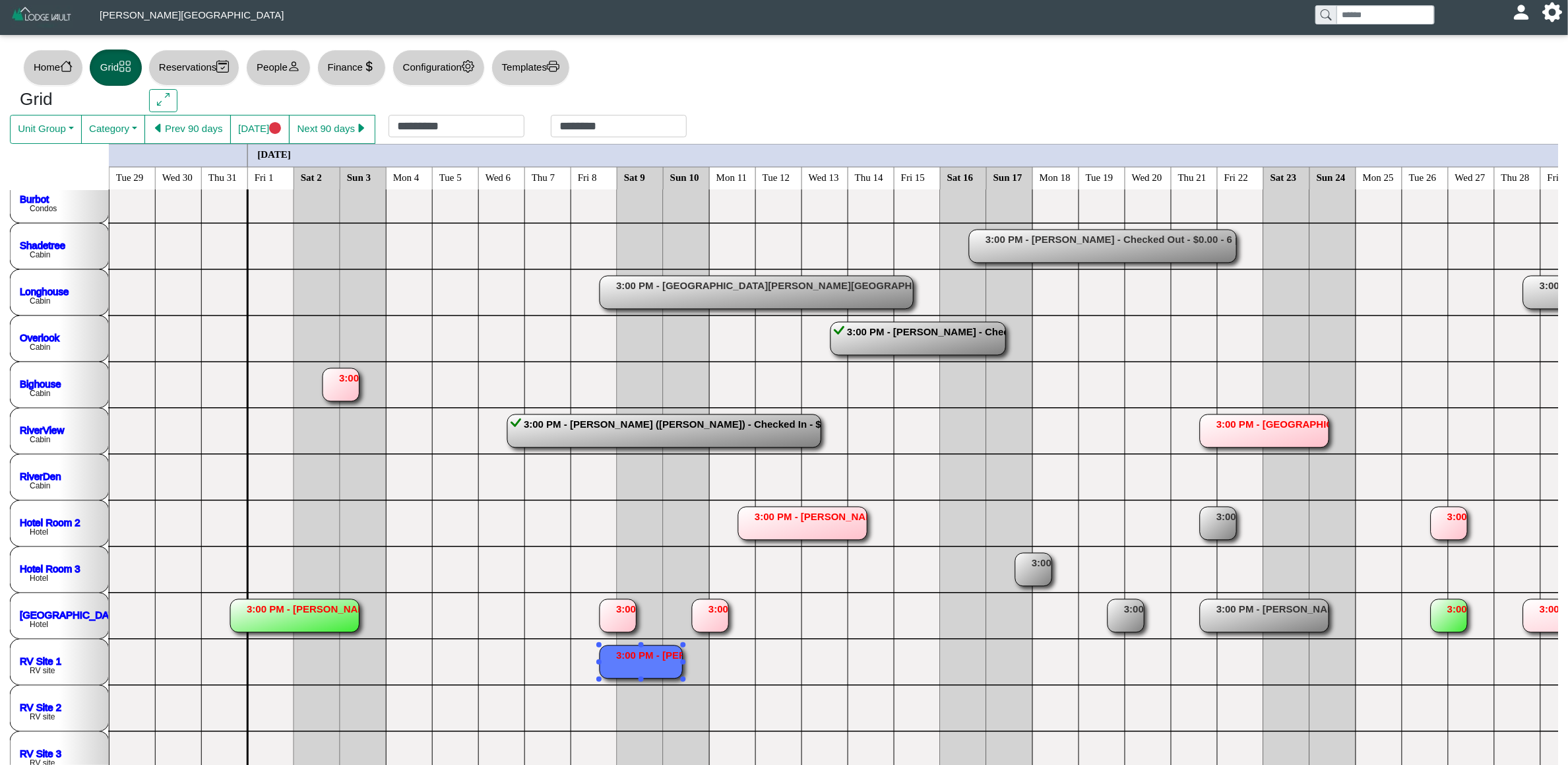
click at [635, 649] on rect at bounding box center [641, 662] width 83 height 33
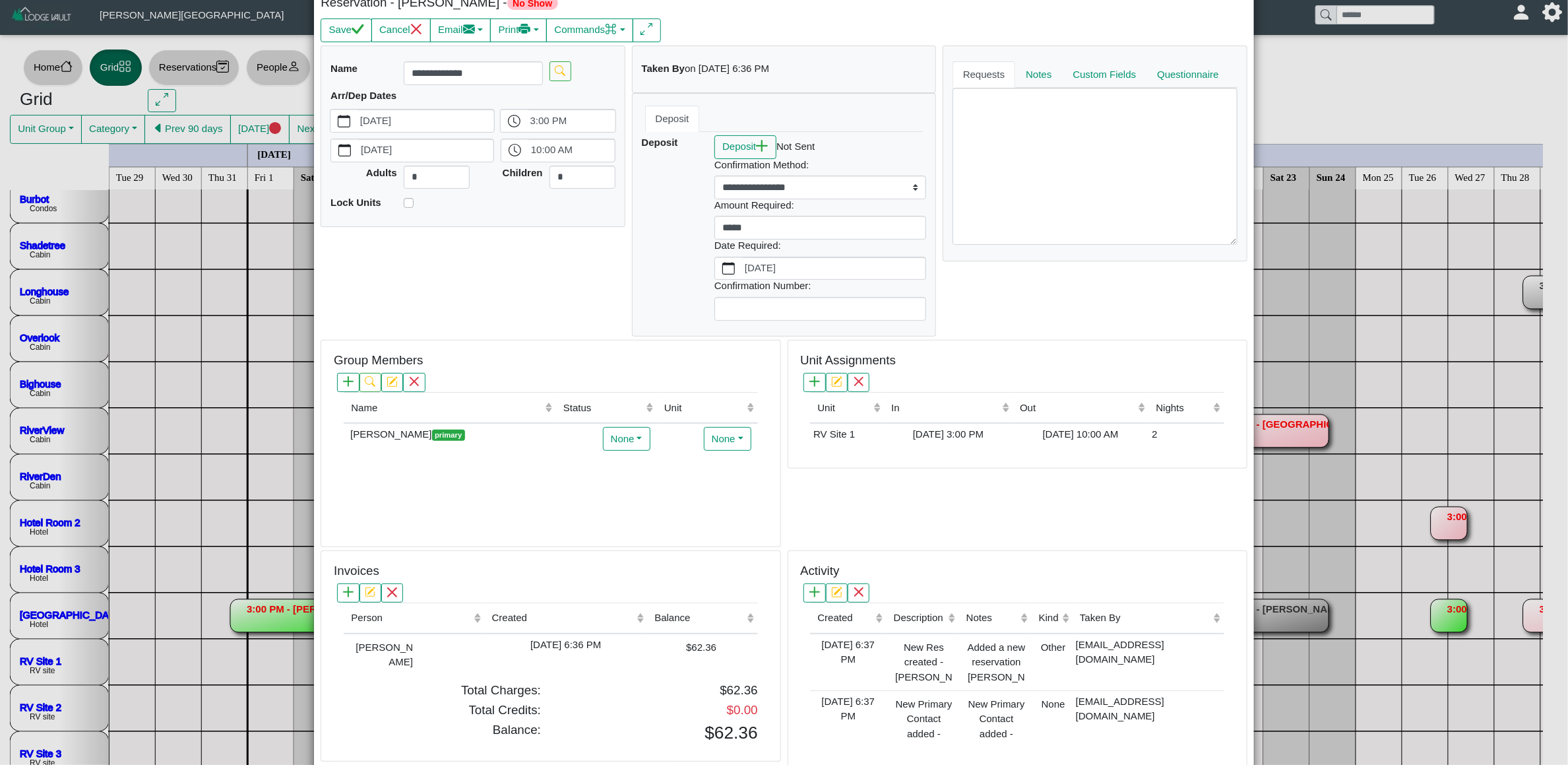
scroll to position [0, 0]
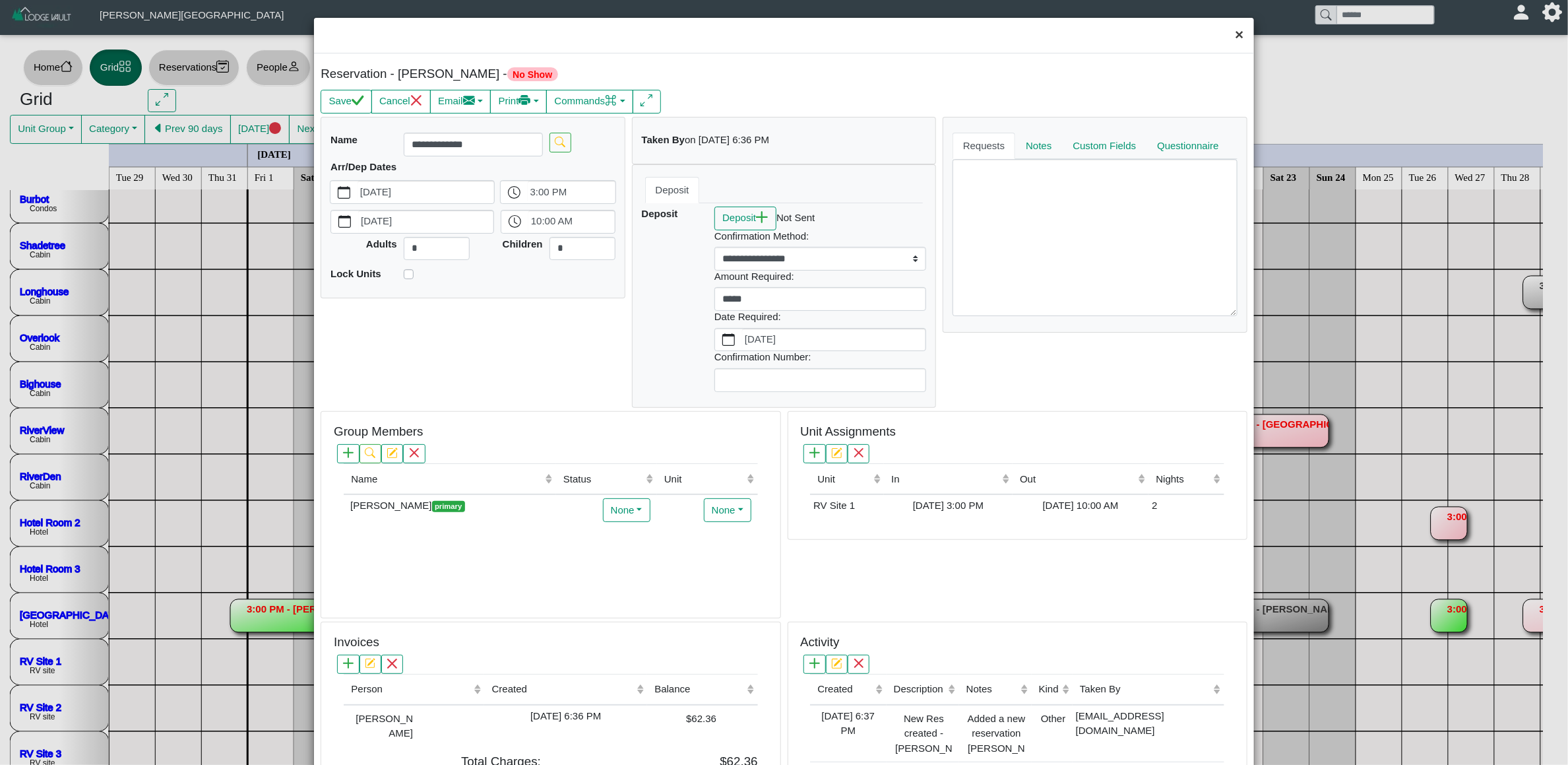
click at [1233, 34] on button "×" at bounding box center [1239, 35] width 28 height 35
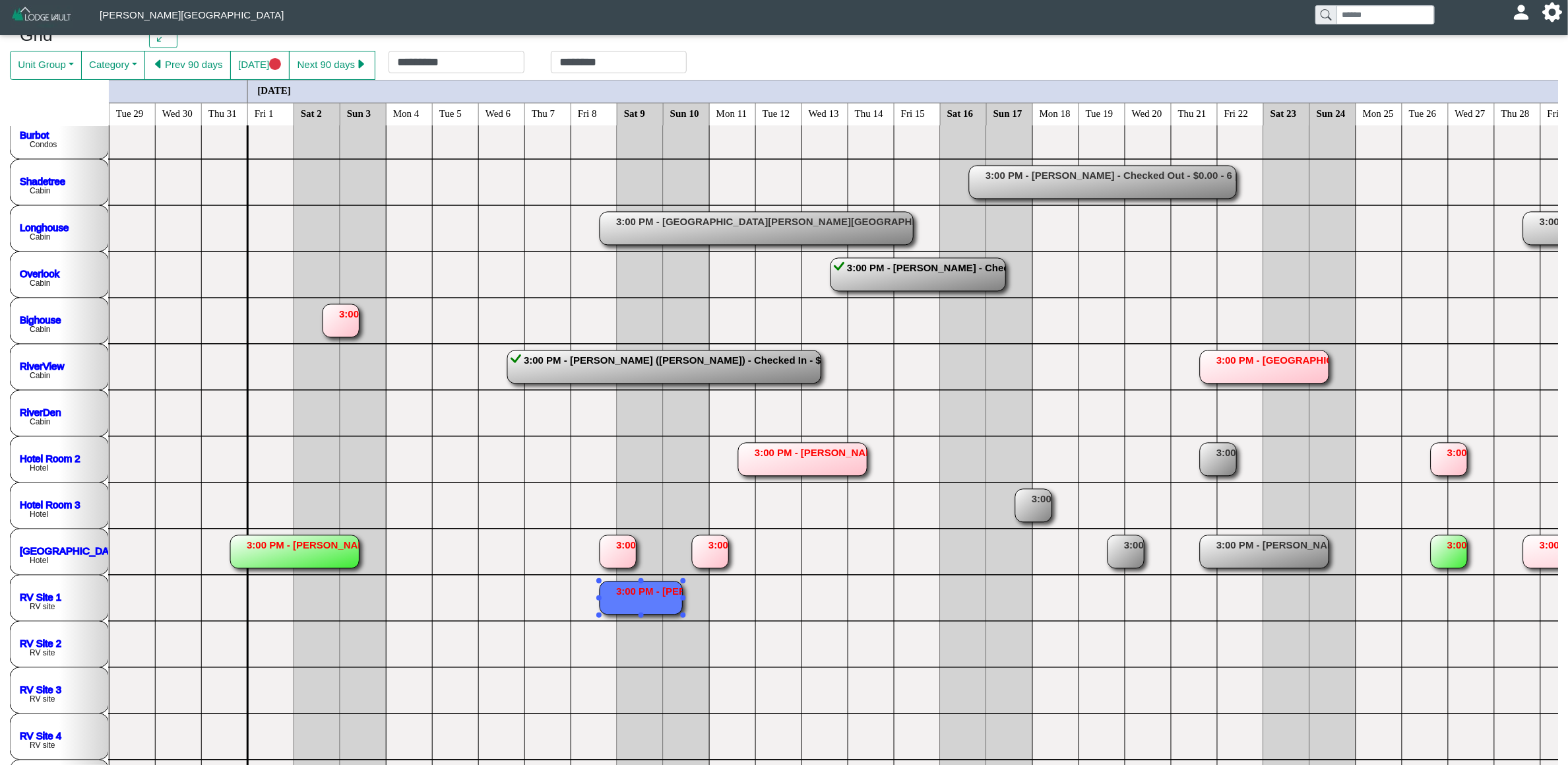
scroll to position [99, 0]
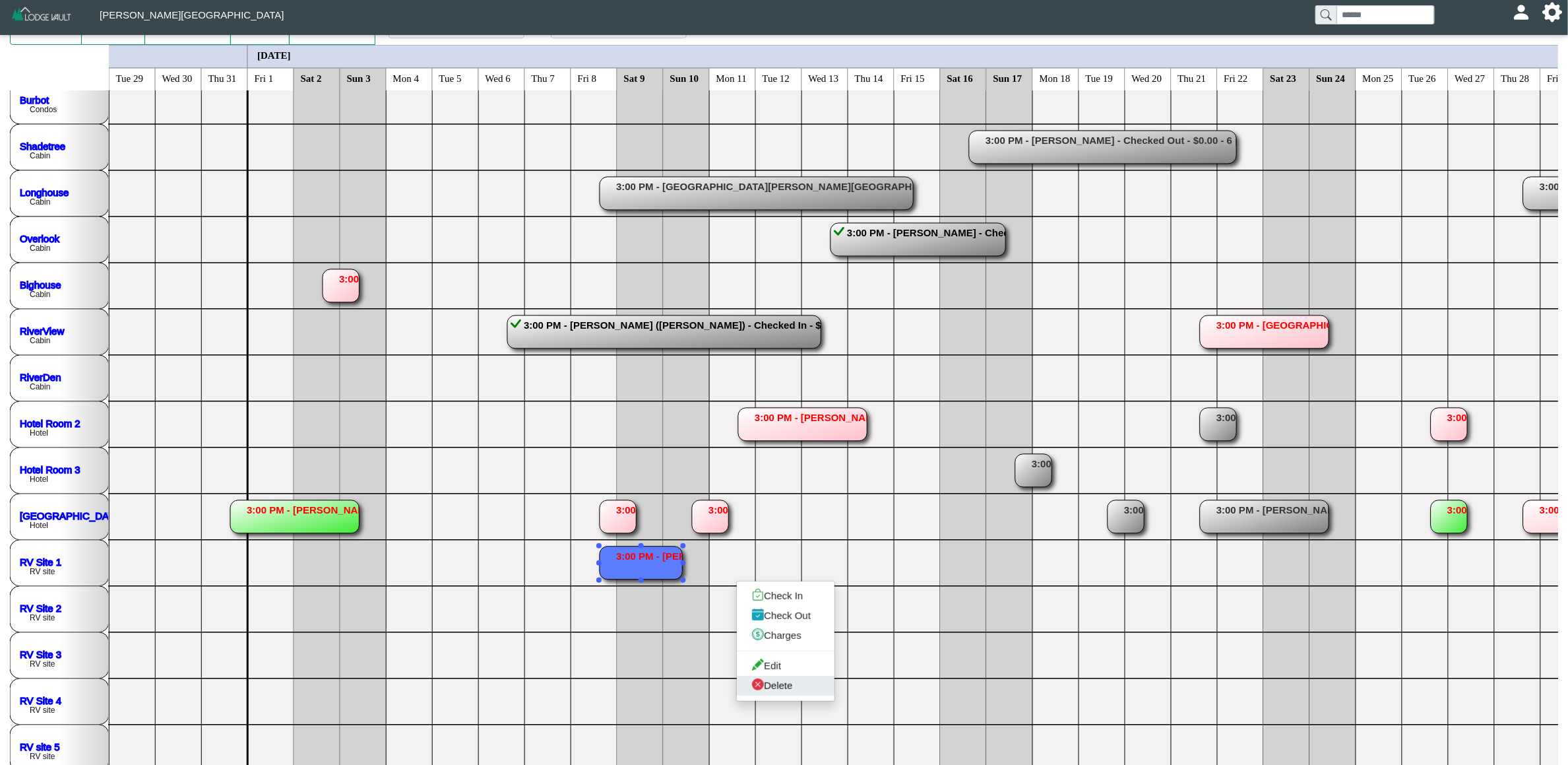
click at [776, 689] on link "Delete" at bounding box center [785, 685] width 98 height 20
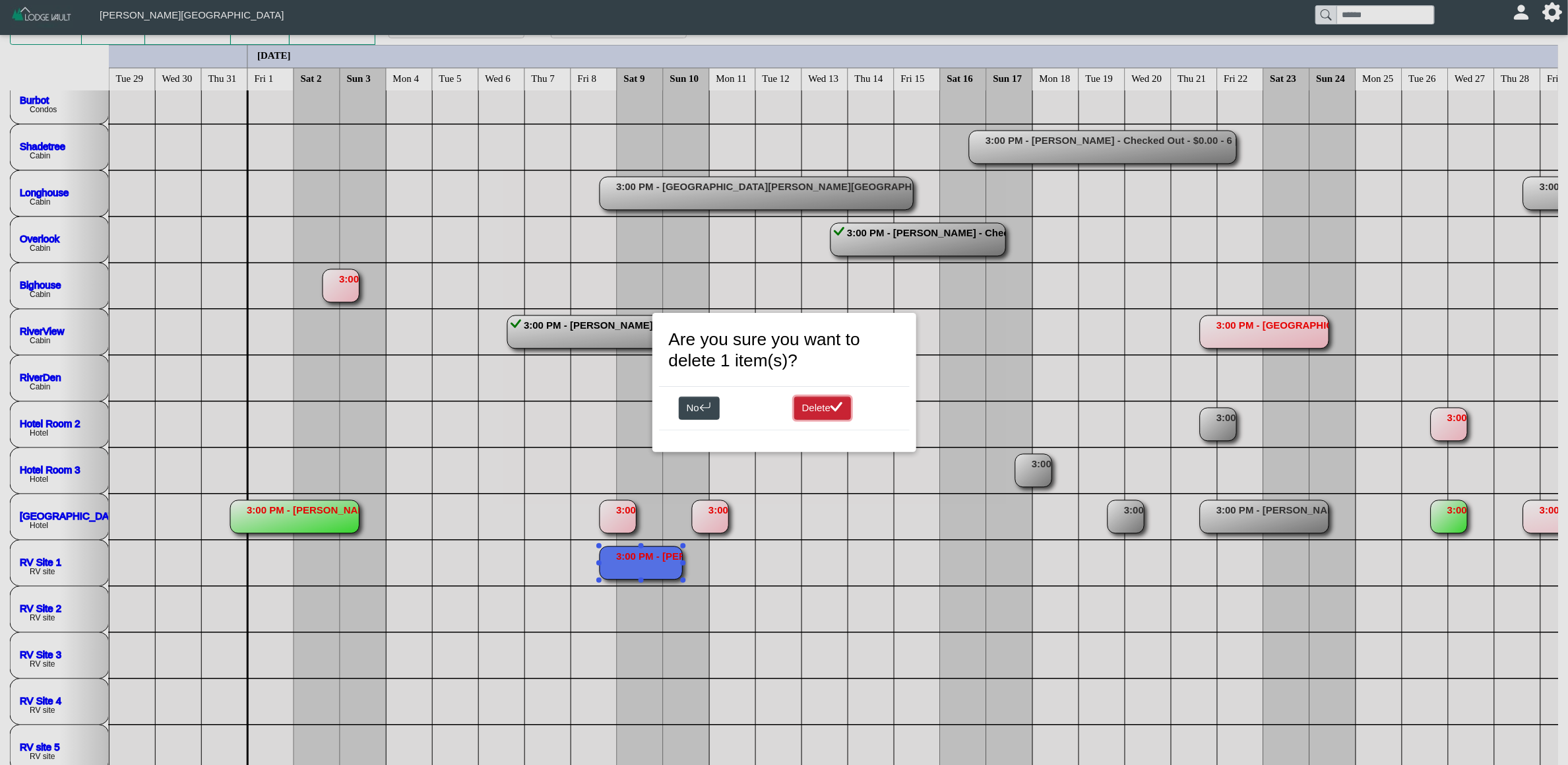
click at [839, 412] on icon "check lg" at bounding box center [837, 407] width 12 height 10
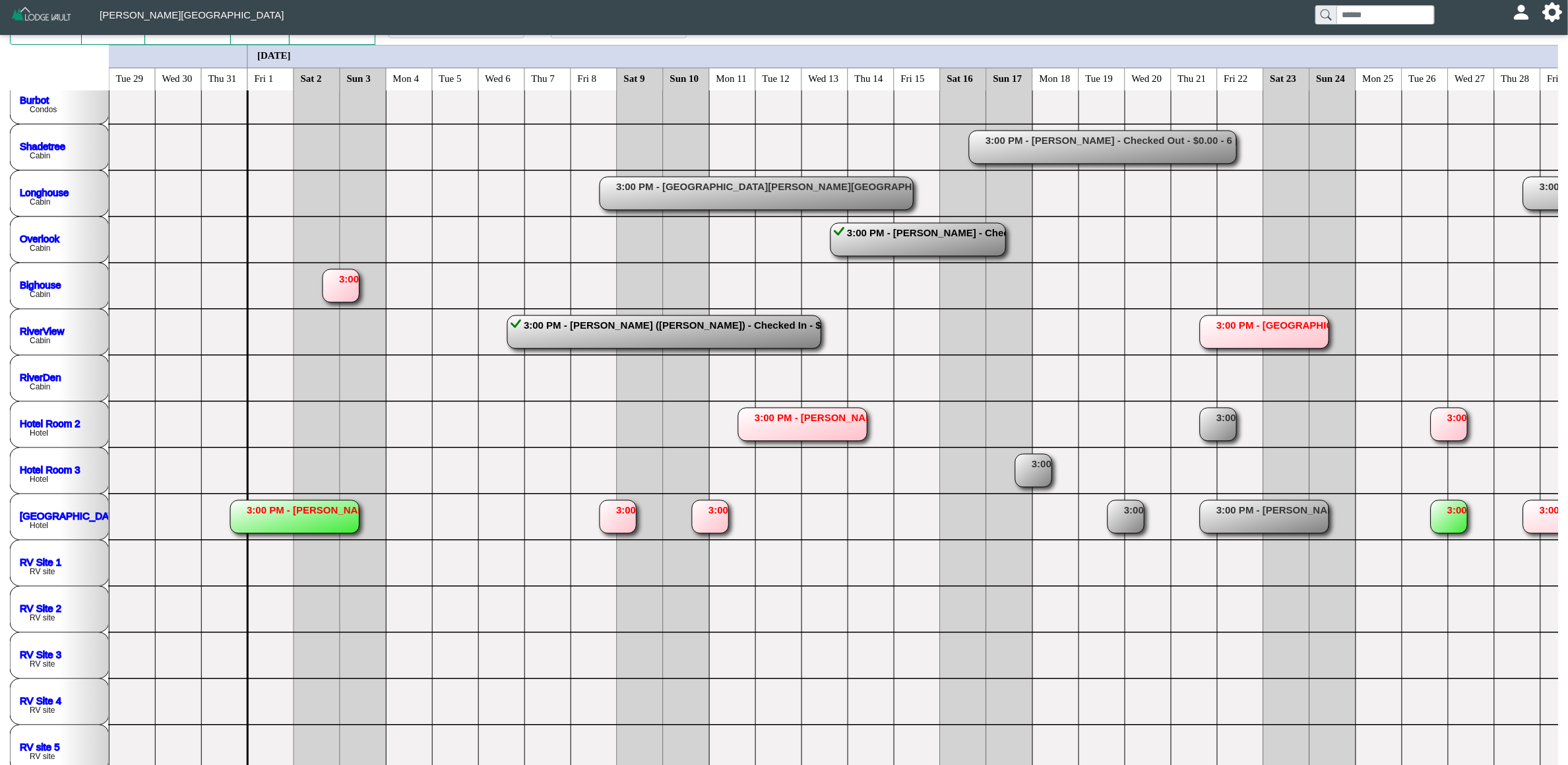
click at [605, 502] on rect at bounding box center [618, 517] width 36 height 33
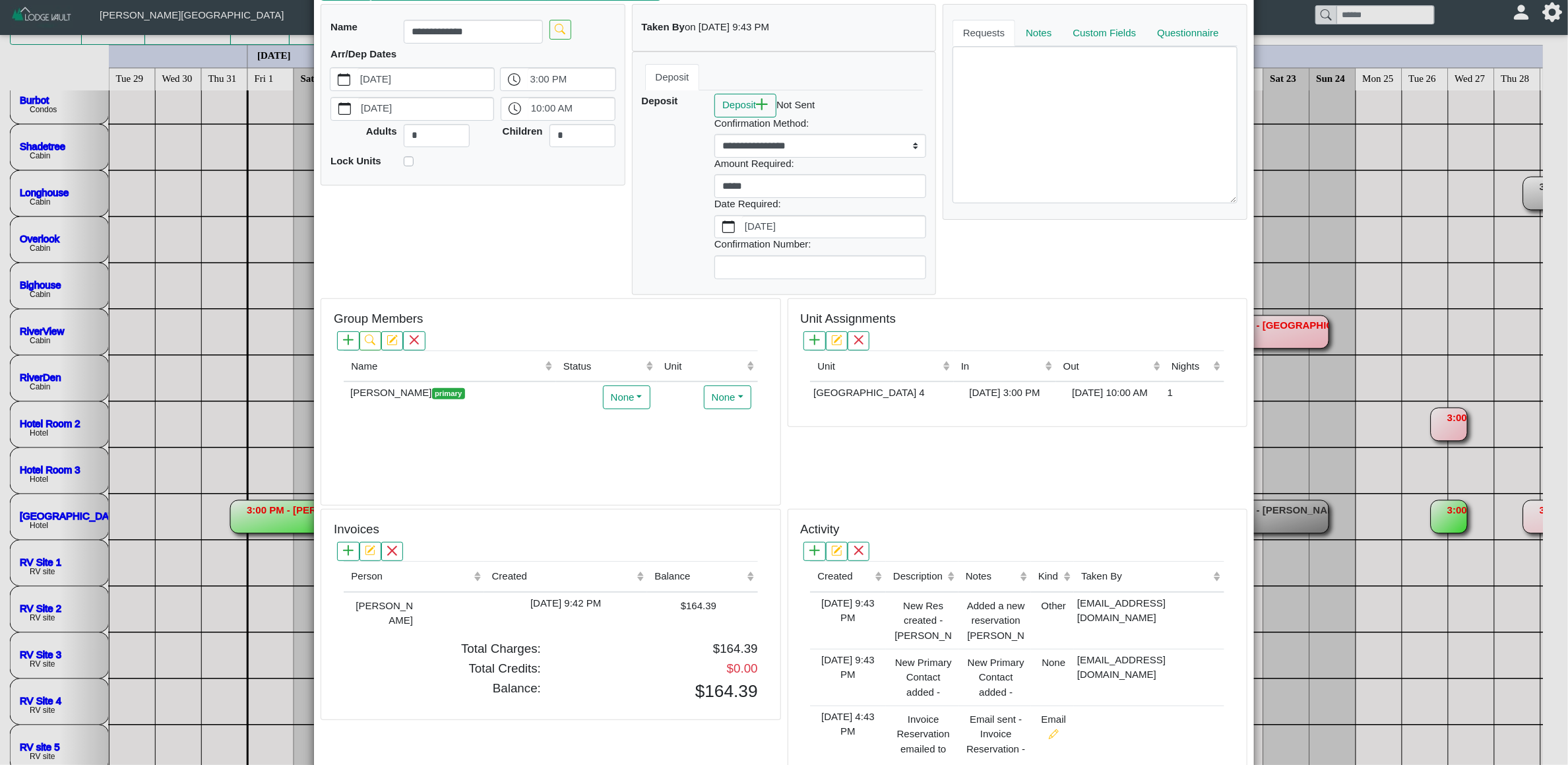
scroll to position [0, 0]
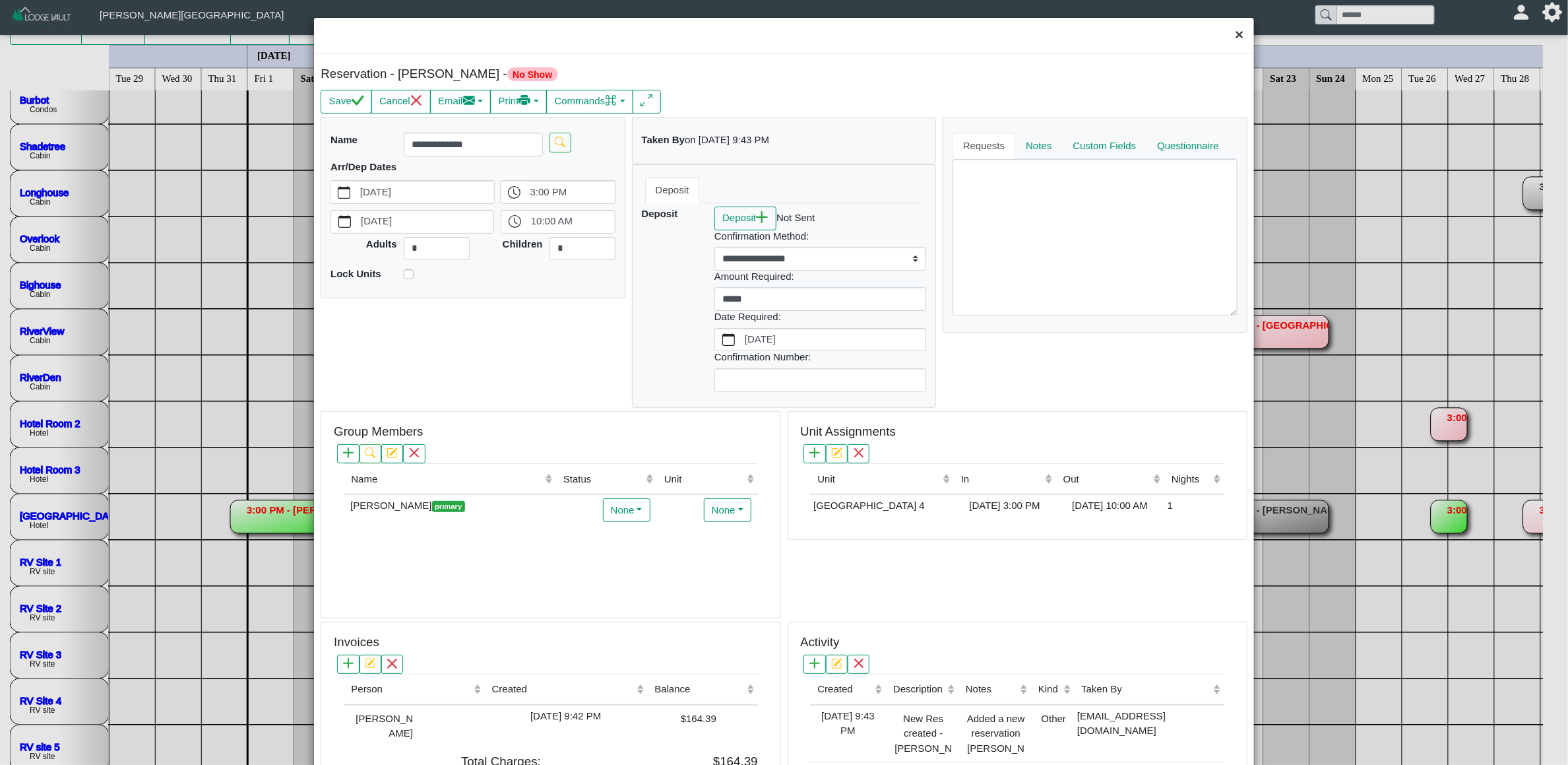
click at [1225, 41] on button "×" at bounding box center [1239, 35] width 28 height 35
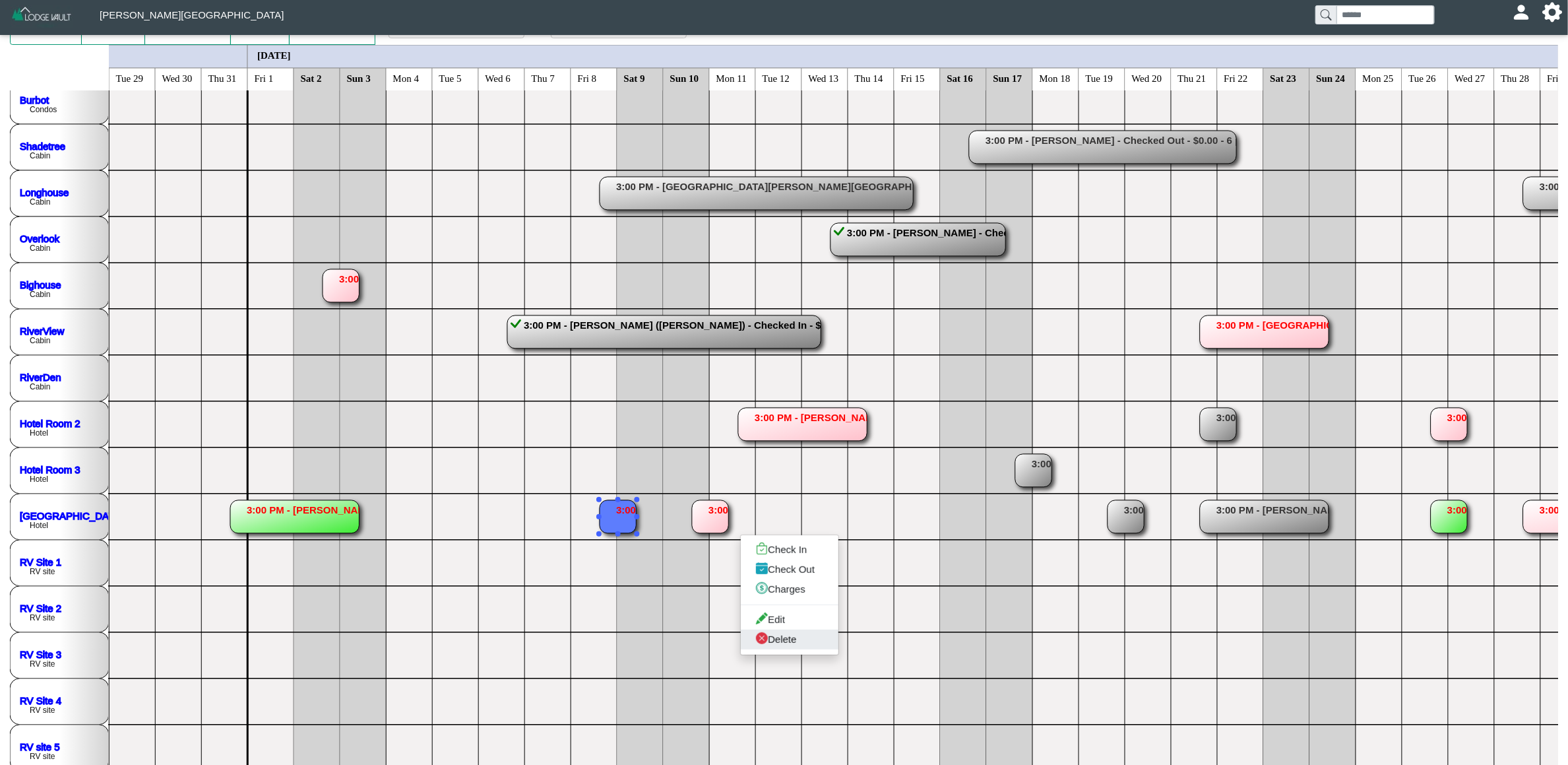
click at [776, 630] on link "Delete" at bounding box center [790, 639] width 98 height 20
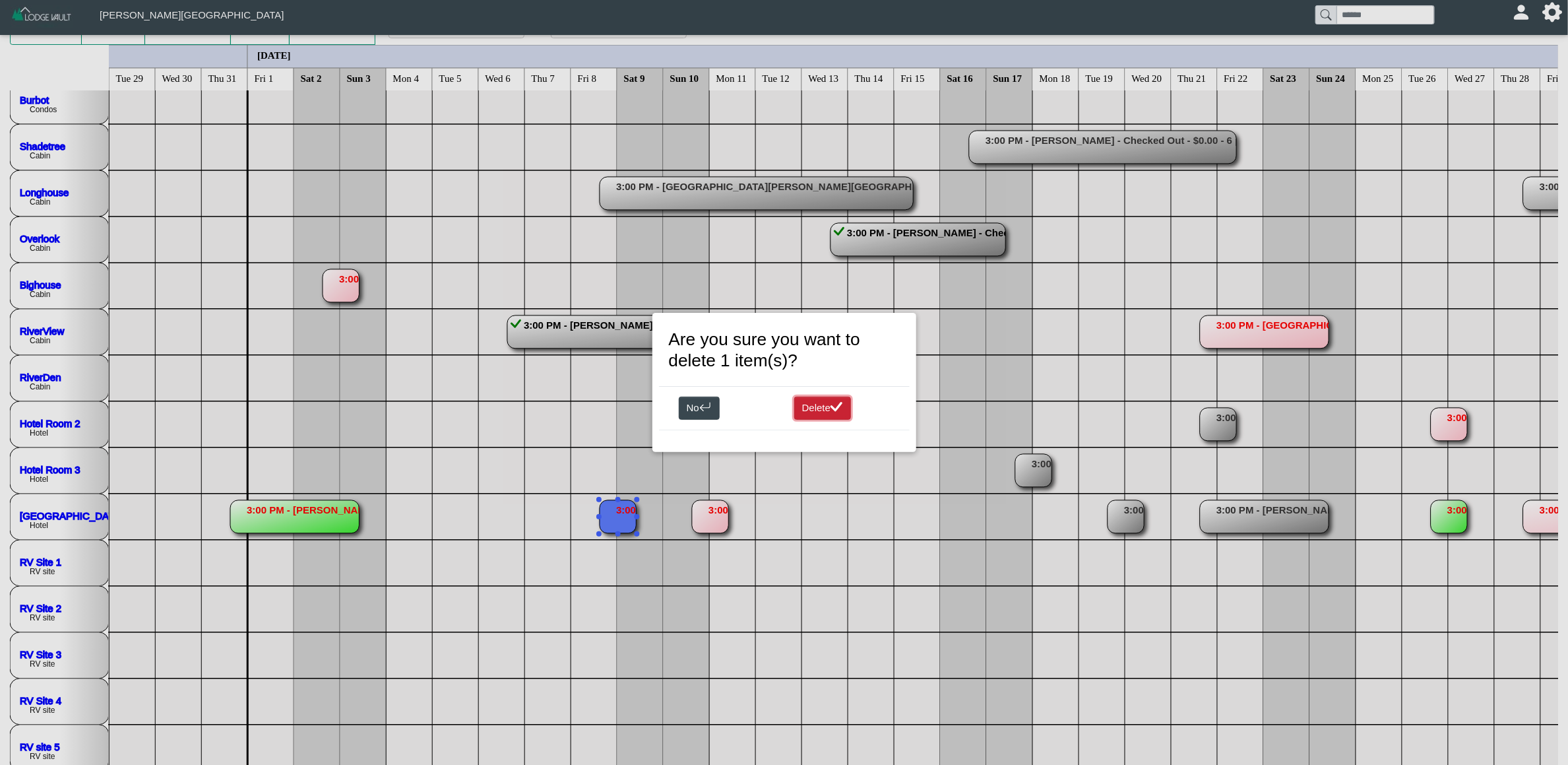
click at [817, 405] on button "Delete" at bounding box center [823, 408] width 57 height 24
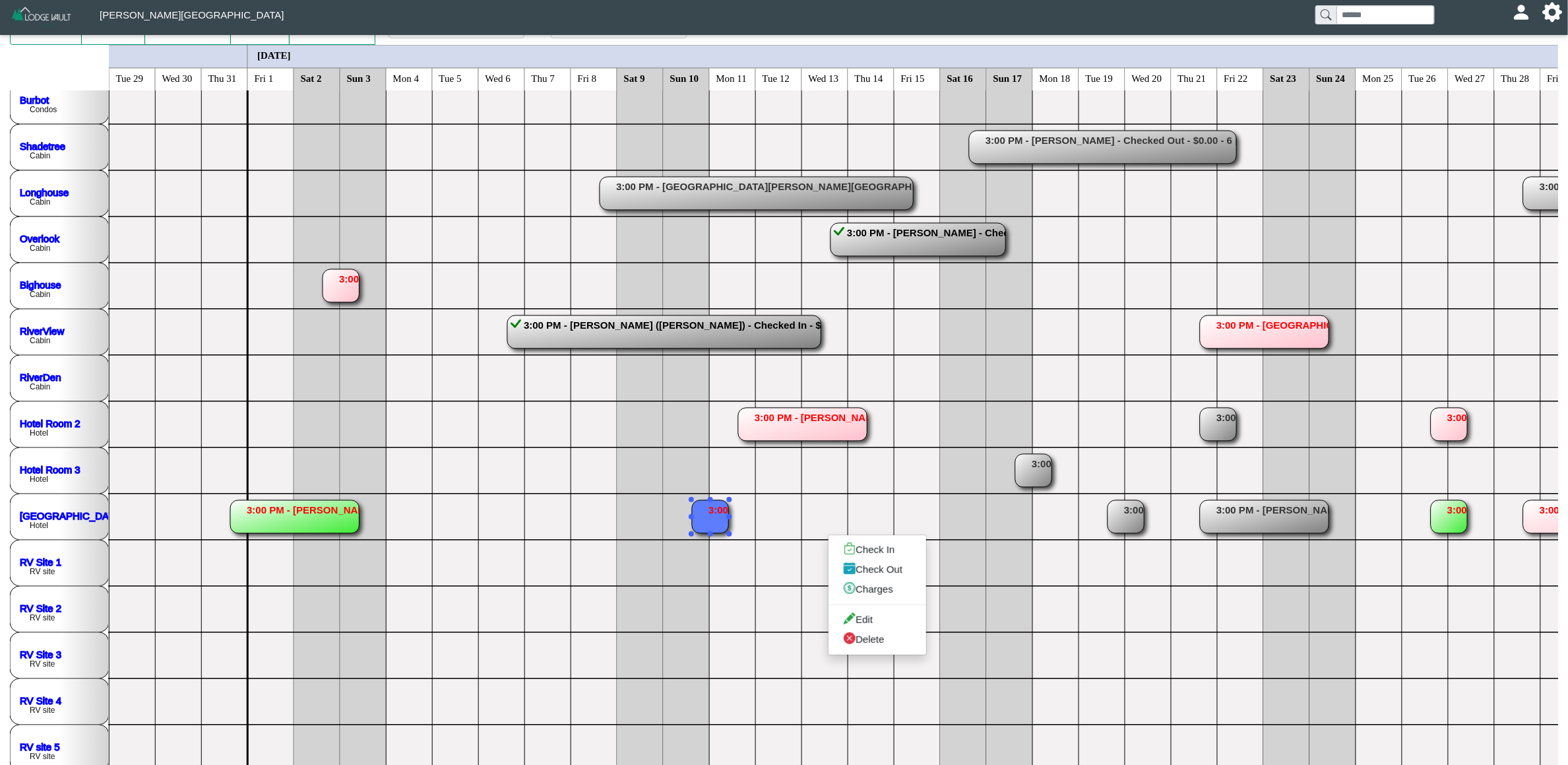
click at [851, 654] on ul "Check In Check Out Charges Edit Delete" at bounding box center [878, 595] width 99 height 121
click at [851, 638] on icon "x circle fill" at bounding box center [850, 638] width 12 height 12
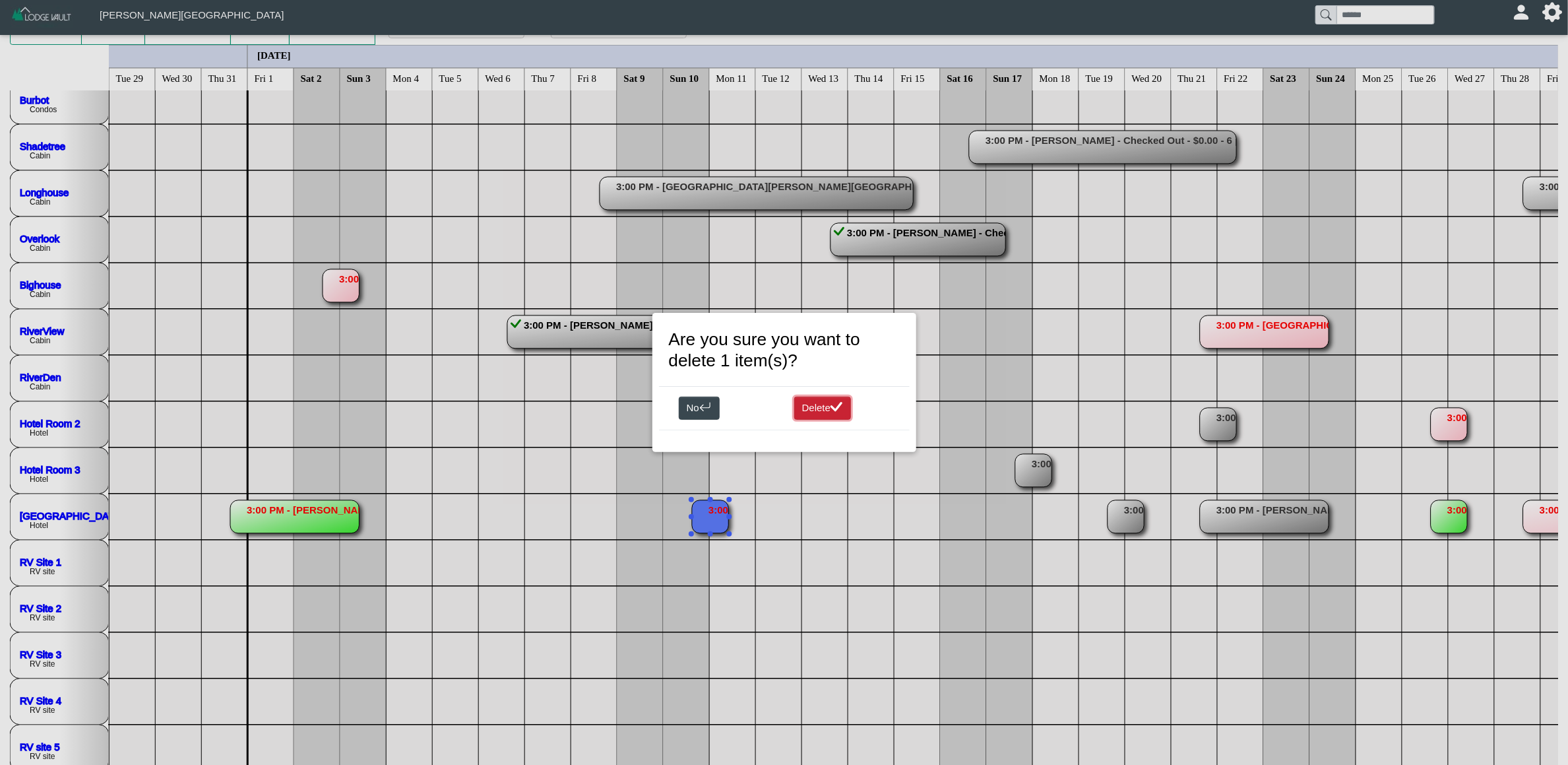
click at [851, 411] on button "Delete" at bounding box center [823, 408] width 57 height 24
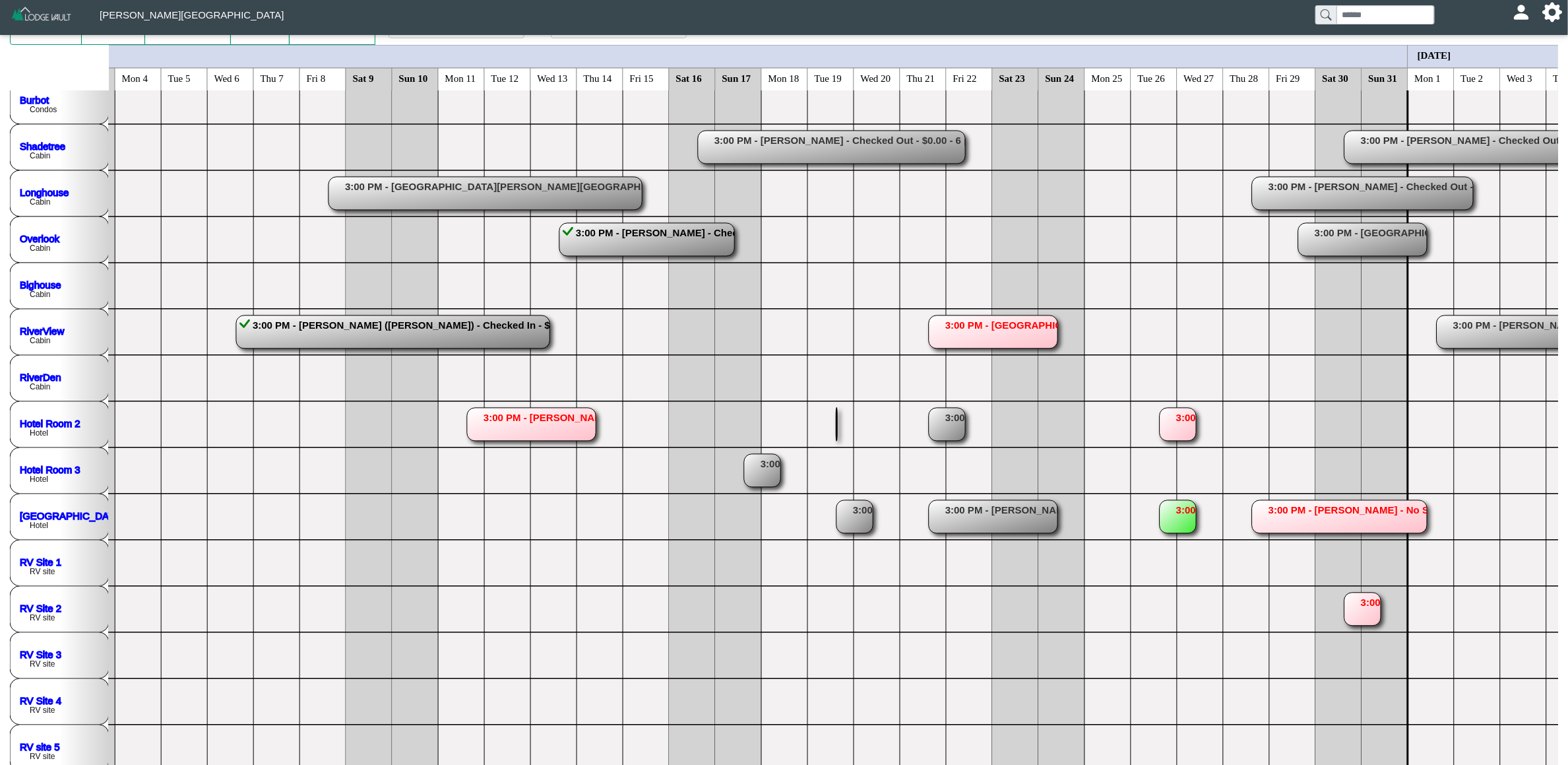
scroll to position [0, 2632]
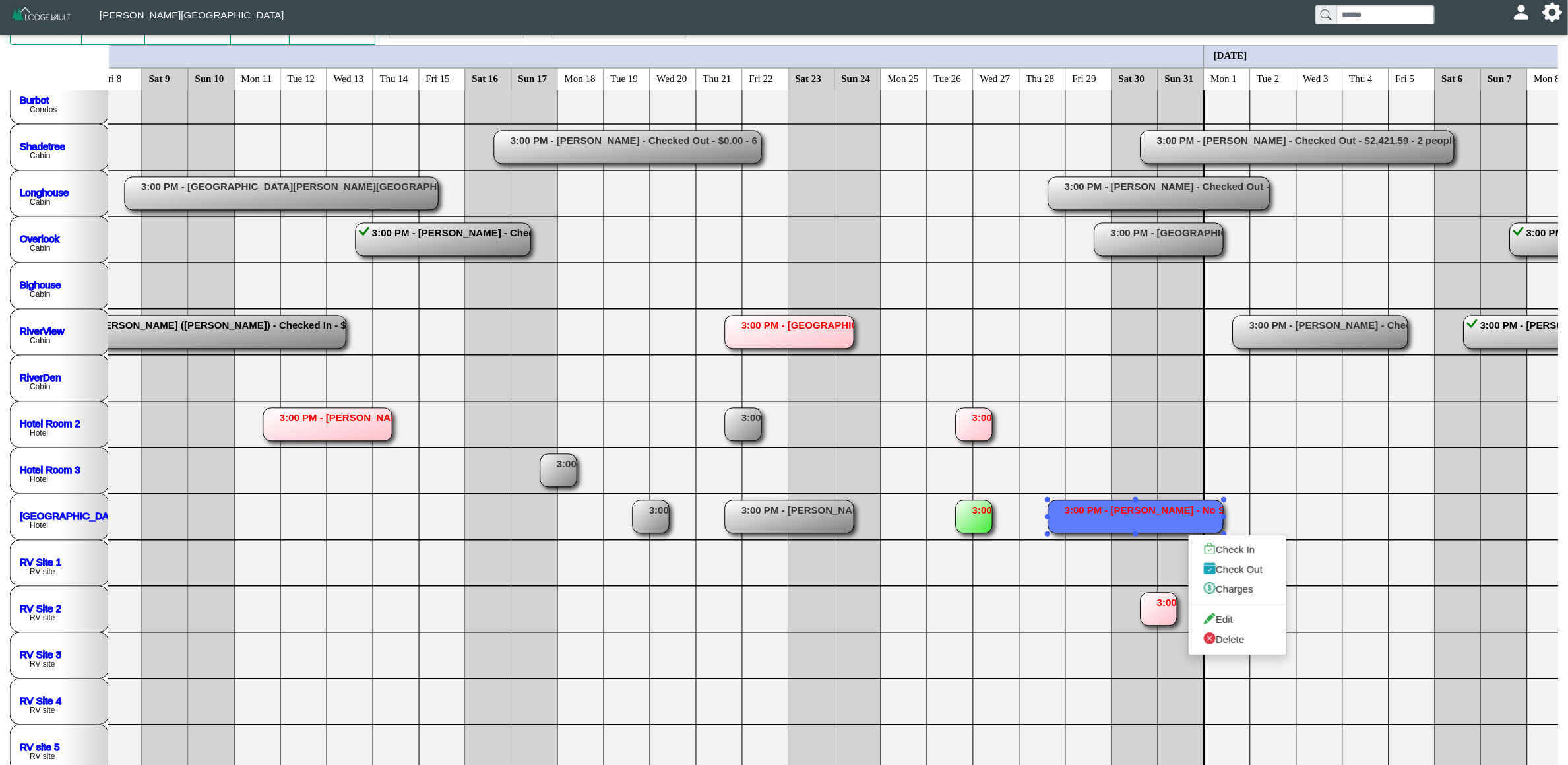
drag, startPoint x: 1091, startPoint y: 517, endPoint x: 1096, endPoint y: 532, distance: 15.8
click at [1239, 649] on link "Delete" at bounding box center [1237, 639] width 98 height 20
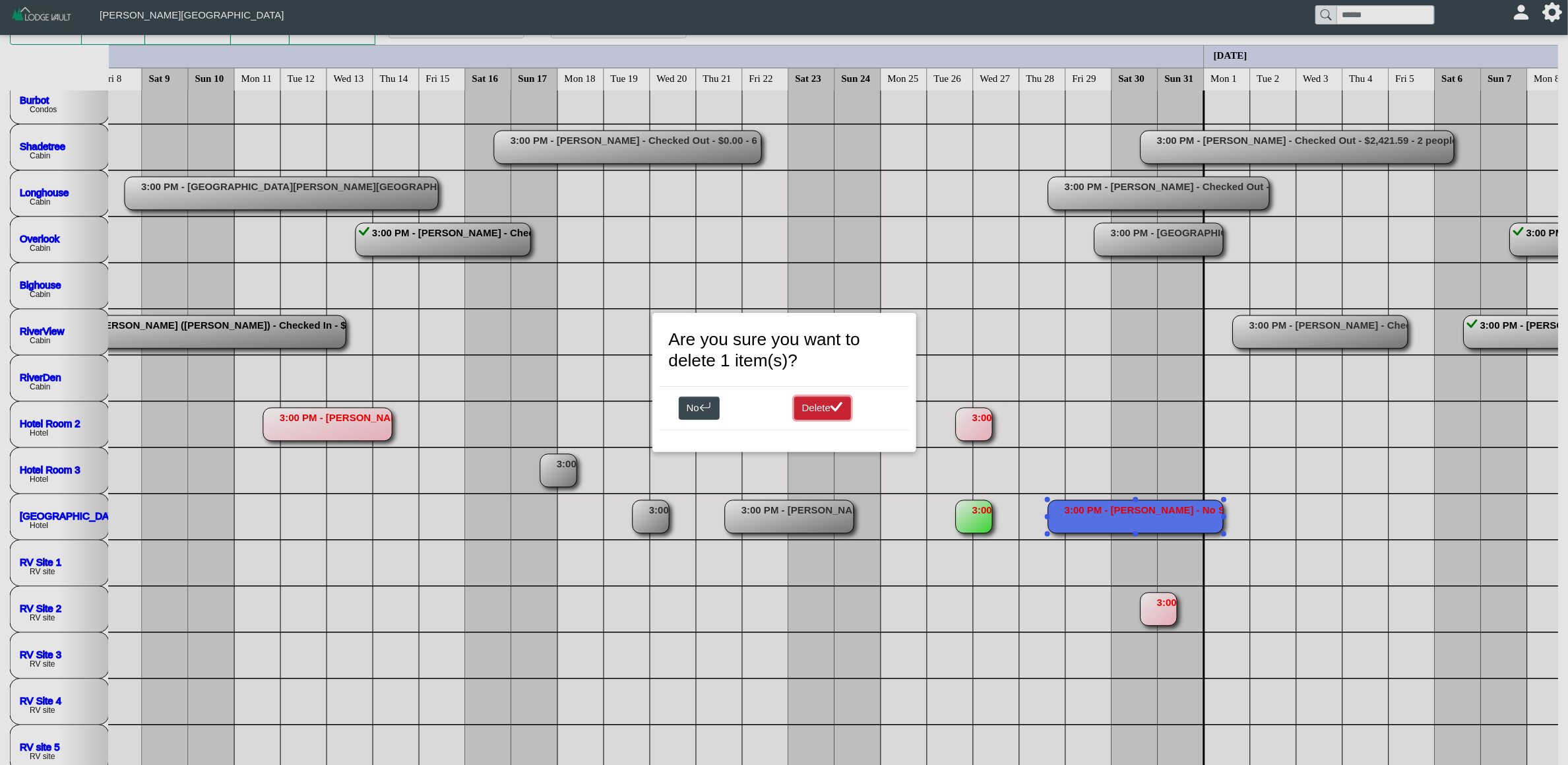
click at [827, 412] on button "Delete" at bounding box center [823, 408] width 57 height 24
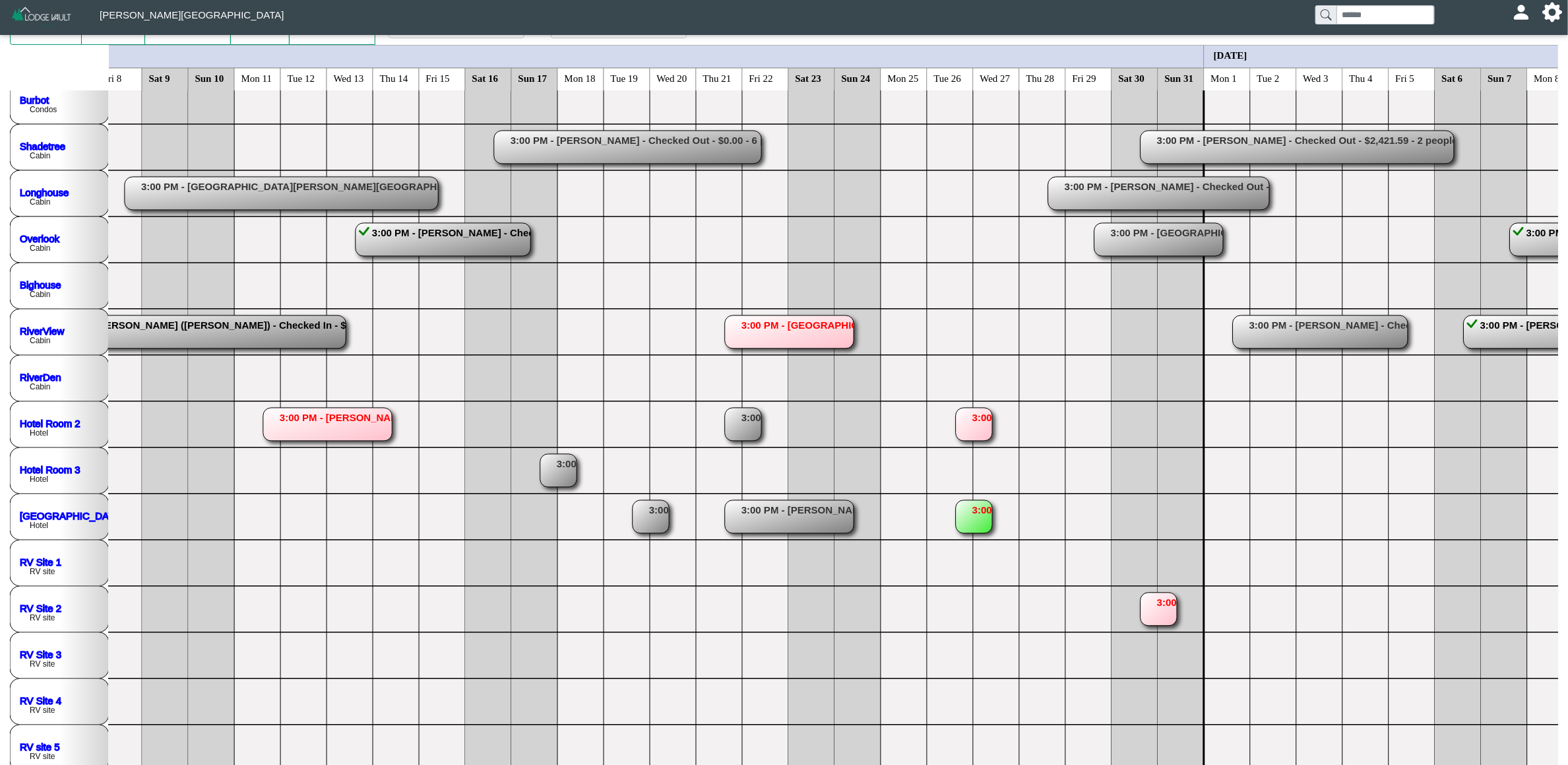
click at [986, 521] on rect at bounding box center [974, 517] width 36 height 33
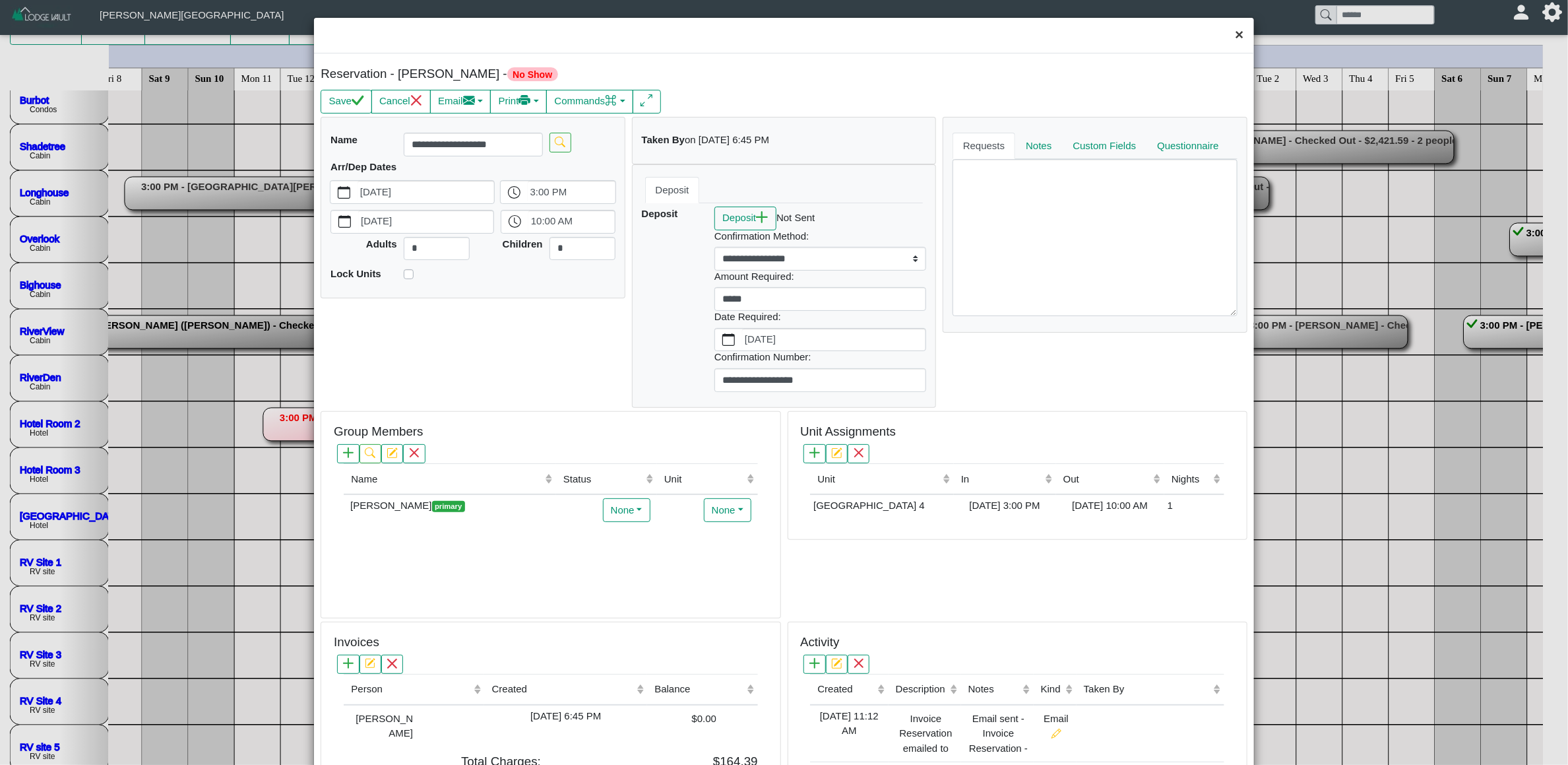
click at [1225, 36] on button "×" at bounding box center [1239, 35] width 28 height 35
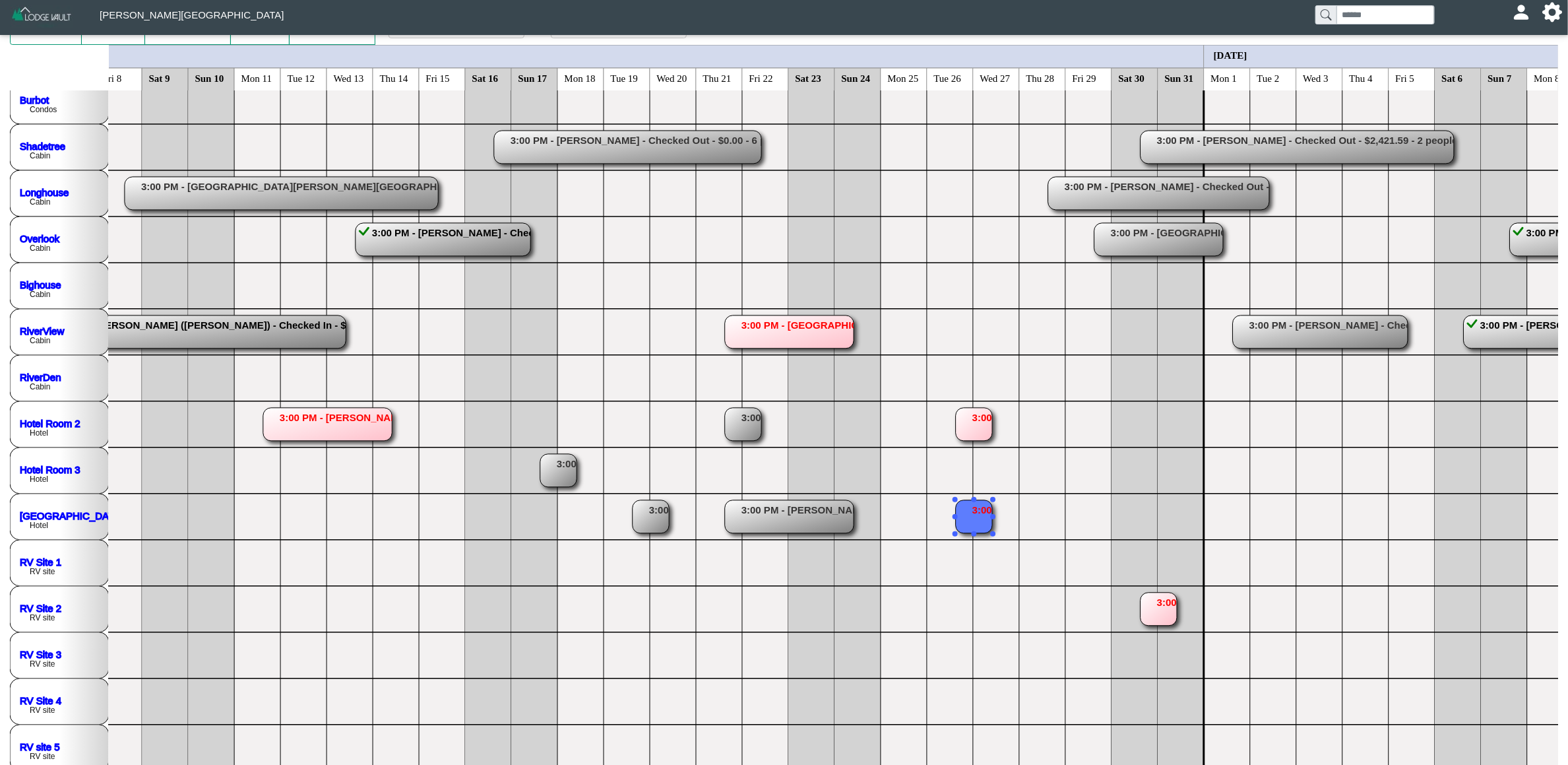
click at [1162, 598] on rect at bounding box center [1158, 609] width 36 height 33
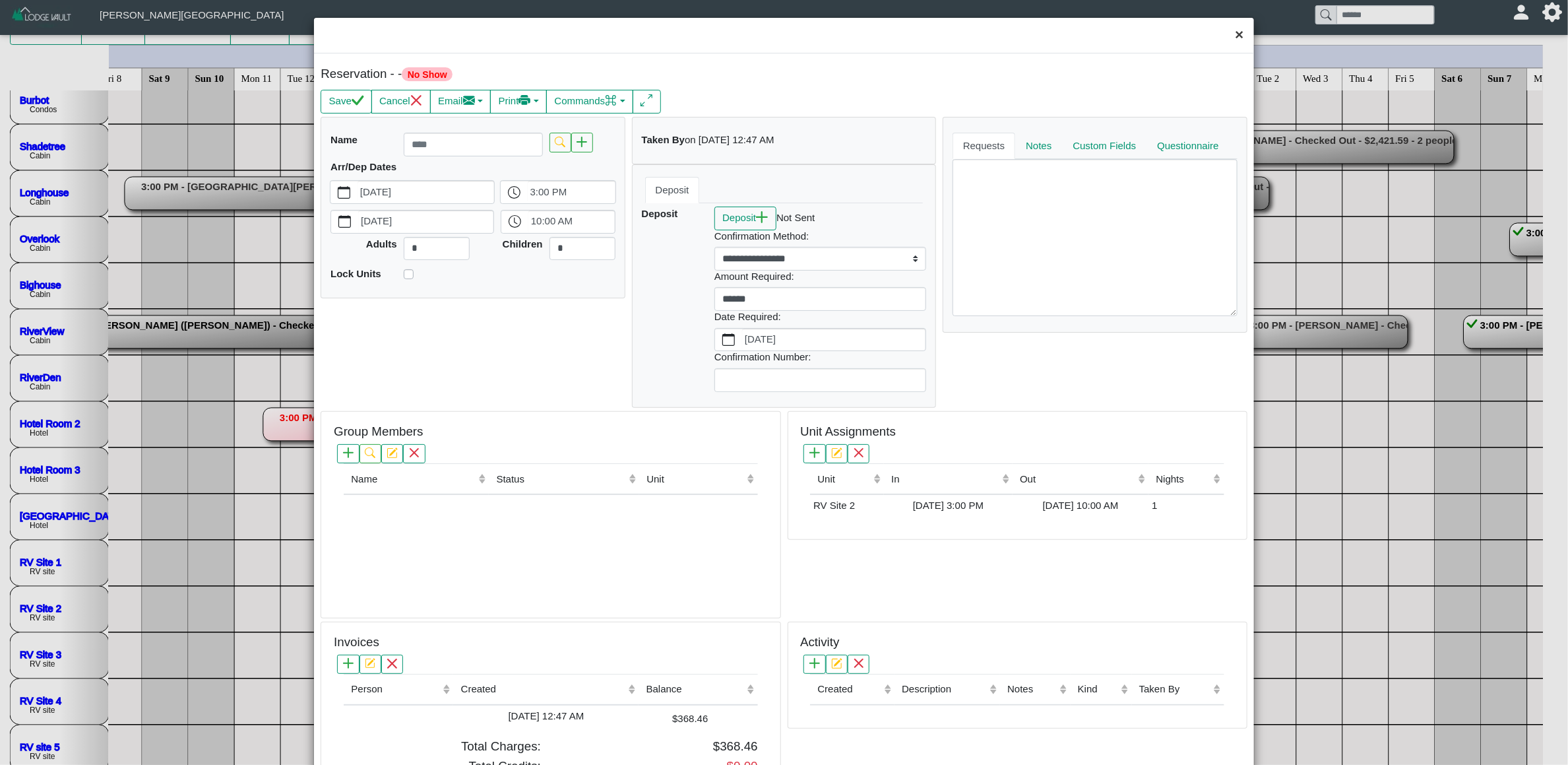
click at [1225, 50] on button "×" at bounding box center [1239, 35] width 28 height 35
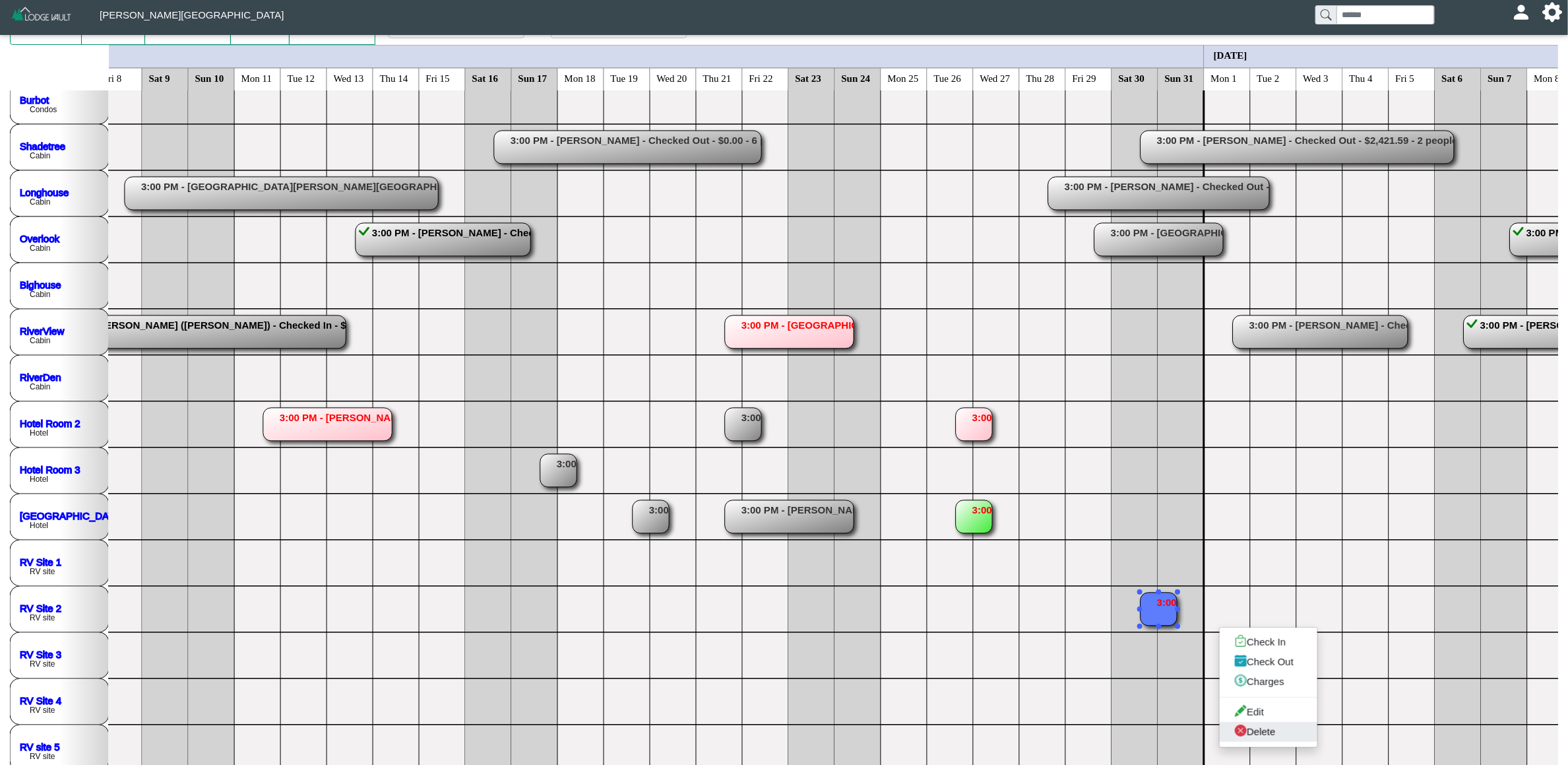
click at [1245, 727] on icon "x circle fill" at bounding box center [1241, 731] width 12 height 12
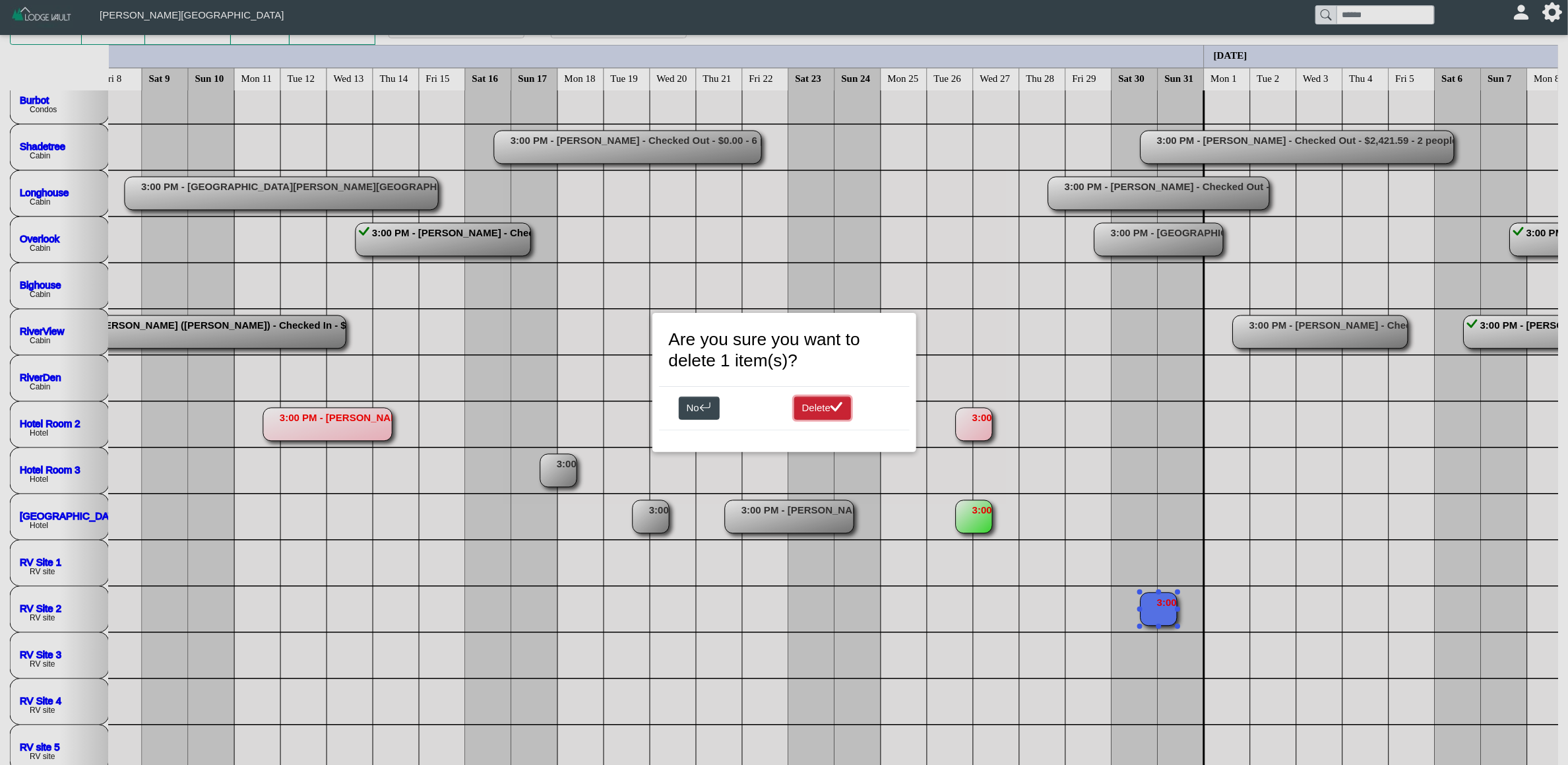
click at [812, 412] on button "Delete" at bounding box center [823, 408] width 57 height 24
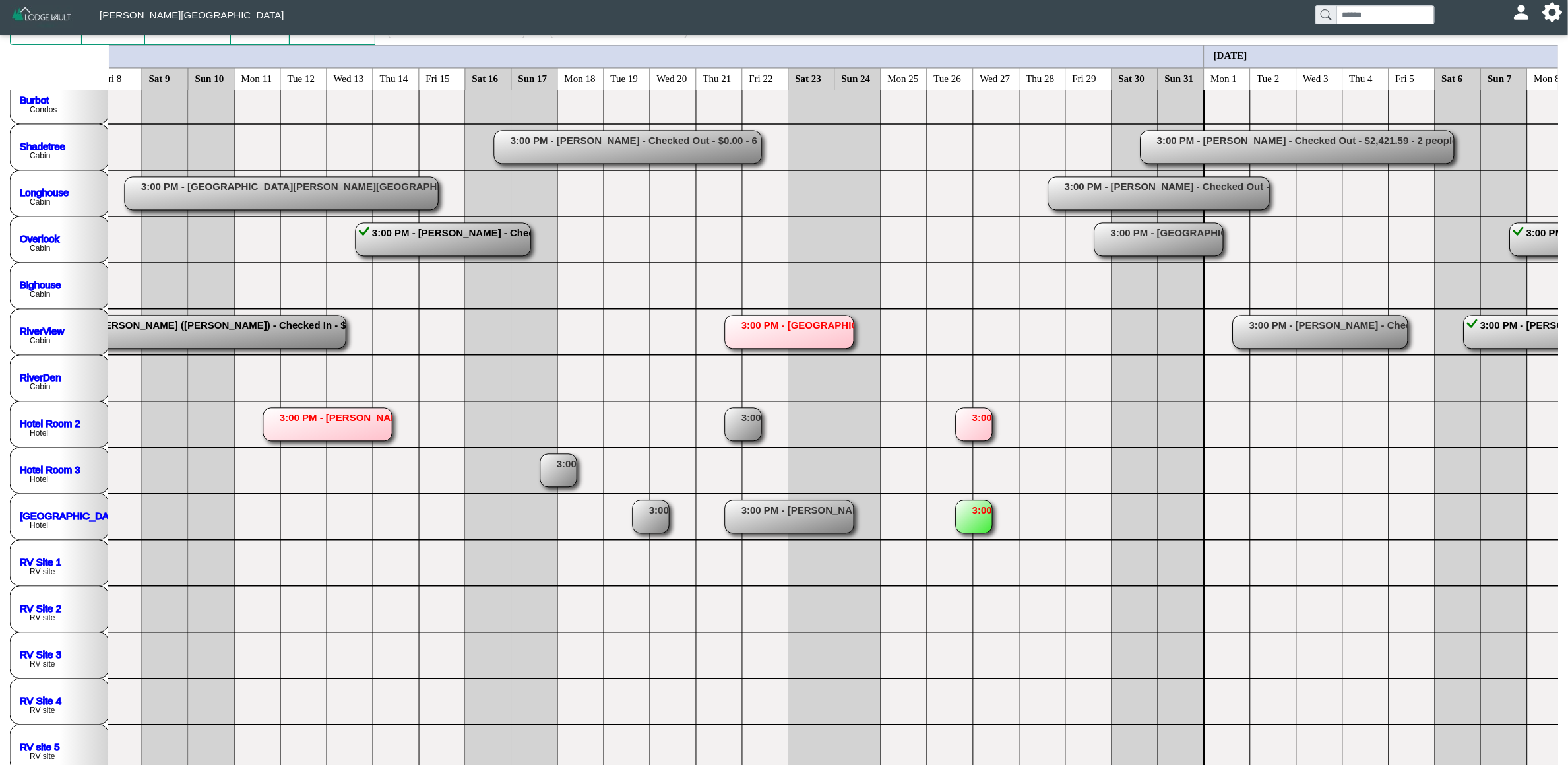
click at [970, 430] on rect at bounding box center [974, 424] width 36 height 33
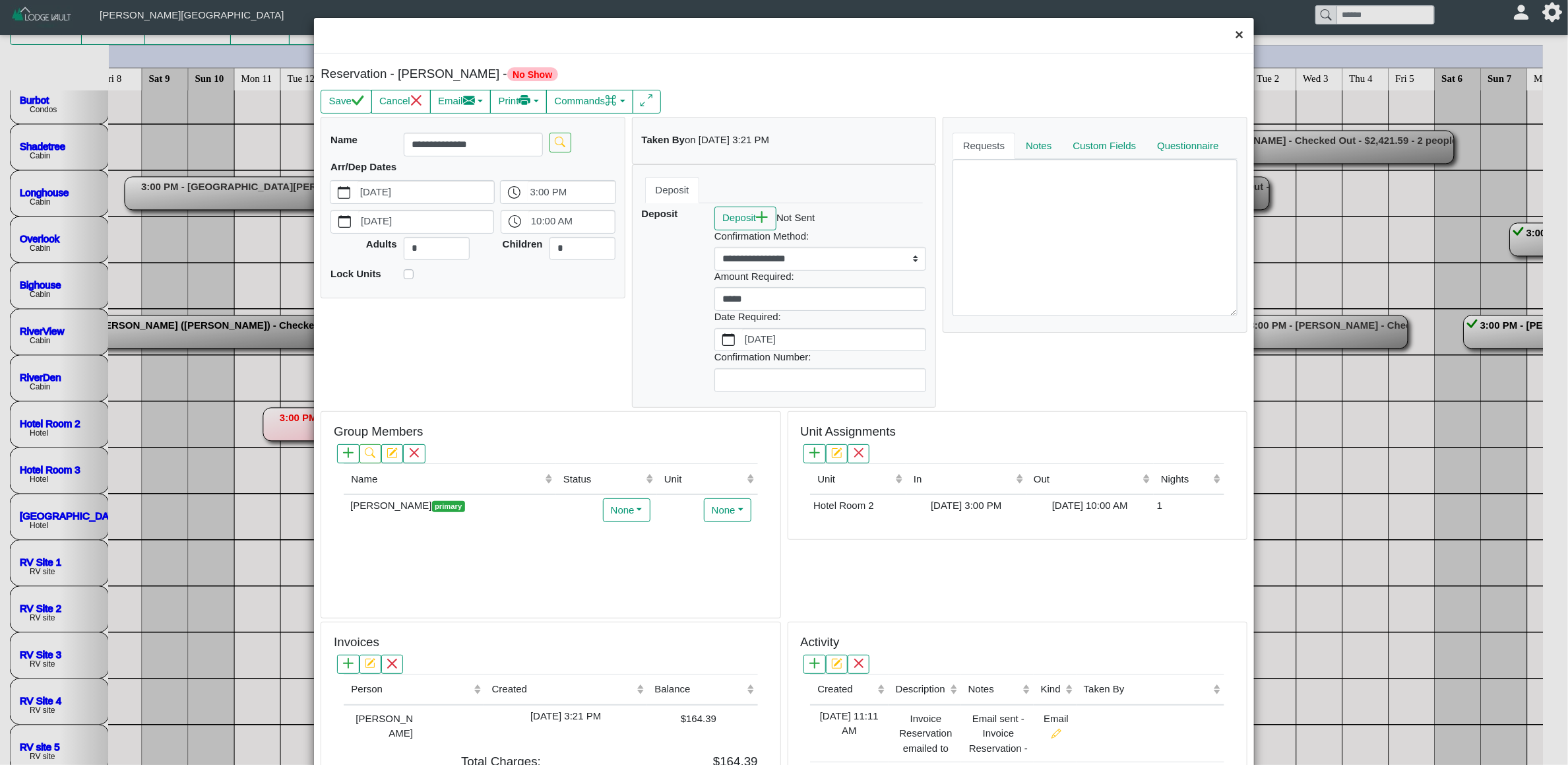
click at [1225, 38] on button "×" at bounding box center [1239, 35] width 28 height 35
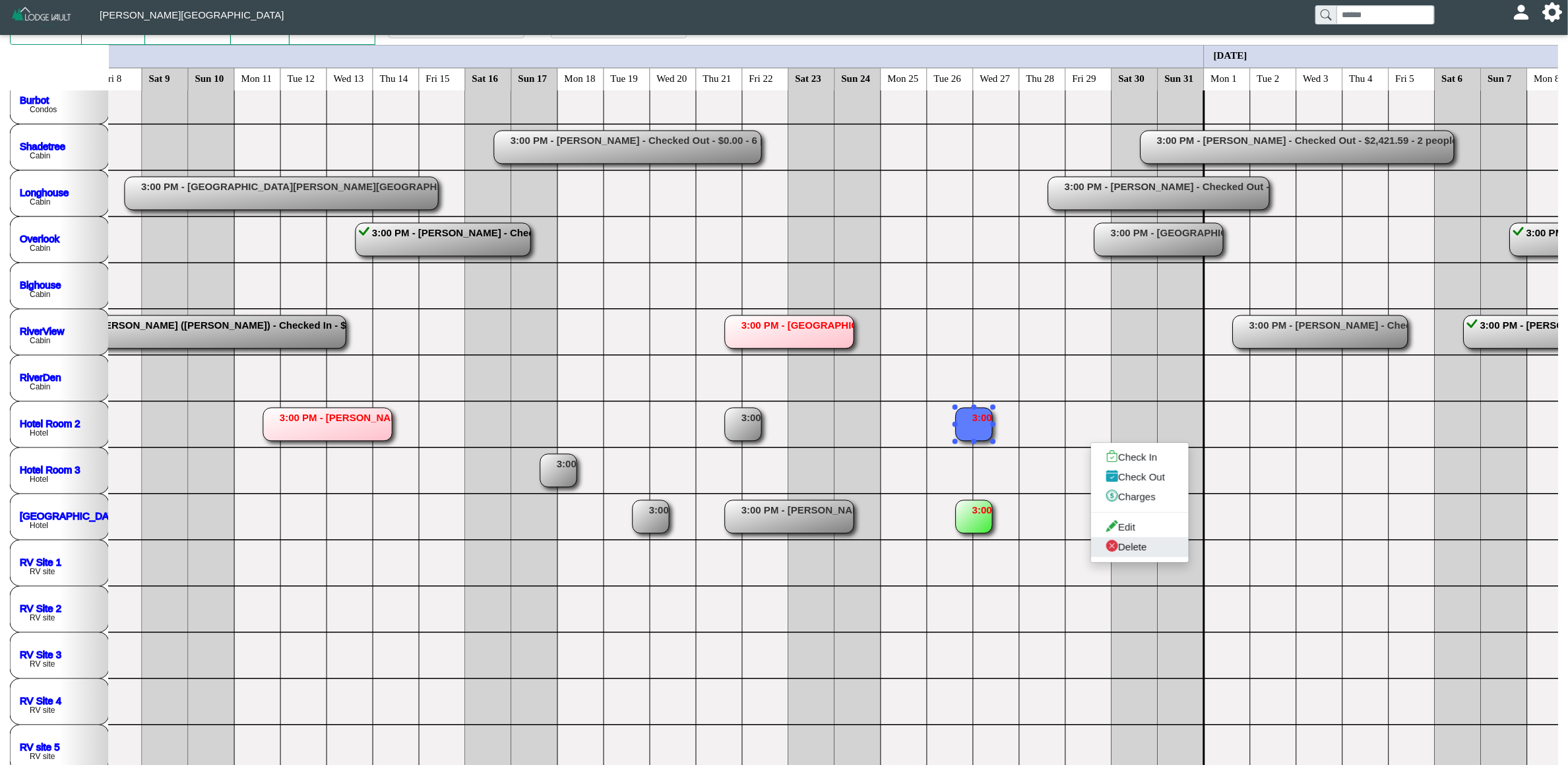
click at [1140, 547] on link "Delete" at bounding box center [1140, 547] width 98 height 20
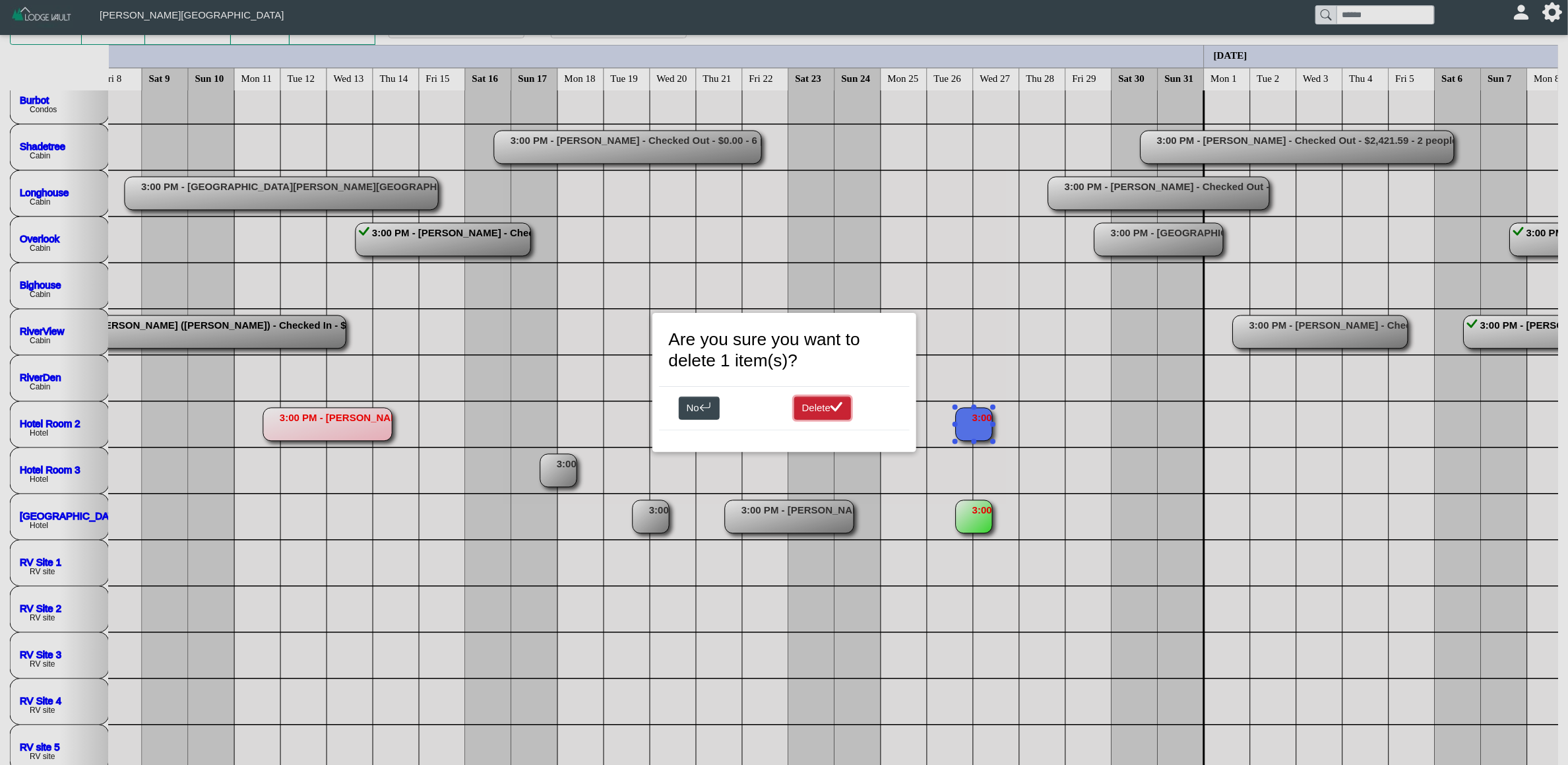
click at [847, 405] on button "Delete" at bounding box center [823, 408] width 57 height 24
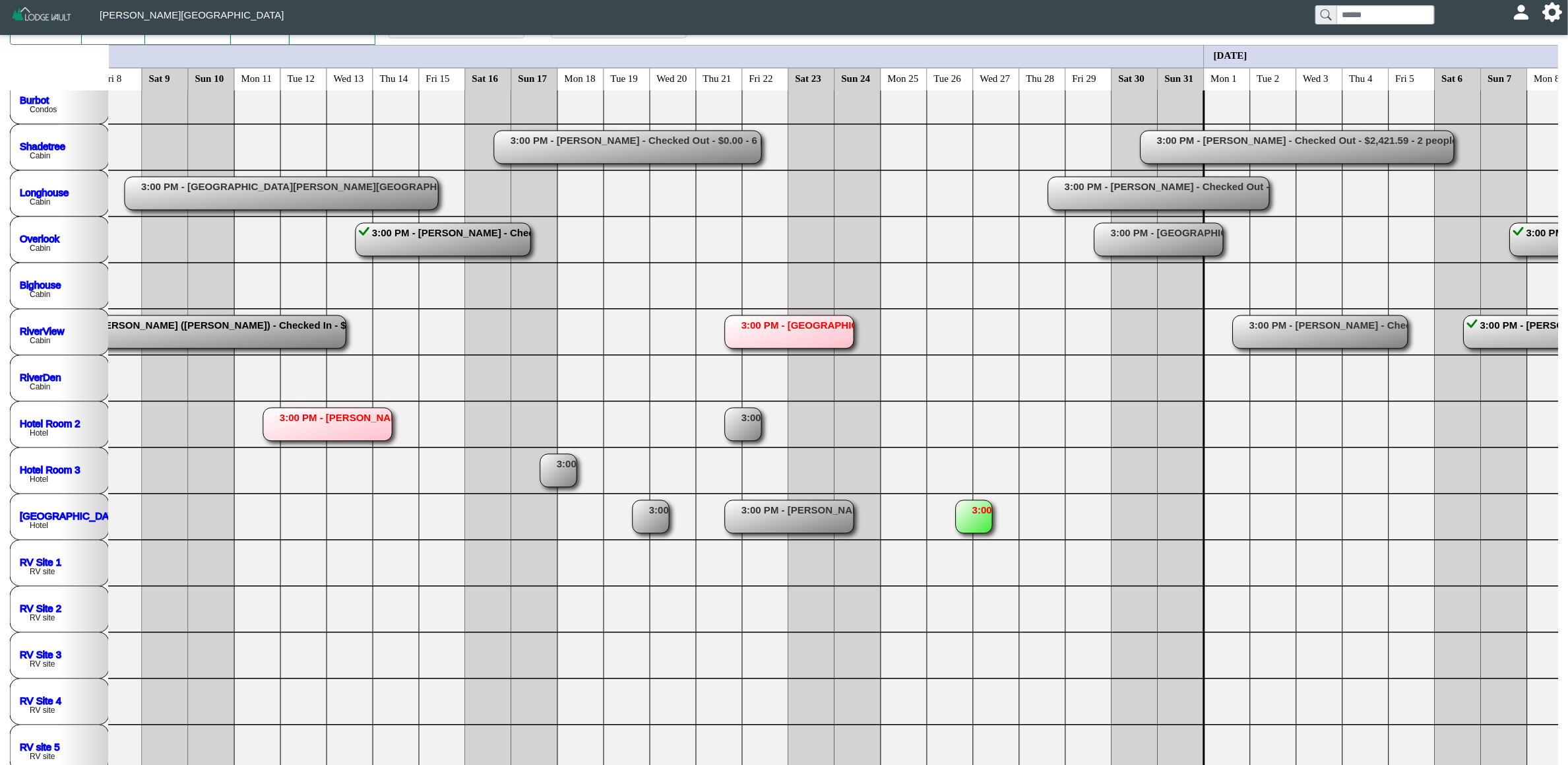
click at [340, 416] on rect at bounding box center [327, 424] width 129 height 33
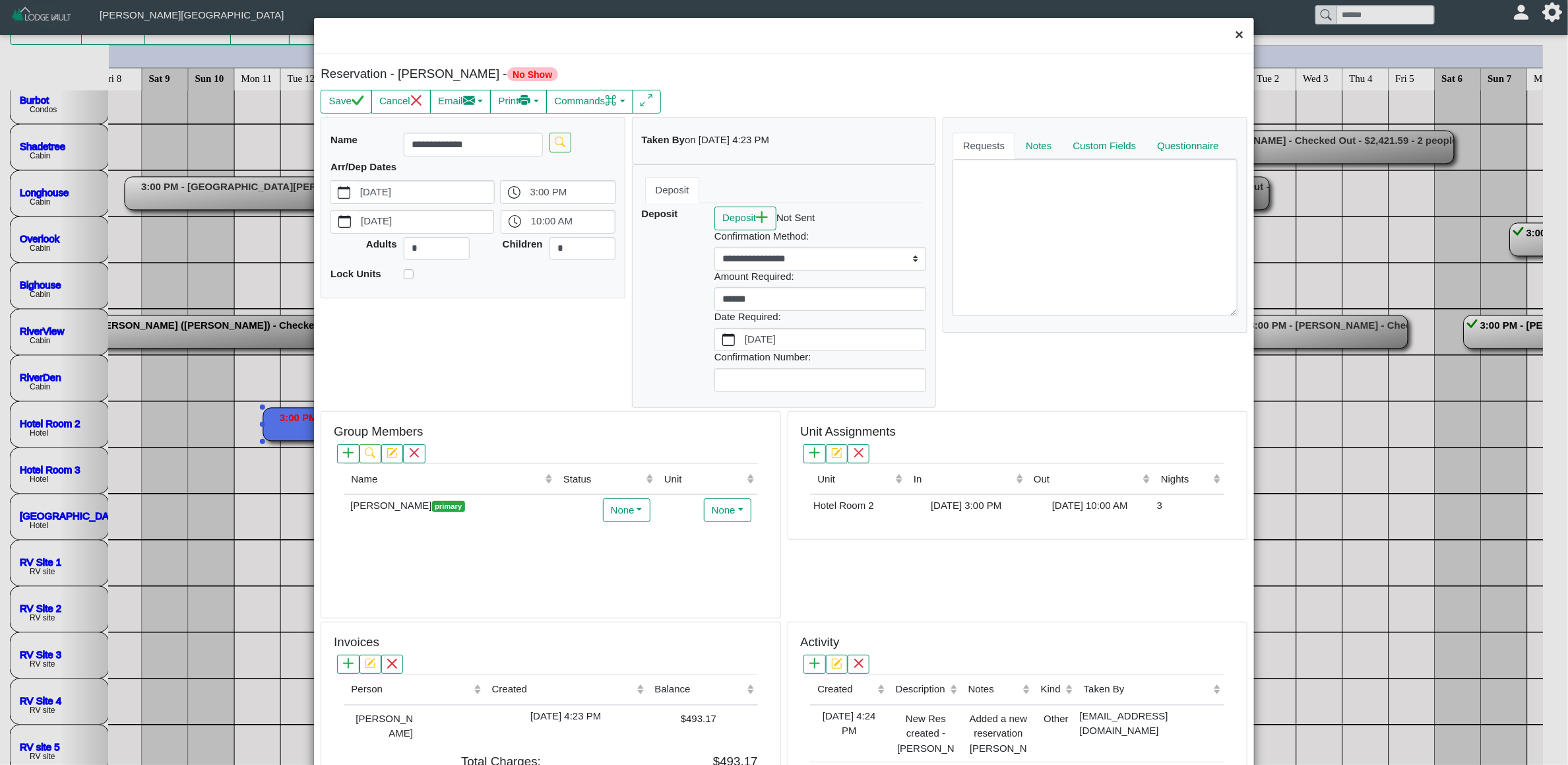
click at [1225, 41] on button "×" at bounding box center [1239, 35] width 28 height 35
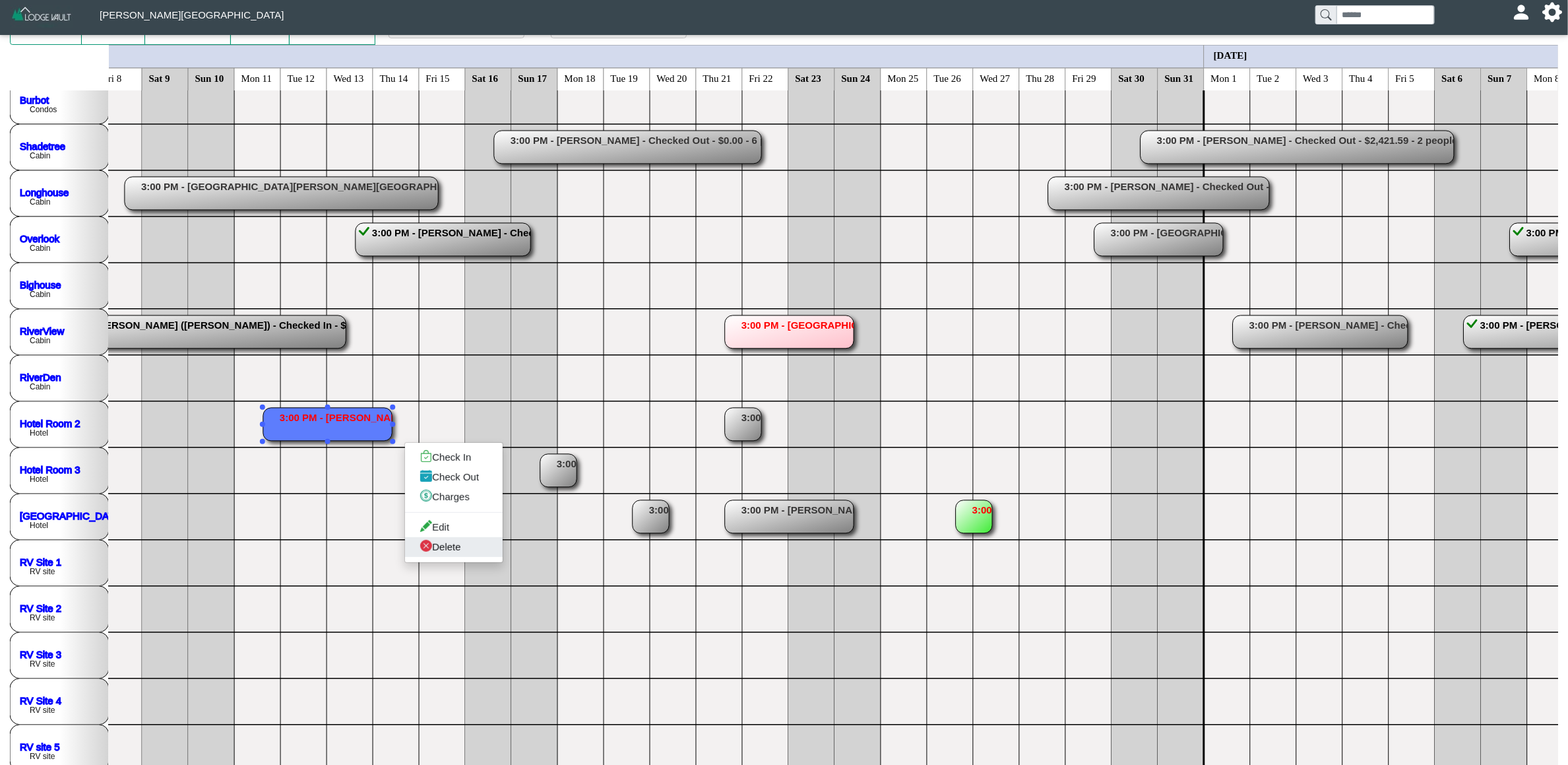
click at [438, 551] on link "Delete" at bounding box center [454, 547] width 98 height 20
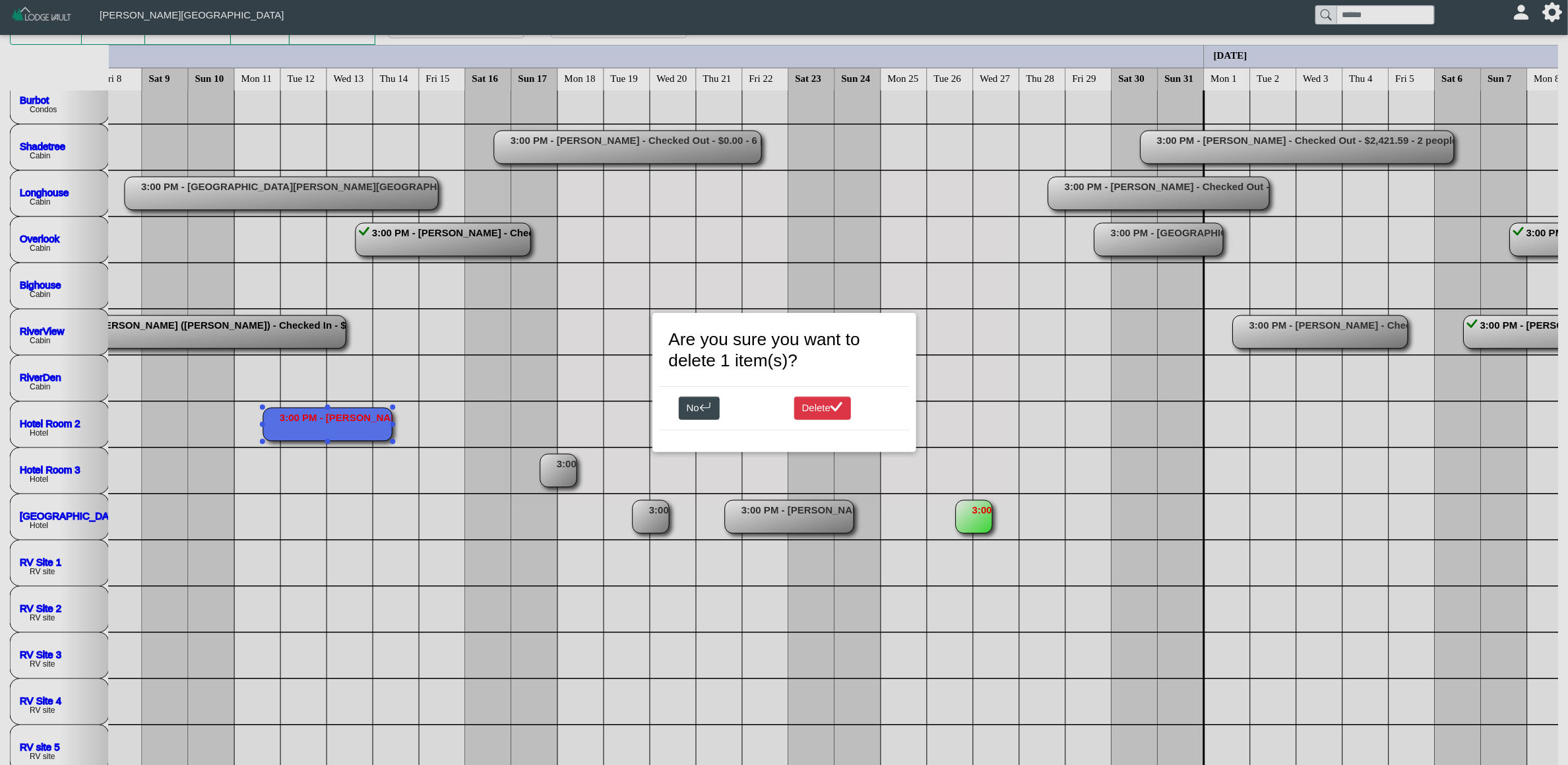
click at [864, 402] on div "Delete" at bounding box center [842, 408] width 116 height 24
click at [835, 405] on icon "check lg" at bounding box center [837, 407] width 12 height 12
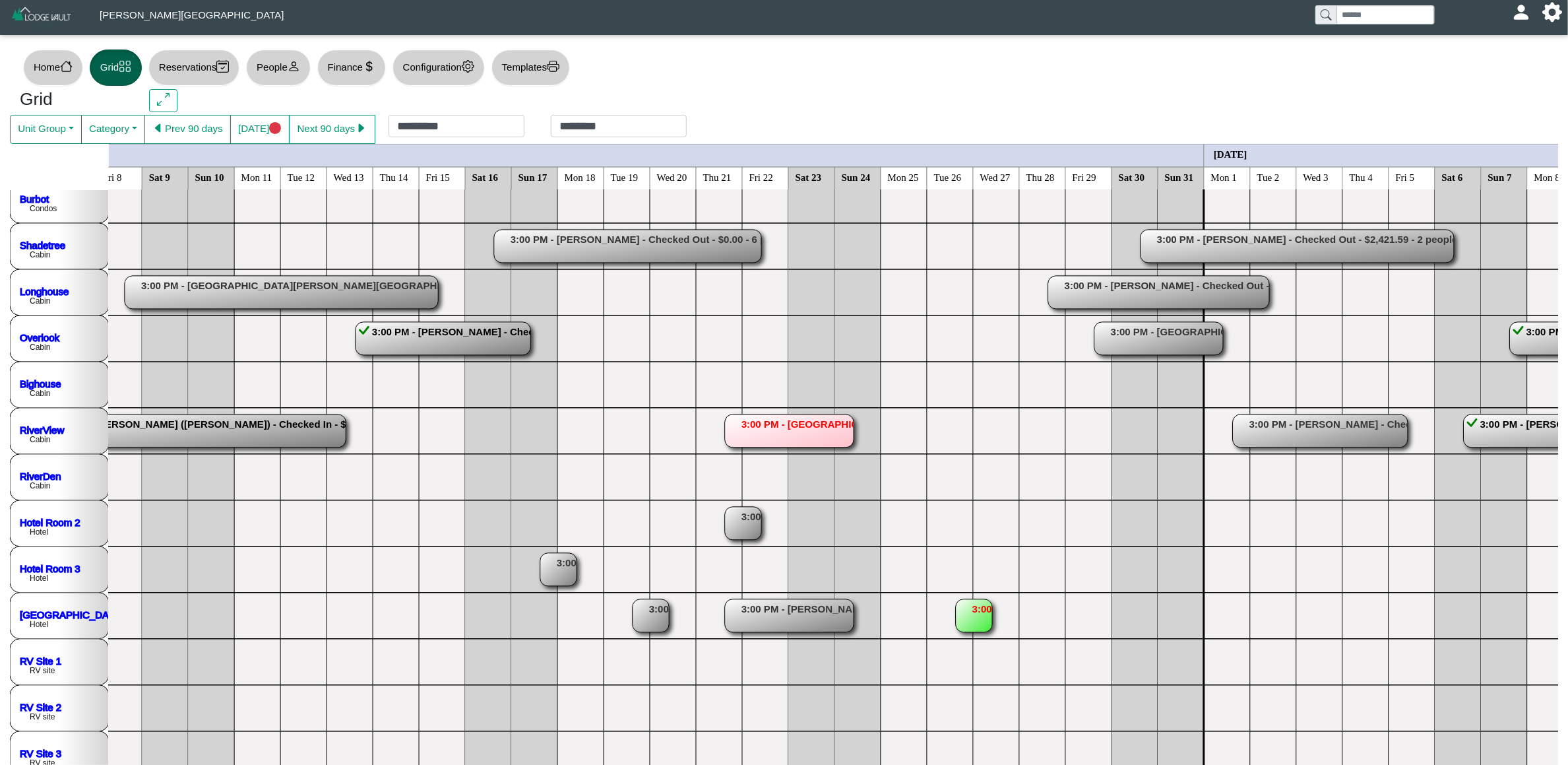
click at [499, 351] on rect at bounding box center [443, 338] width 175 height 33
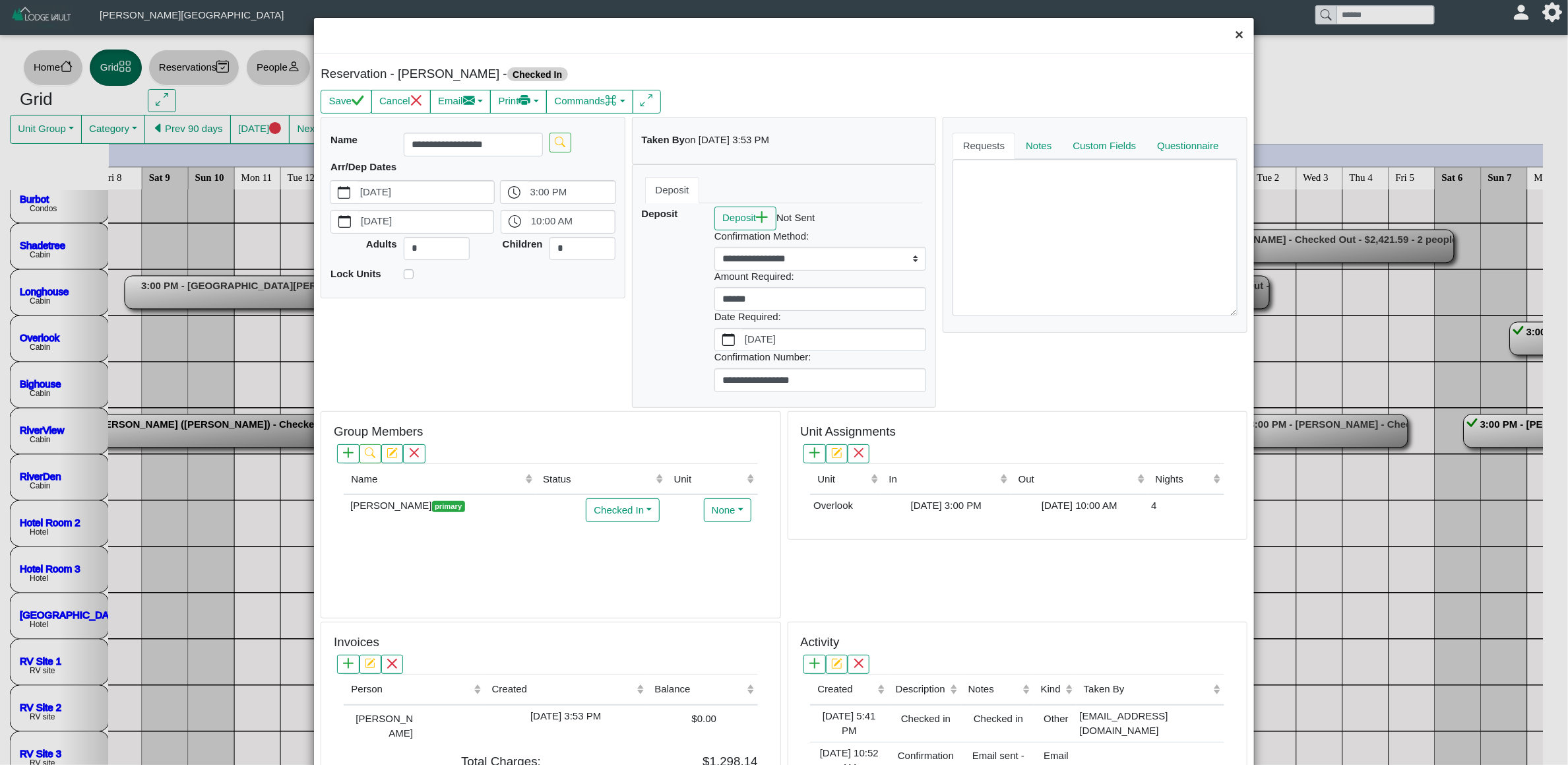
click at [1225, 40] on button "×" at bounding box center [1239, 35] width 28 height 35
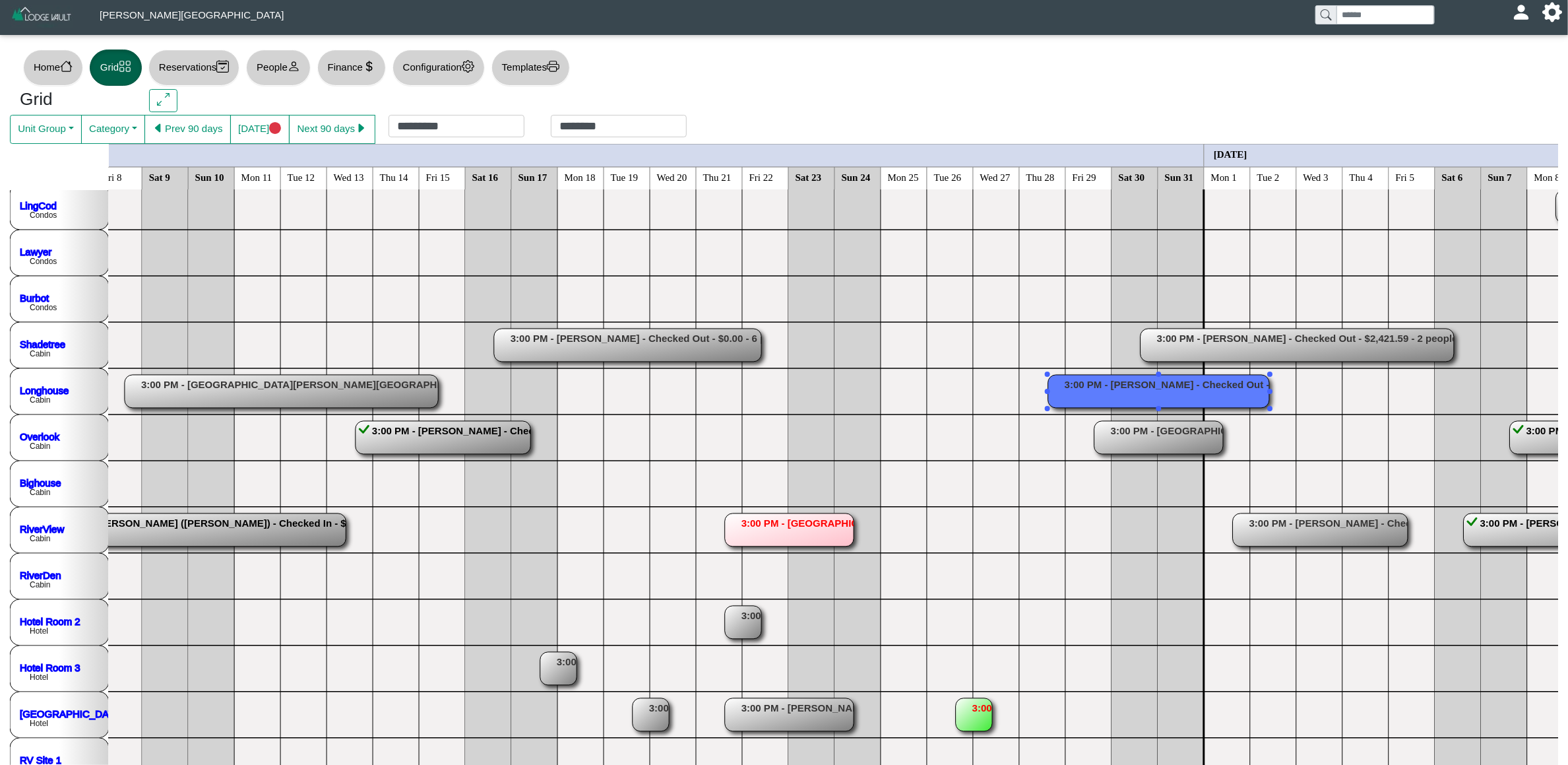
click at [1100, 396] on rect at bounding box center [1158, 391] width 221 height 33
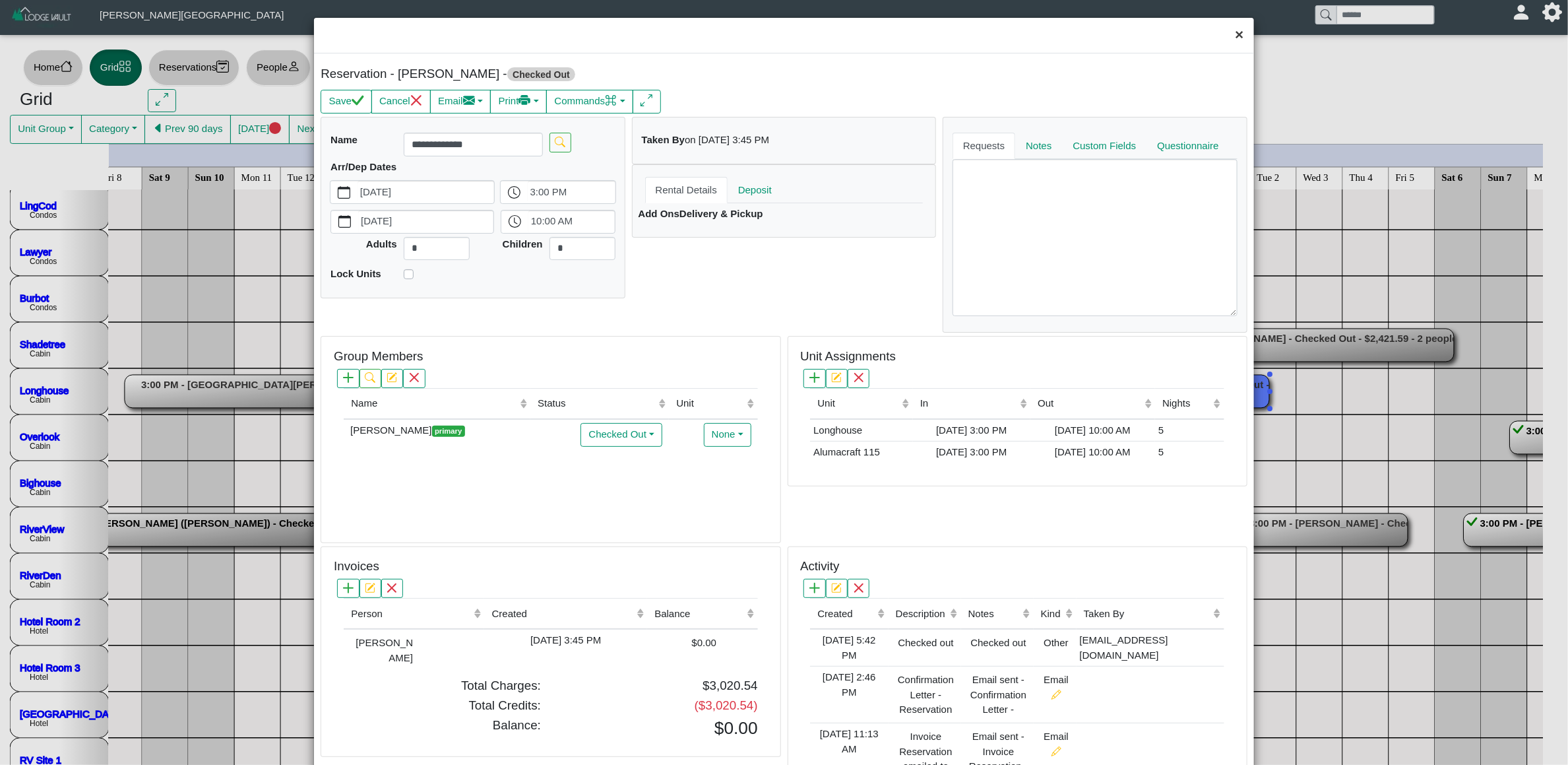
click at [1225, 43] on button "×" at bounding box center [1239, 35] width 28 height 35
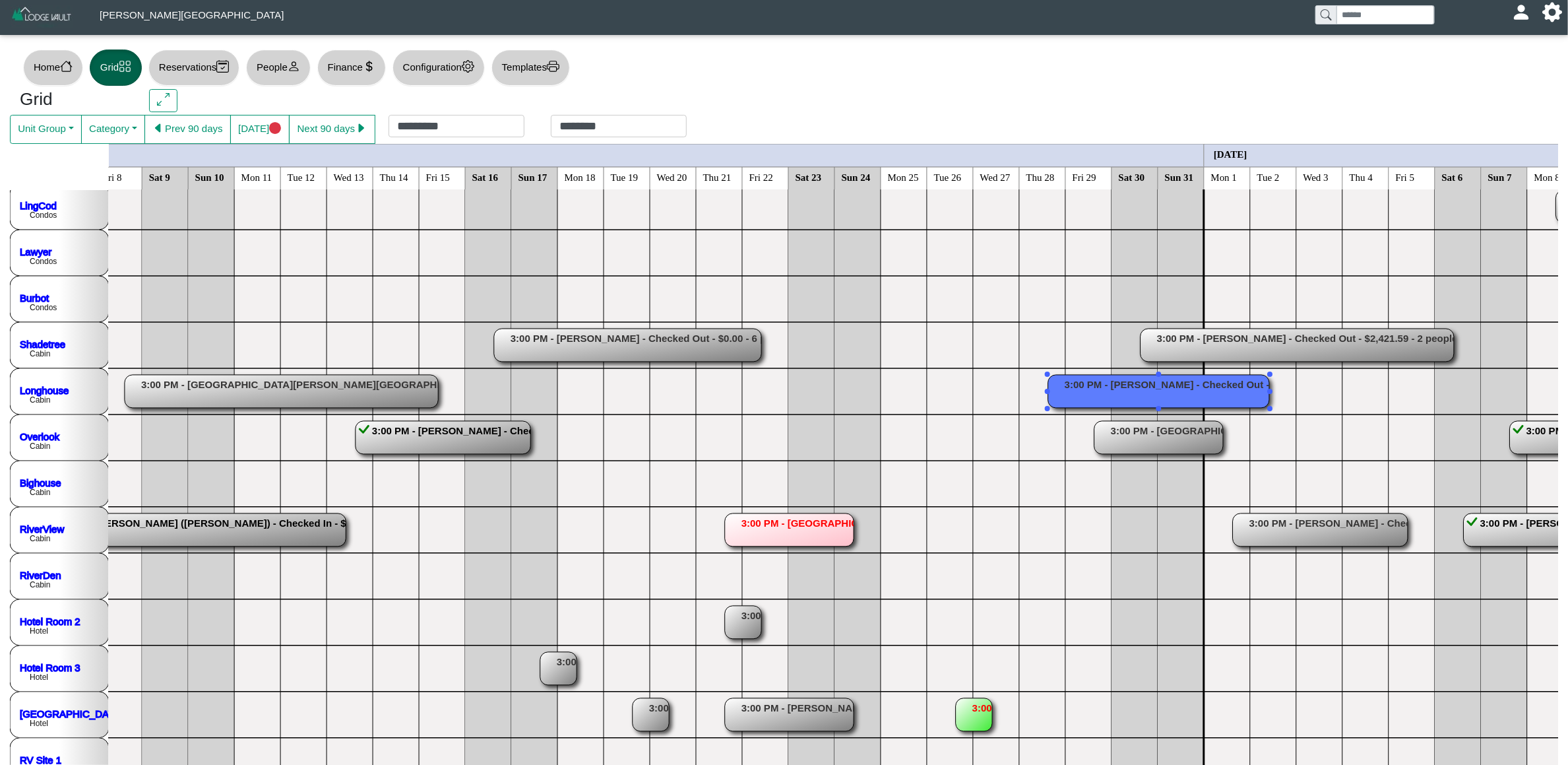
click at [1155, 450] on rect at bounding box center [1158, 438] width 129 height 33
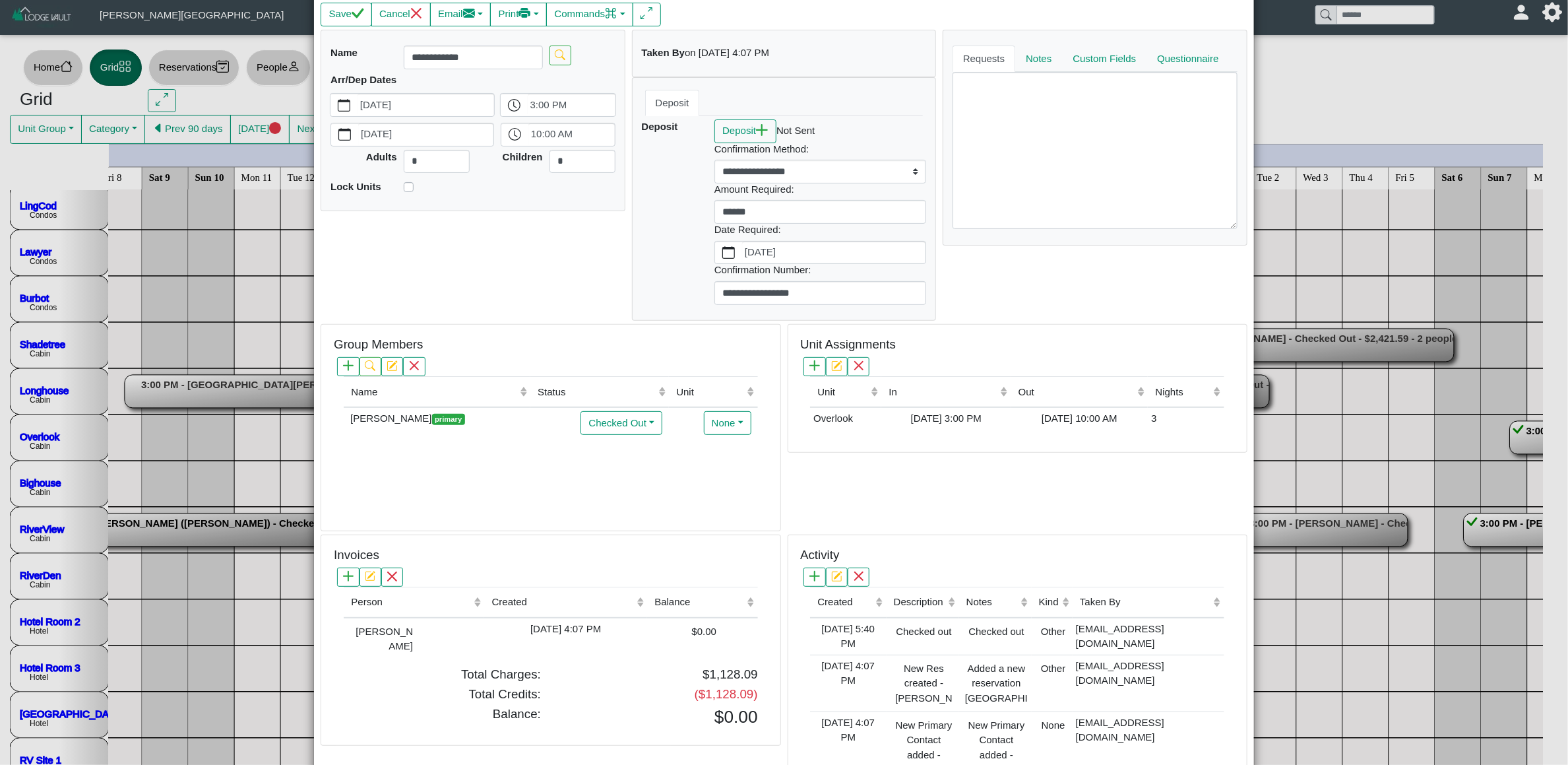
scroll to position [0, 0]
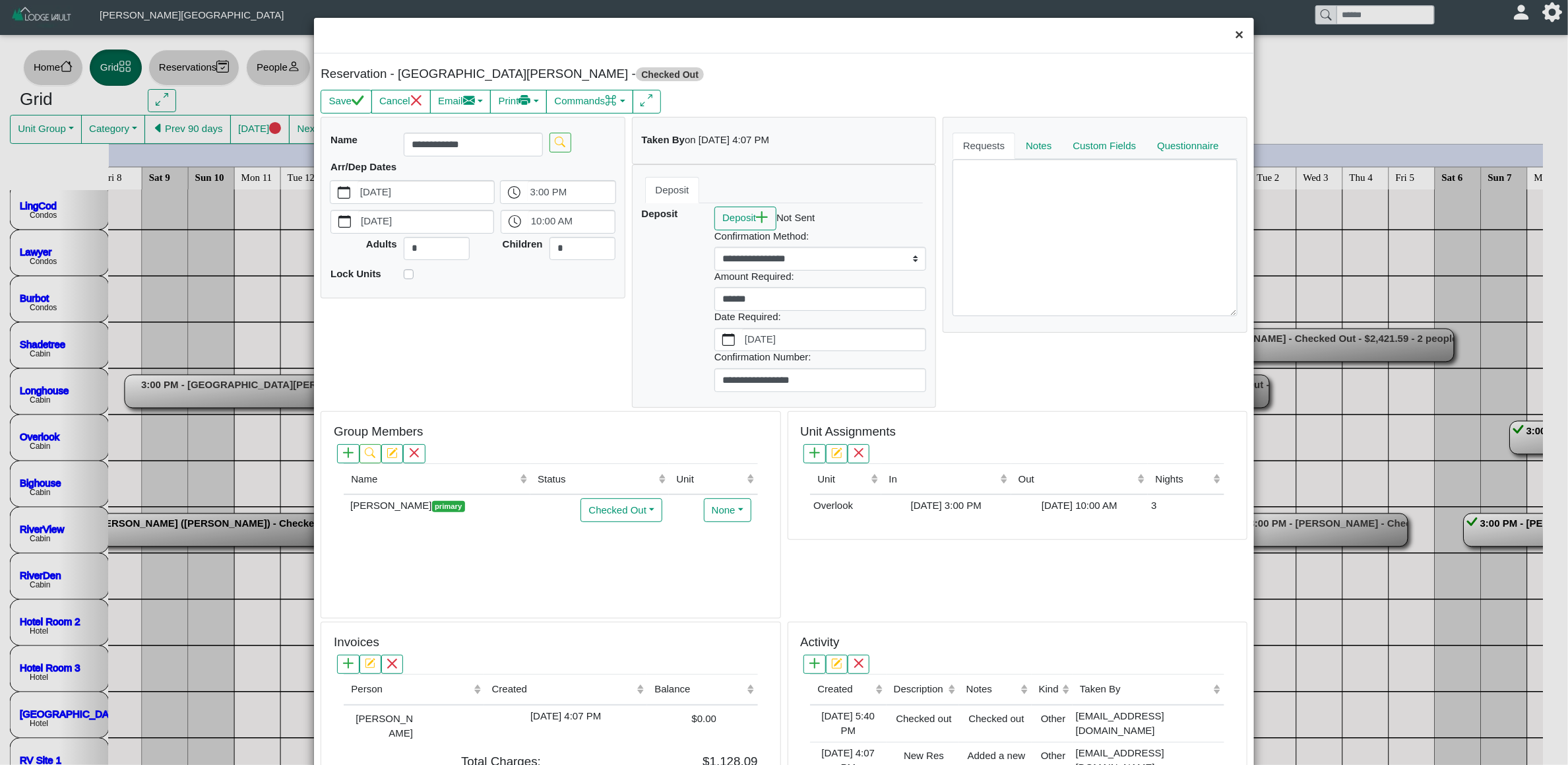
click at [1225, 30] on button "×" at bounding box center [1239, 35] width 28 height 35
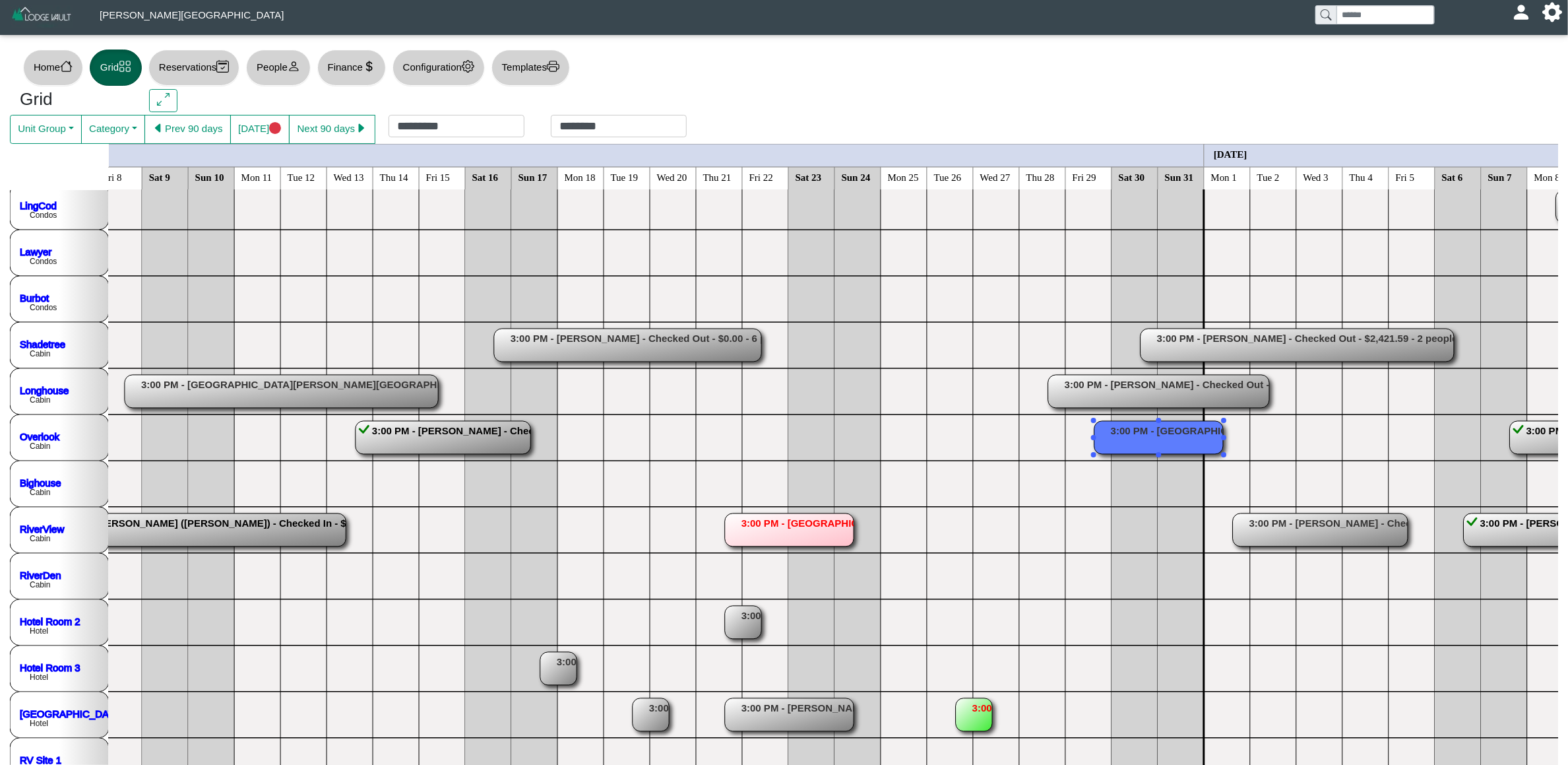
click at [264, 537] on rect at bounding box center [189, 530] width 314 height 33
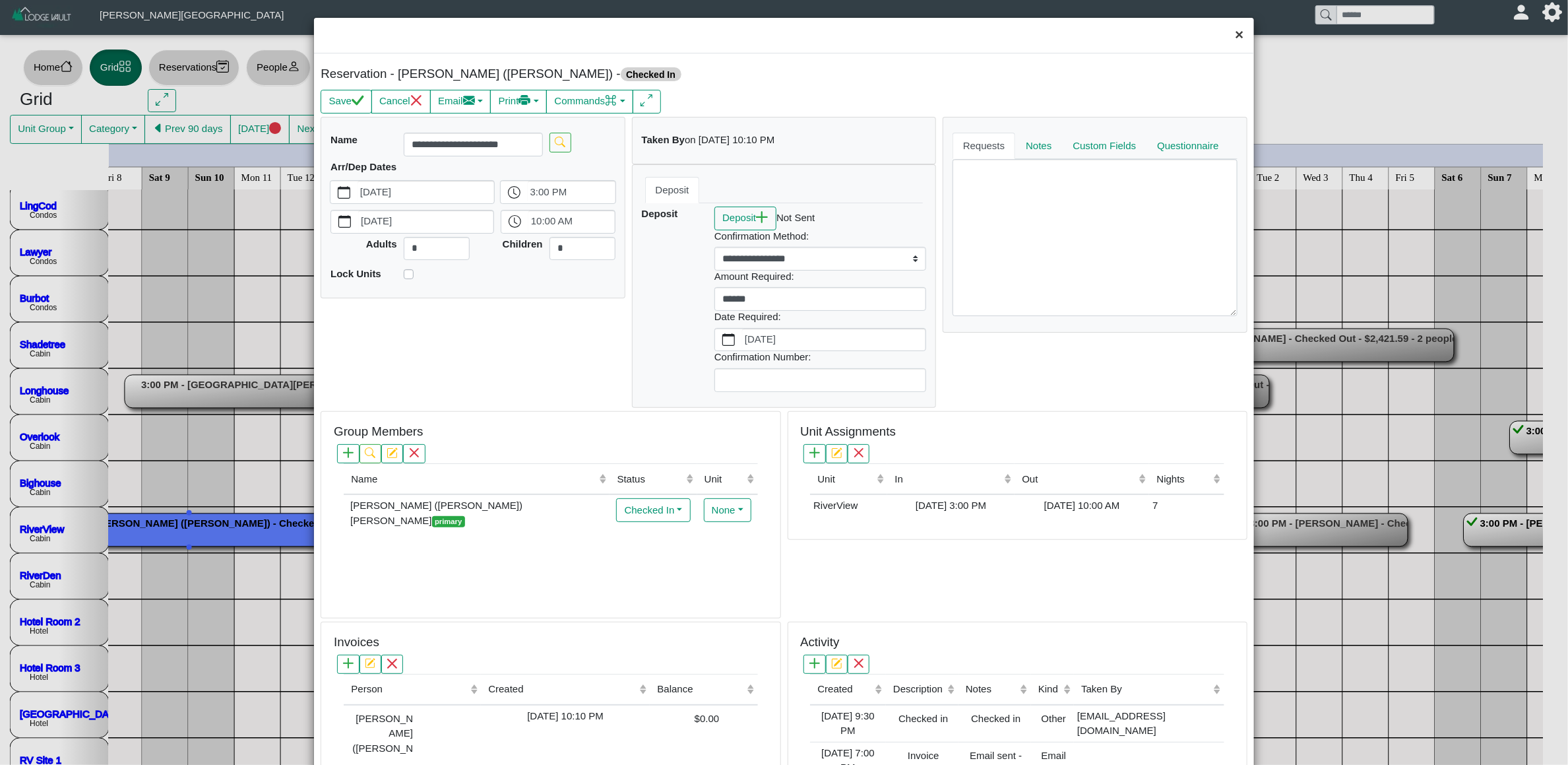
click at [1237, 28] on button "×" at bounding box center [1239, 35] width 28 height 35
